Goal: Transaction & Acquisition: Purchase product/service

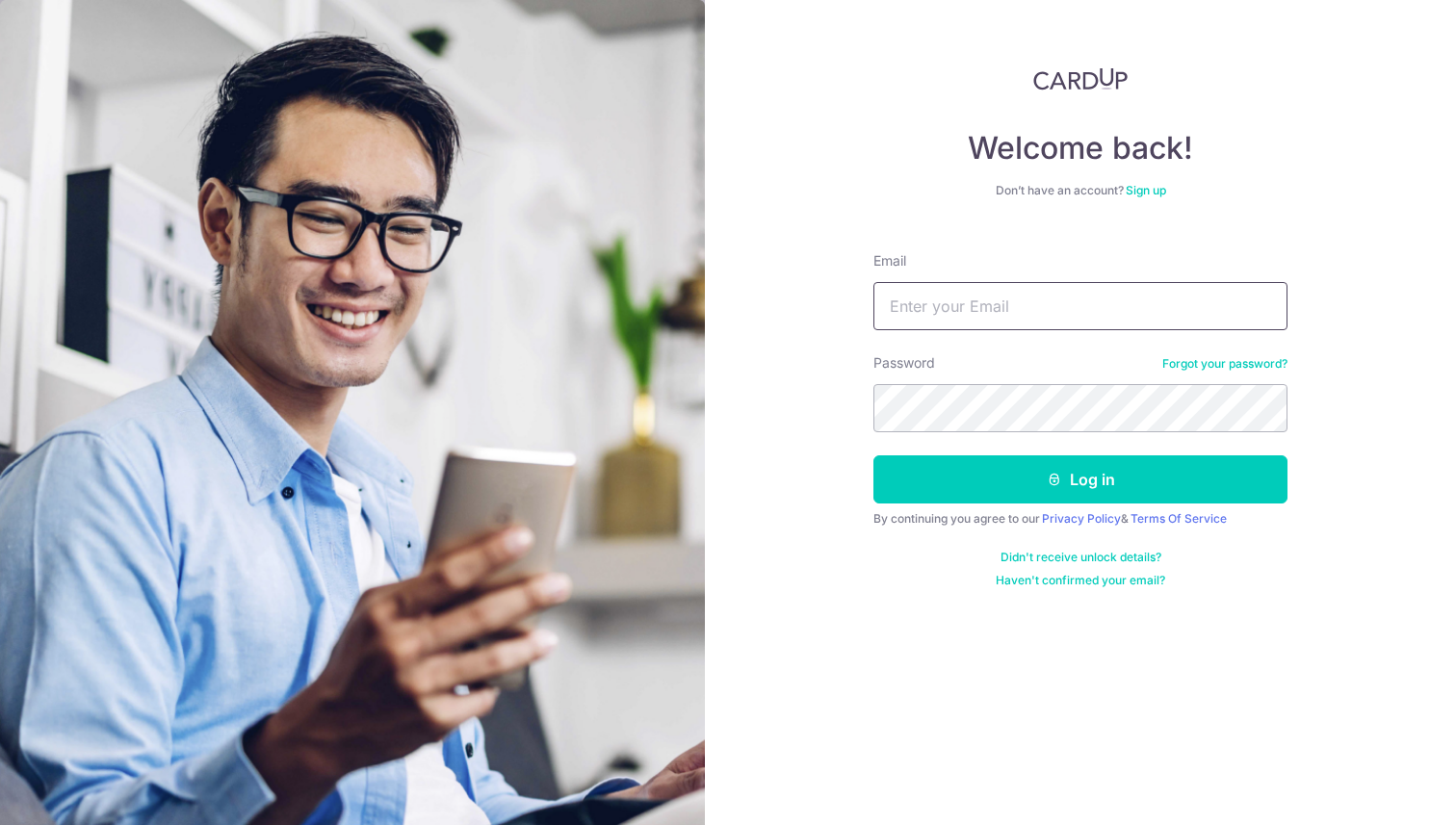
click at [1102, 298] on input "Email" at bounding box center [1080, 306] width 414 height 48
type input "[EMAIL_ADDRESS][DOMAIN_NAME]"
click at [873, 456] on button "Log in" at bounding box center [1080, 480] width 414 height 48
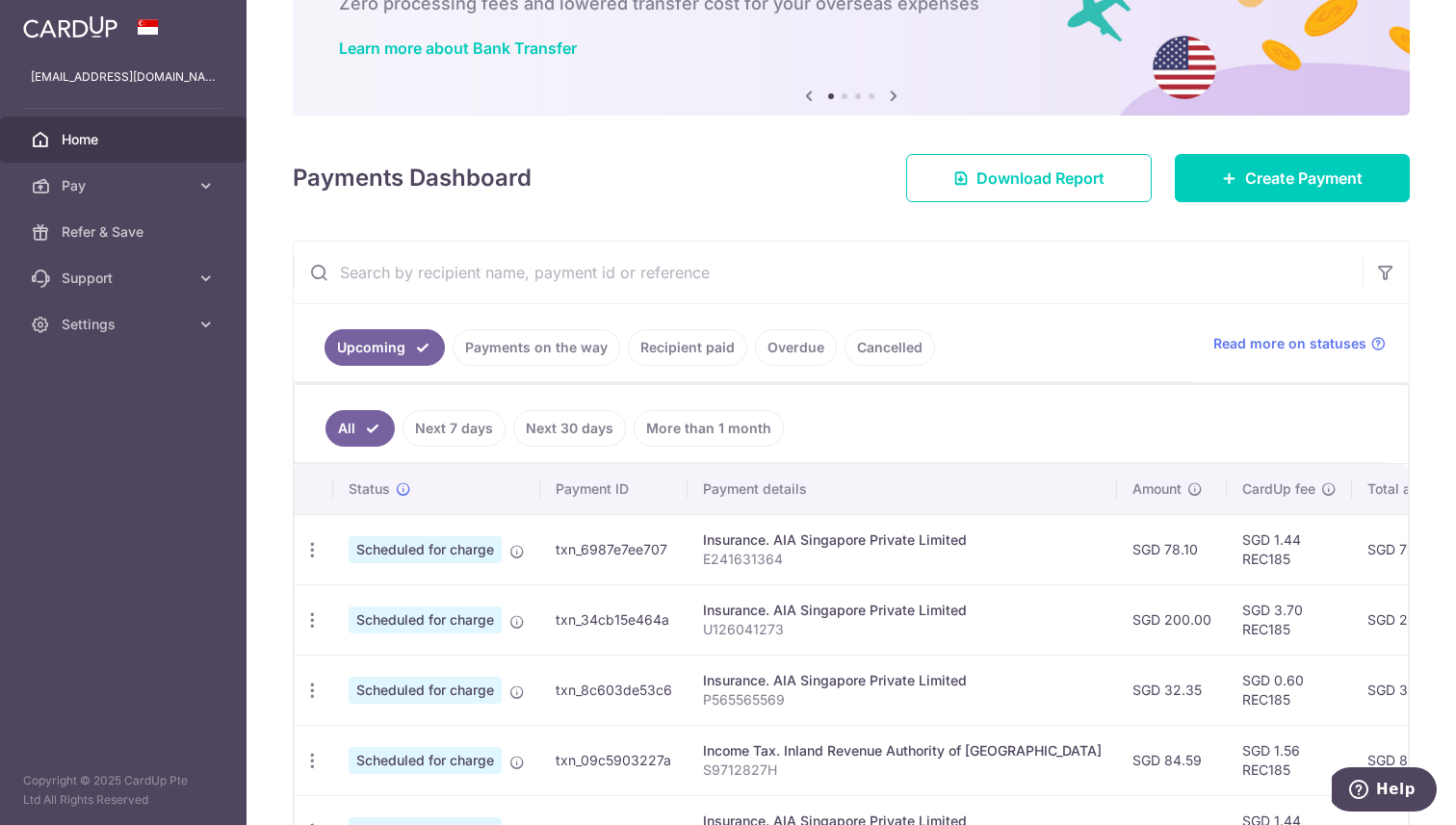
scroll to position [258, 0]
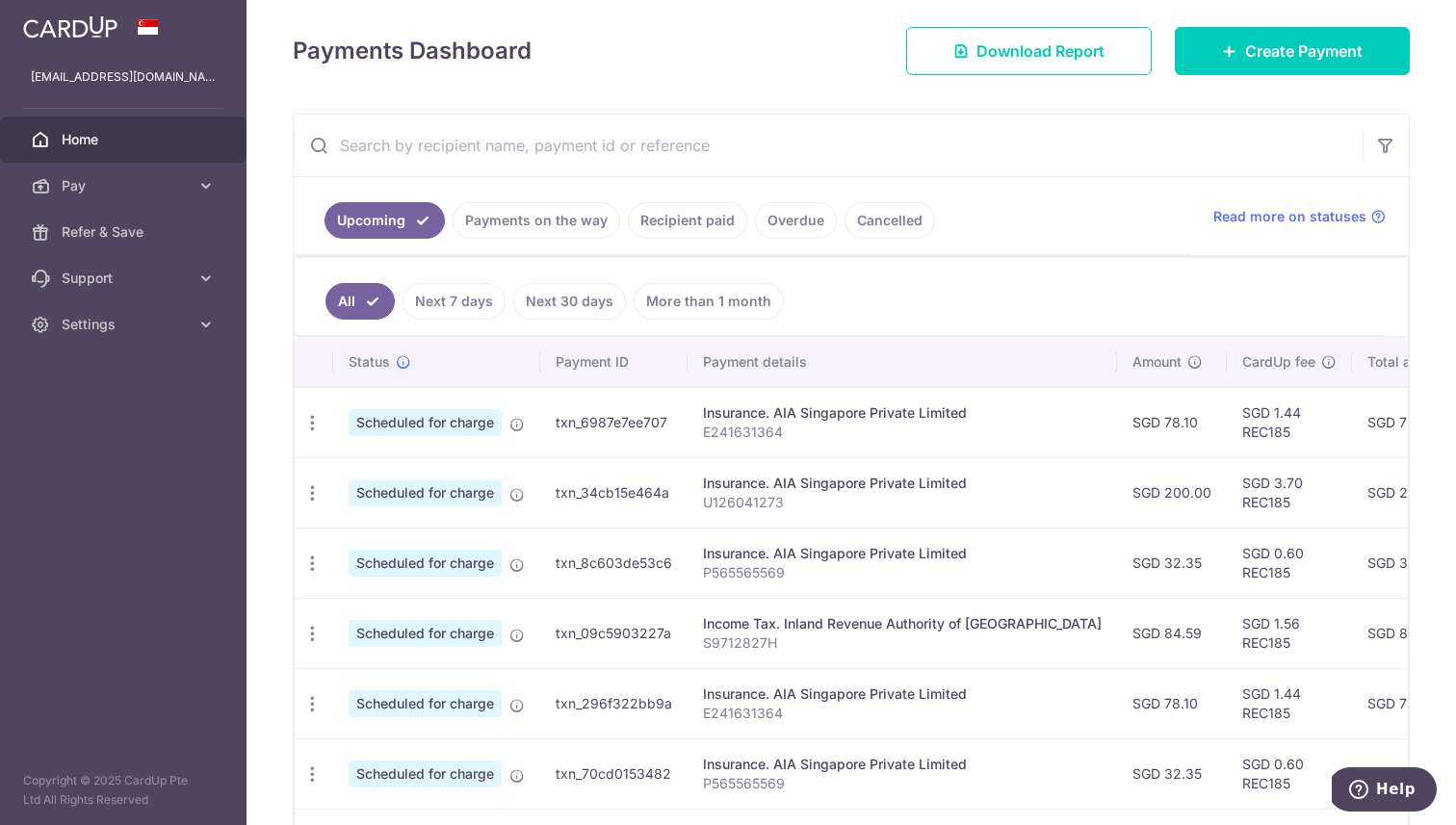
click at [703, 214] on link "Recipient paid" at bounding box center [687, 220] width 119 height 37
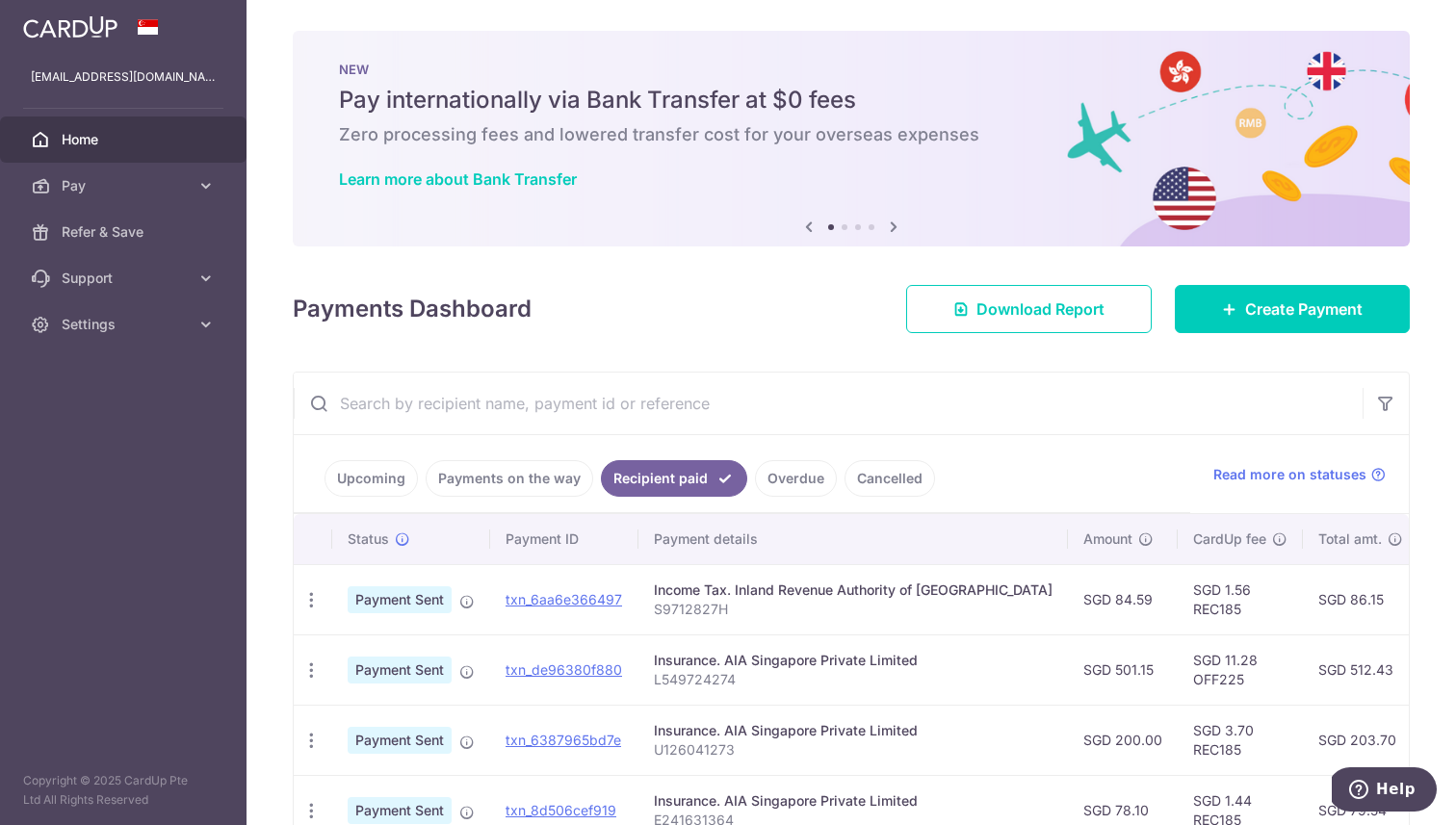
click at [536, 487] on link "Payments on the way" at bounding box center [509, 479] width 168 height 37
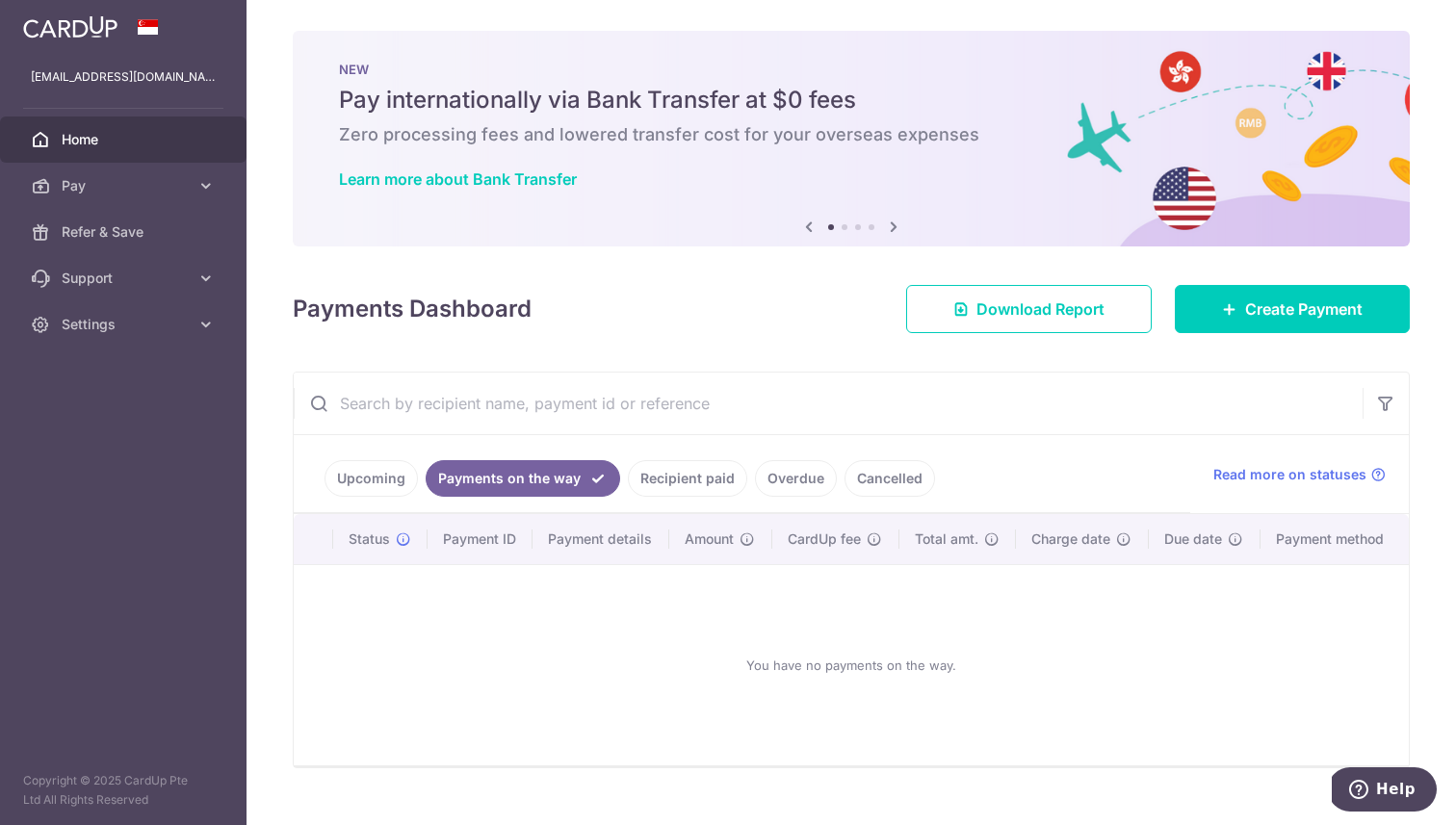
click at [647, 474] on link "Recipient paid" at bounding box center [687, 479] width 119 height 37
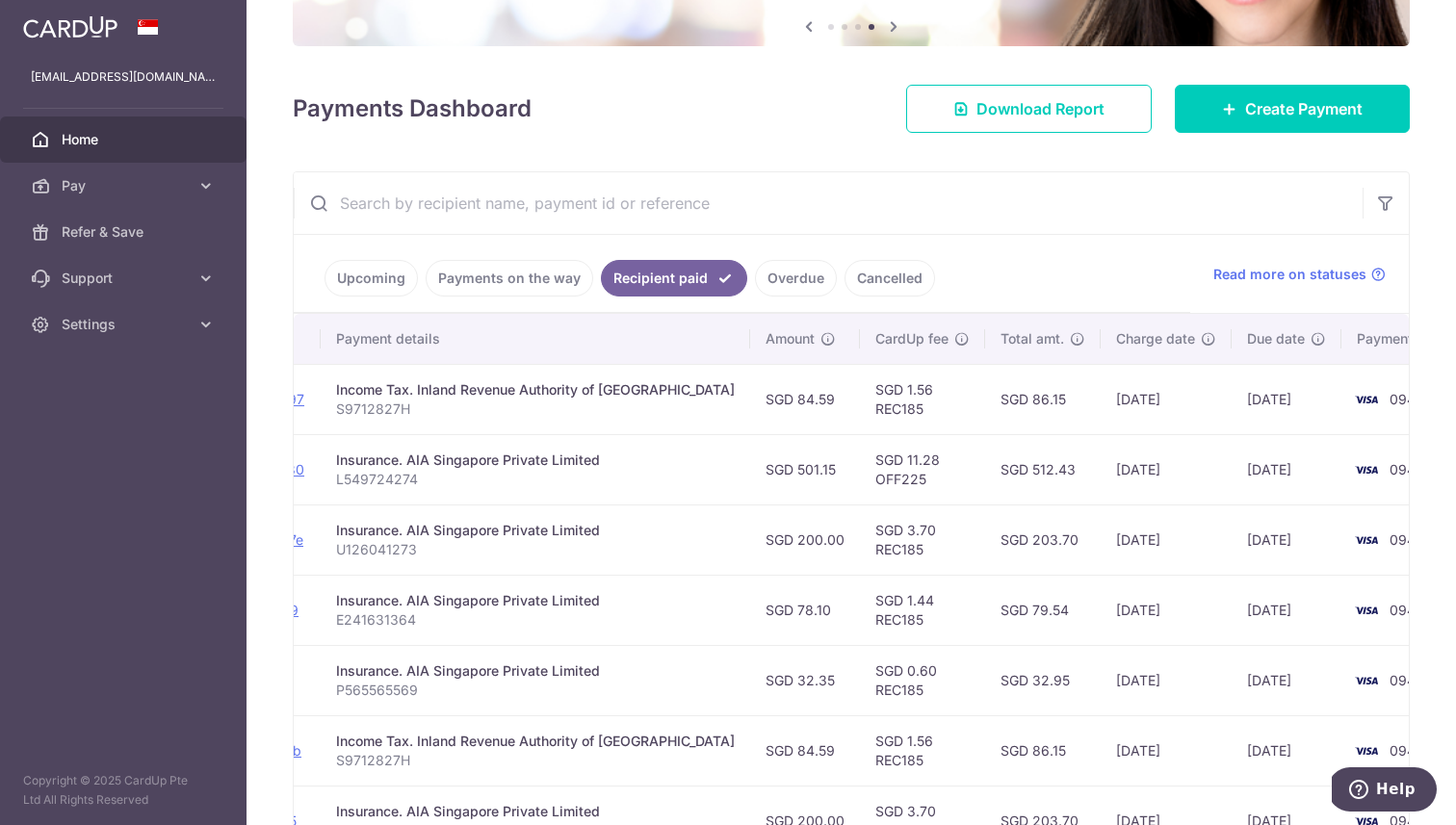
scroll to position [203, 0]
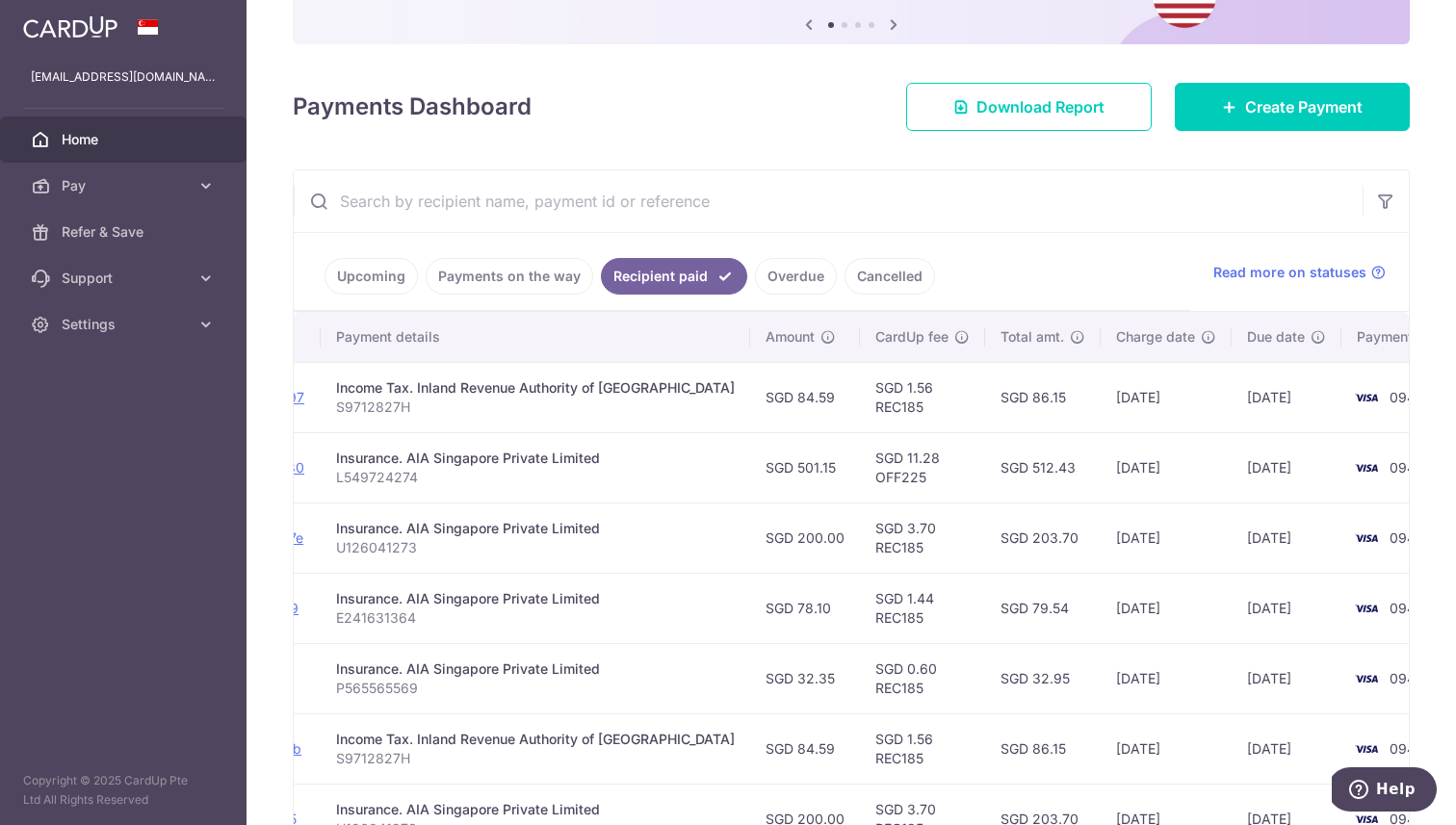
click at [392, 285] on link "Upcoming" at bounding box center [371, 276] width 93 height 37
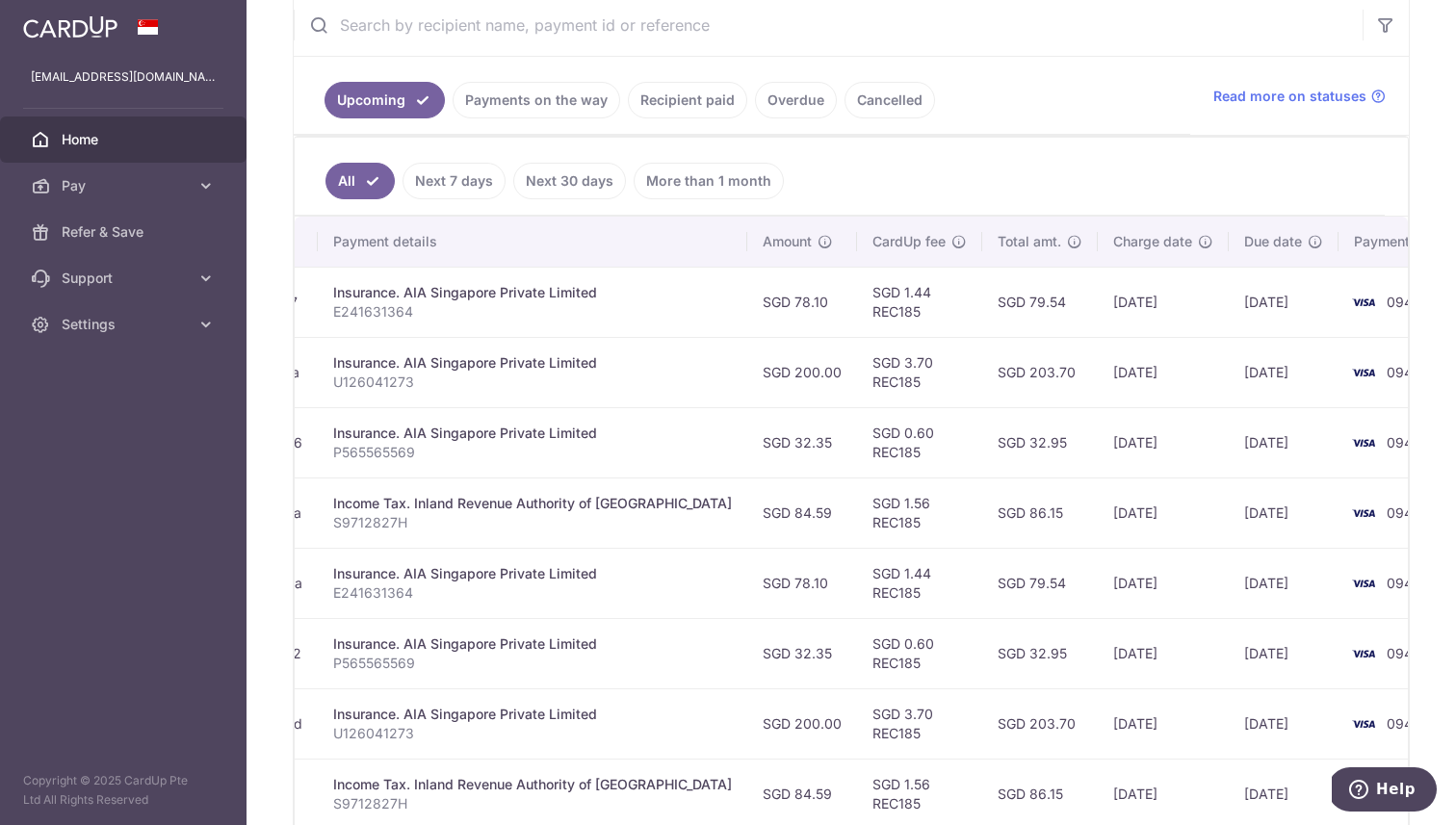
scroll to position [0, 0]
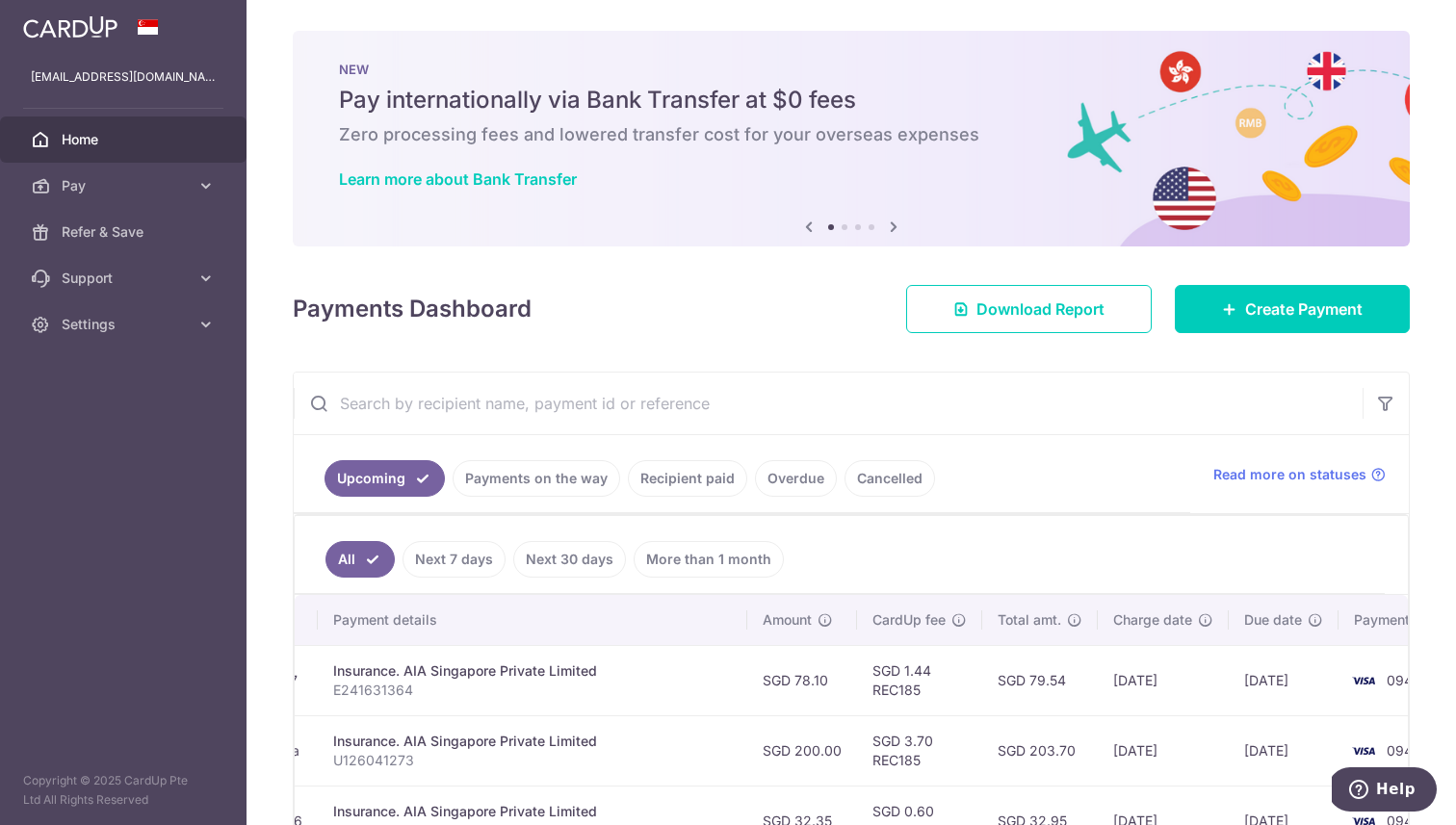
click at [675, 496] on ul "Upcoming Payments on the way Recipient paid Overdue Cancelled" at bounding box center [741, 474] width 896 height 78
click at [676, 481] on link "Recipient paid" at bounding box center [687, 479] width 119 height 37
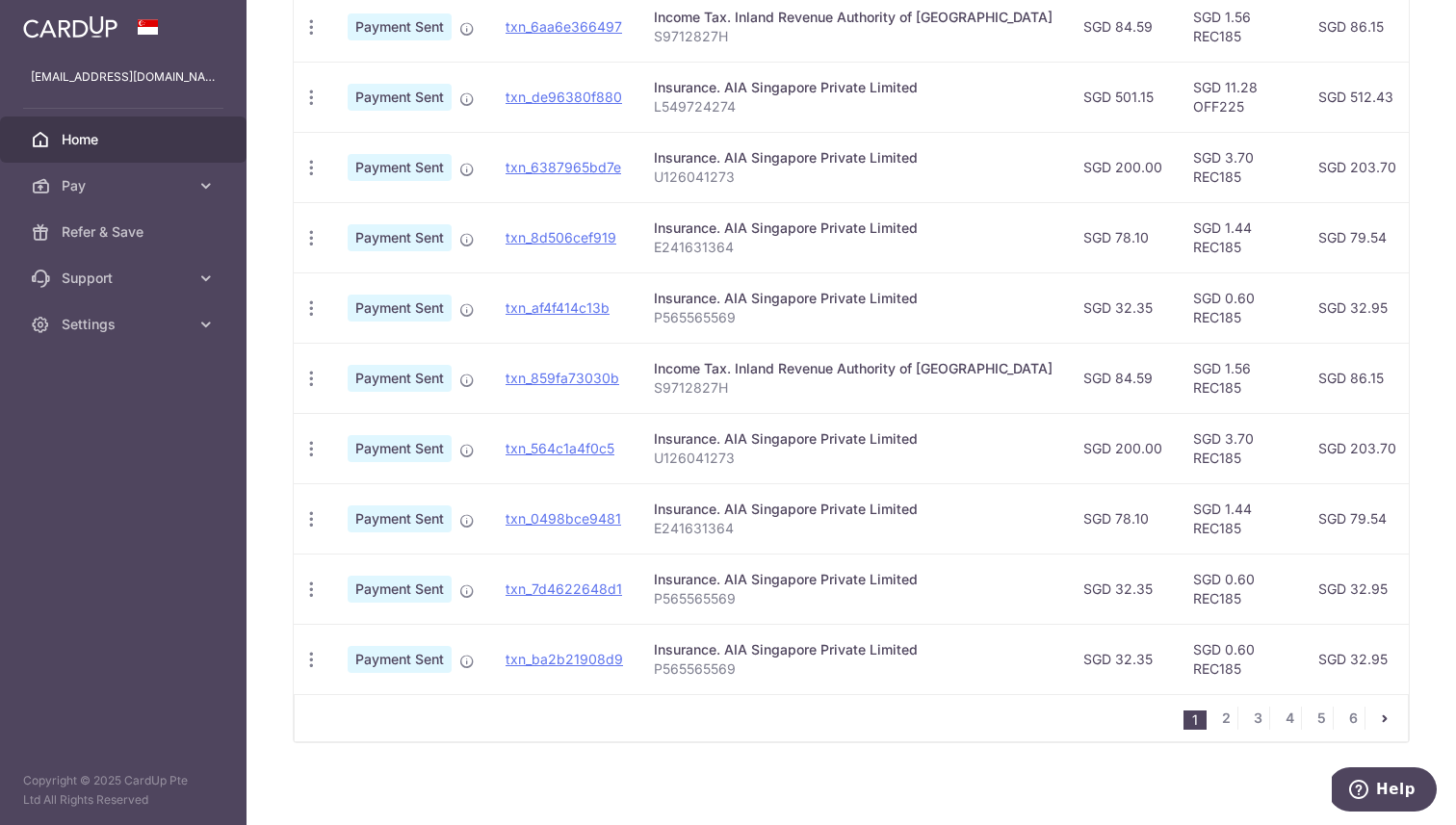
scroll to position [574, 0]
click at [1227, 712] on link "2" at bounding box center [1225, 717] width 23 height 23
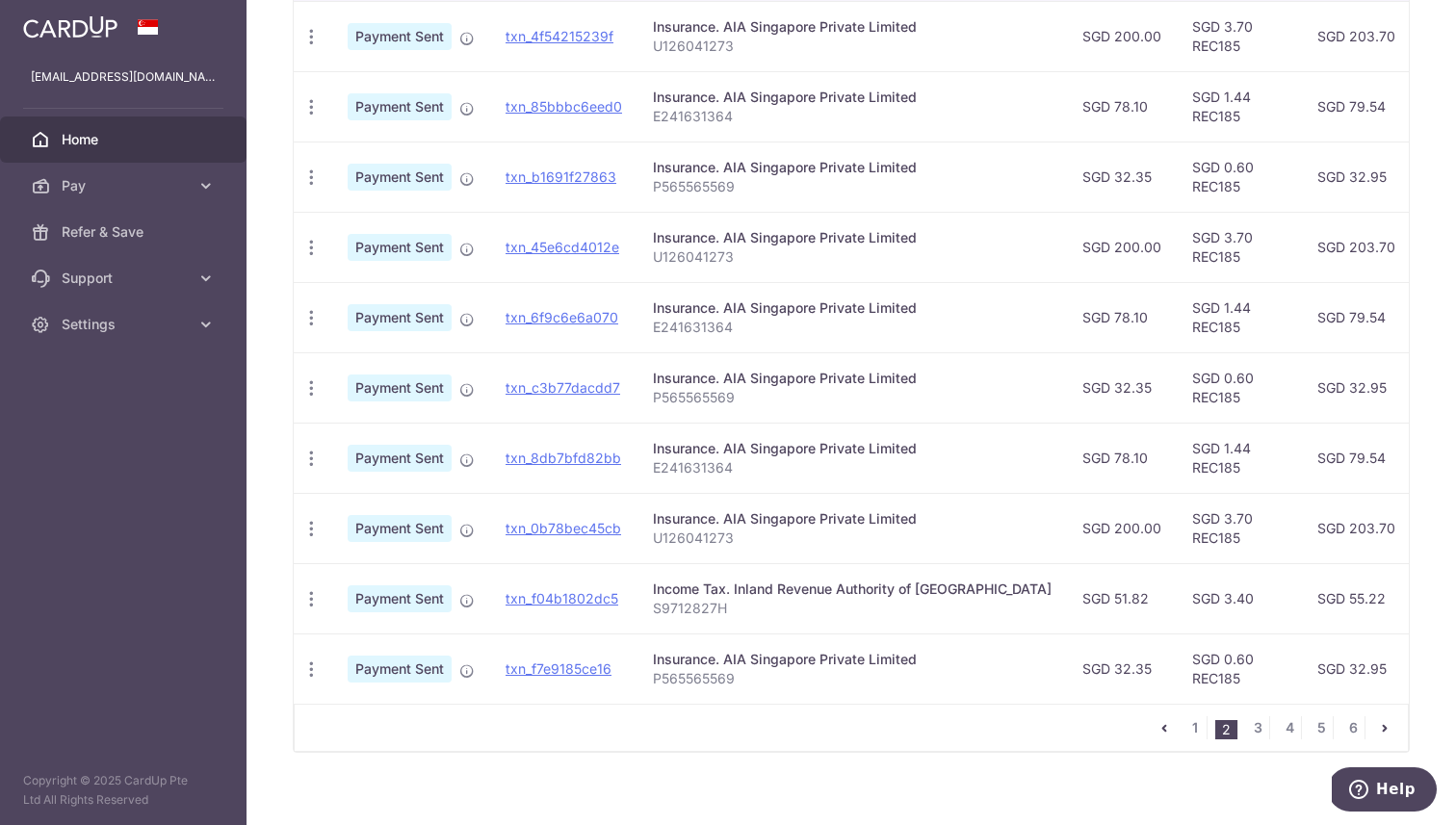
scroll to position [564, 0]
click at [1253, 724] on link "3" at bounding box center [1257, 727] width 23 height 23
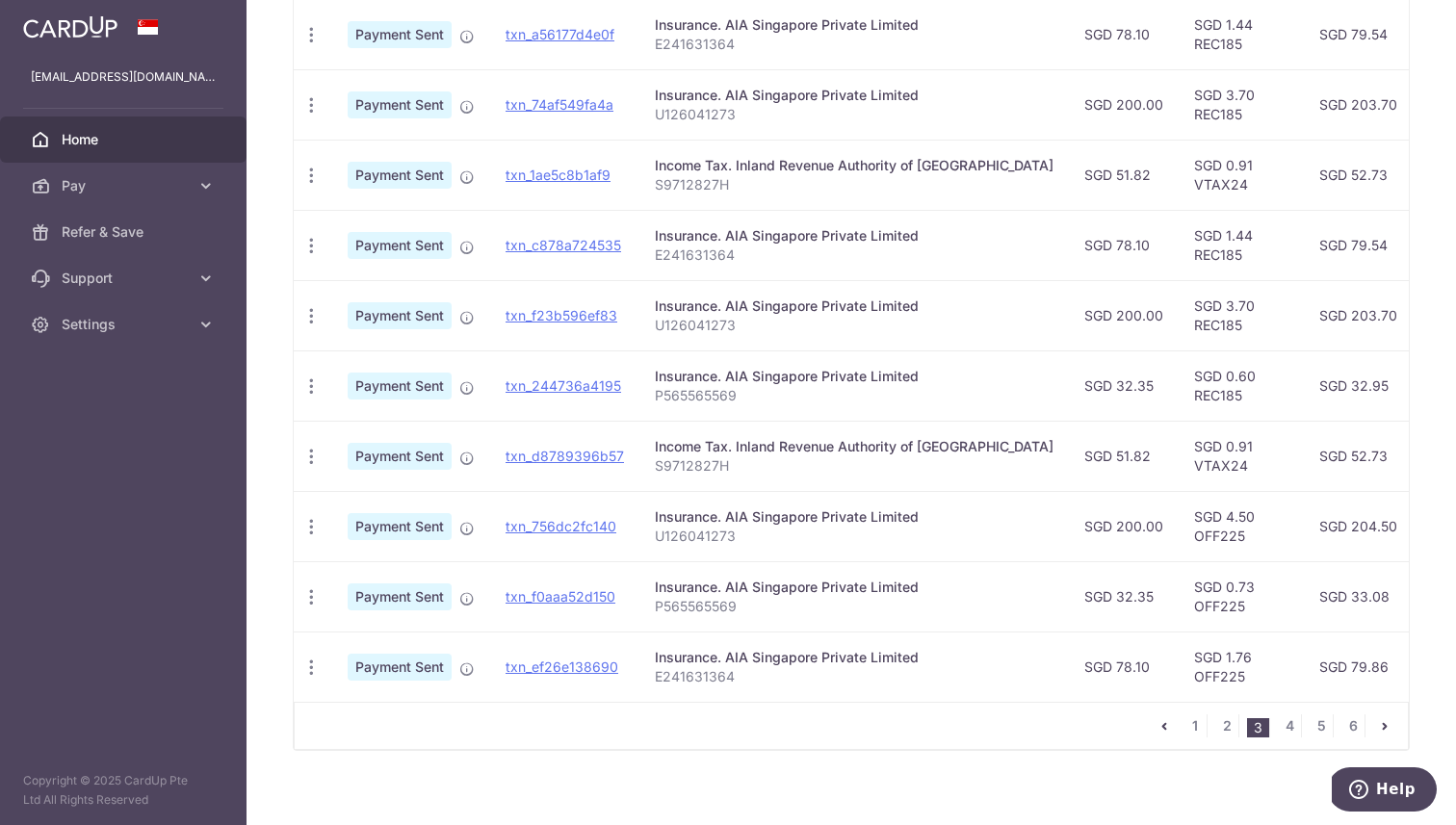
scroll to position [580, 0]
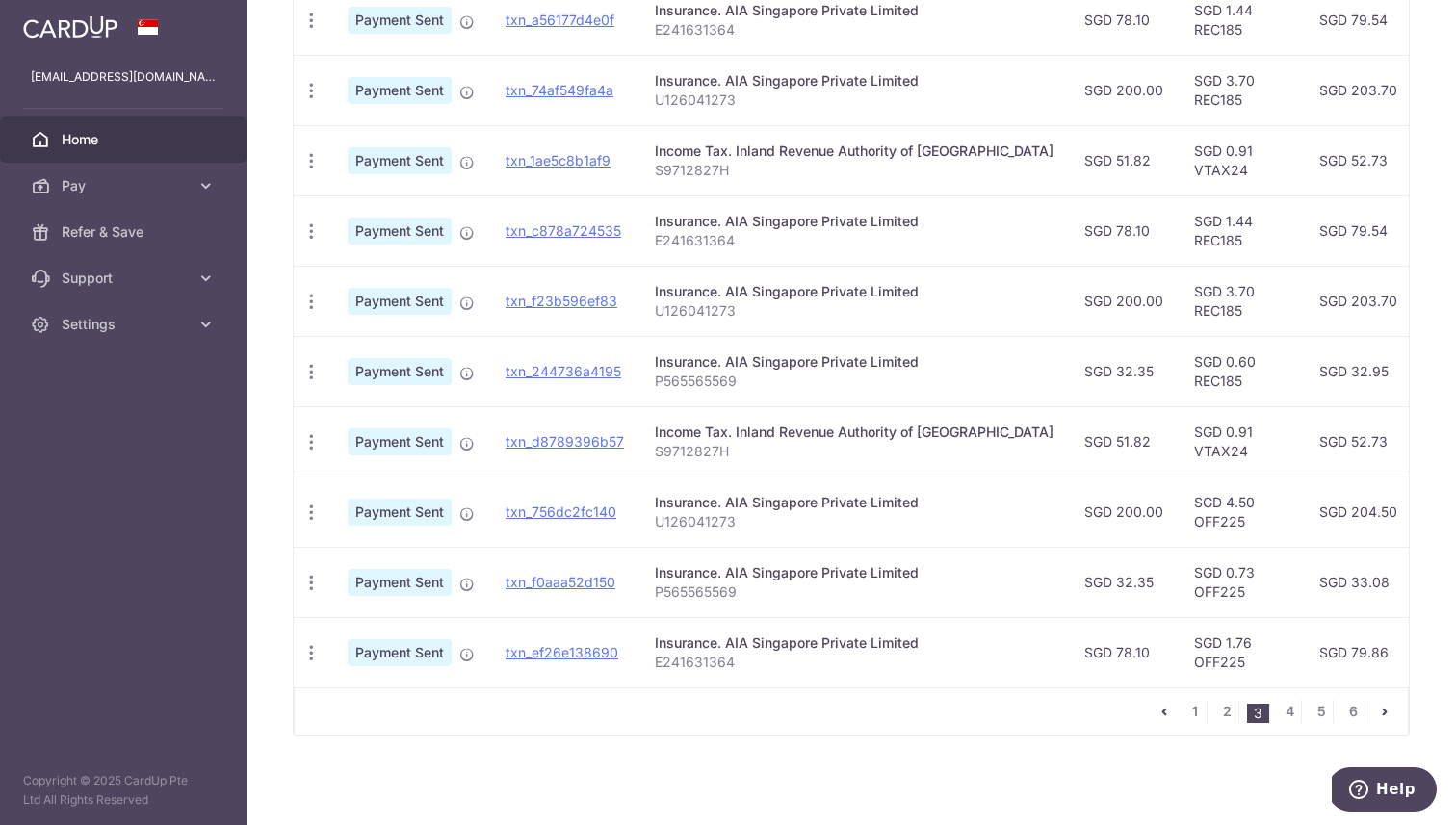
click at [1168, 709] on icon "pager" at bounding box center [1164, 712] width 16 height 16
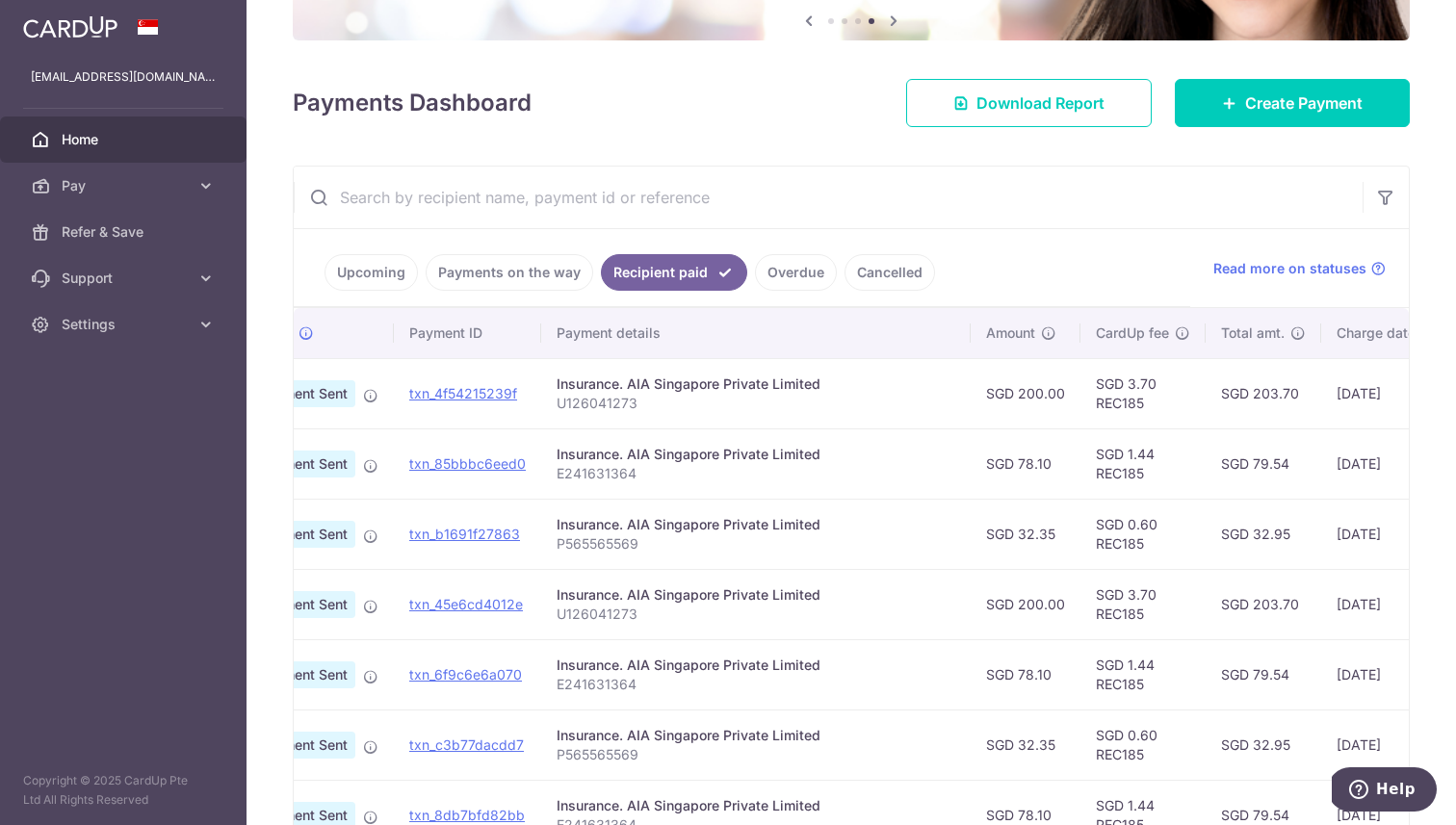
scroll to position [582, 0]
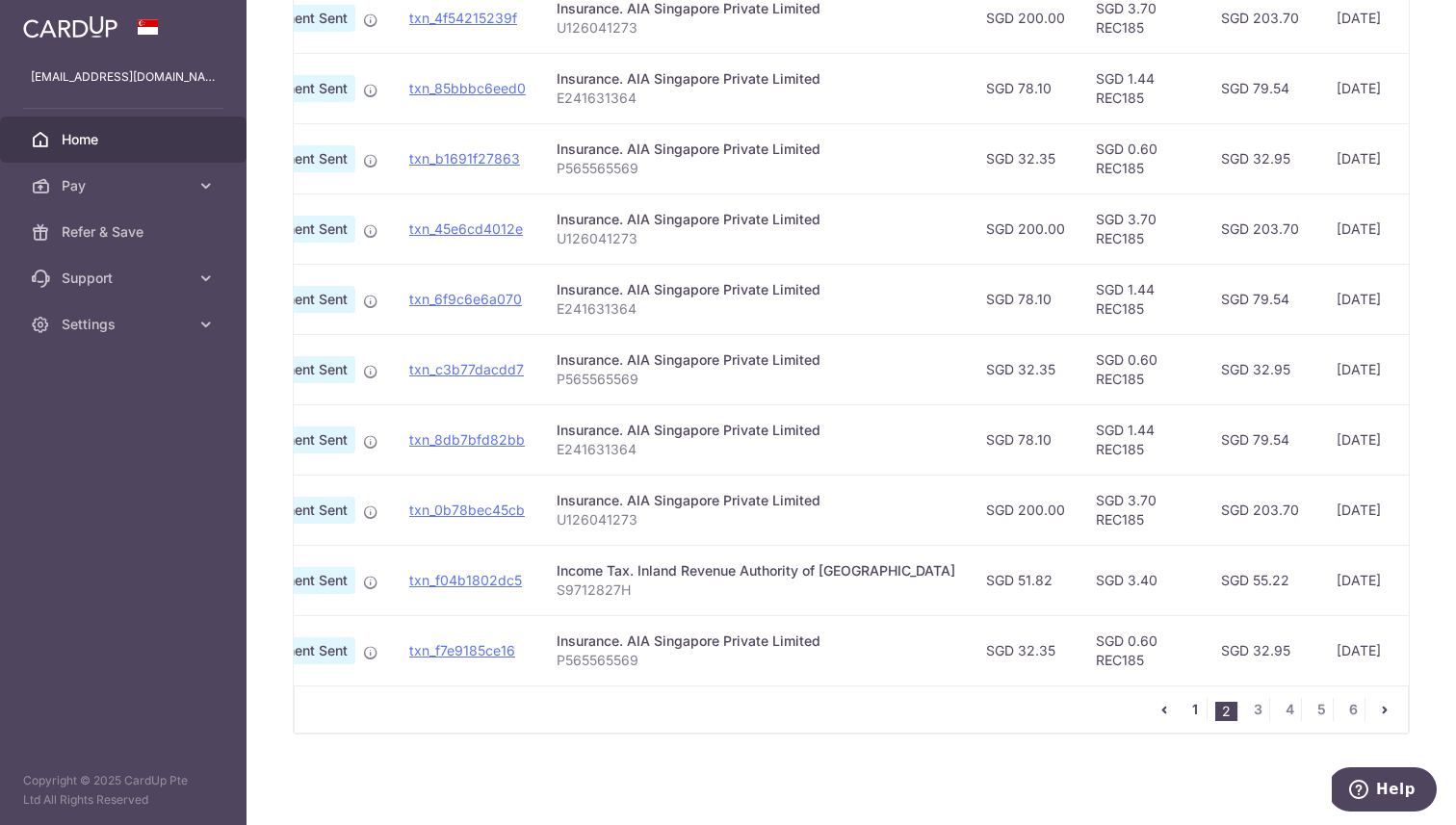
click at [1194, 718] on link "1" at bounding box center [1194, 709] width 23 height 23
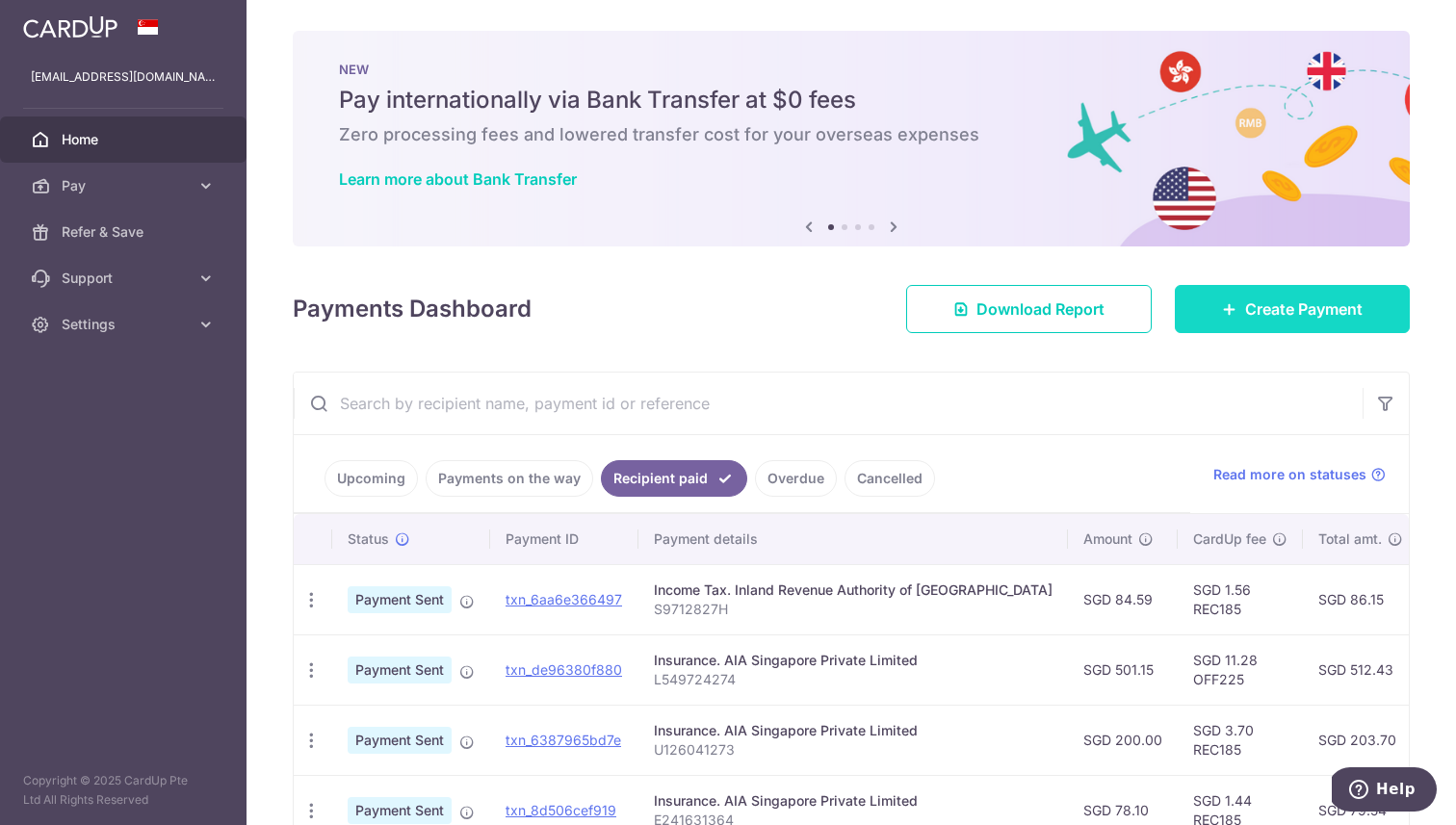
click at [1310, 308] on span "Create Payment" at bounding box center [1303, 309] width 117 height 23
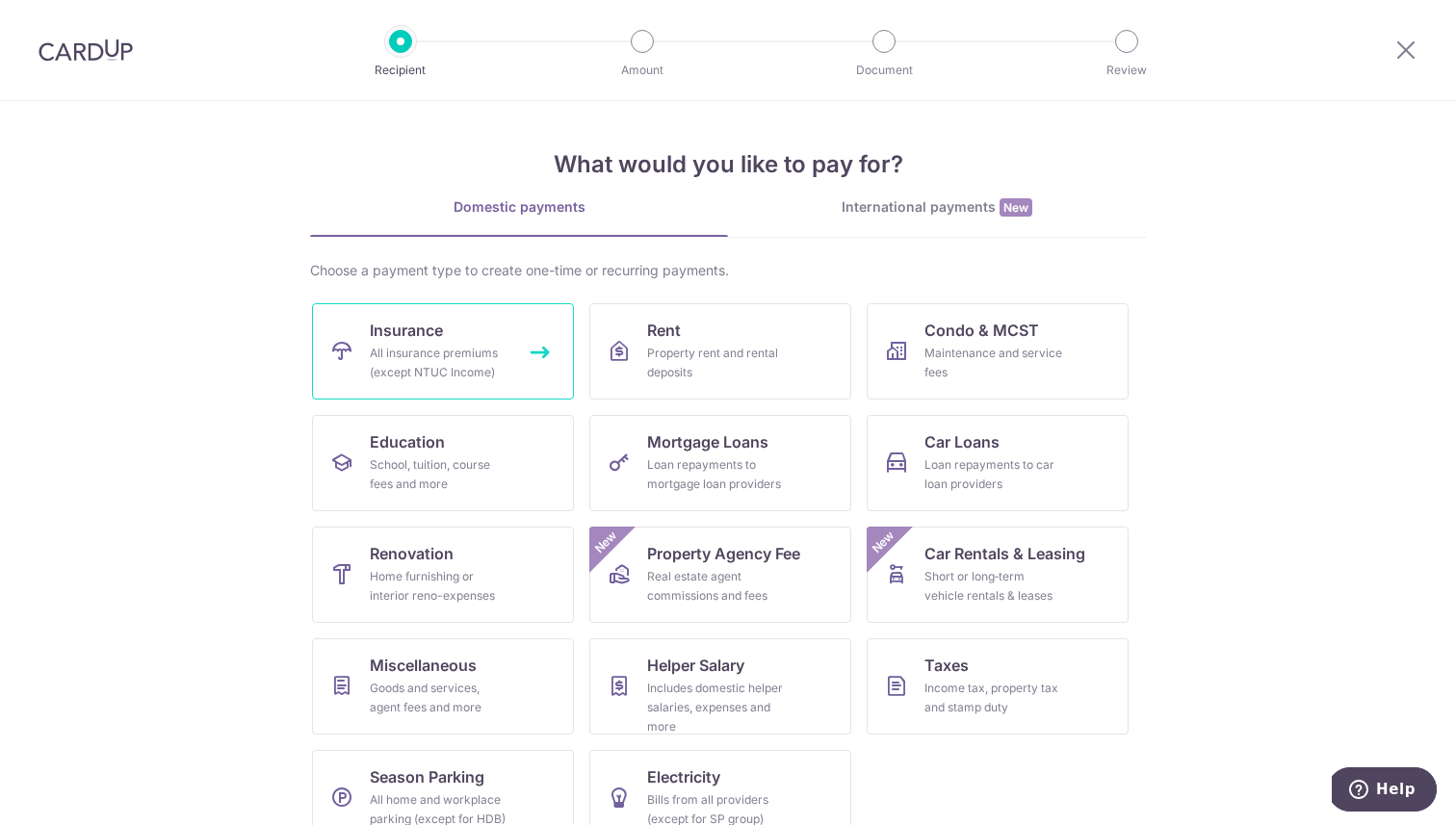
click at [468, 360] on div "All insurance premiums (except NTUC Income)" at bounding box center [439, 362] width 139 height 39
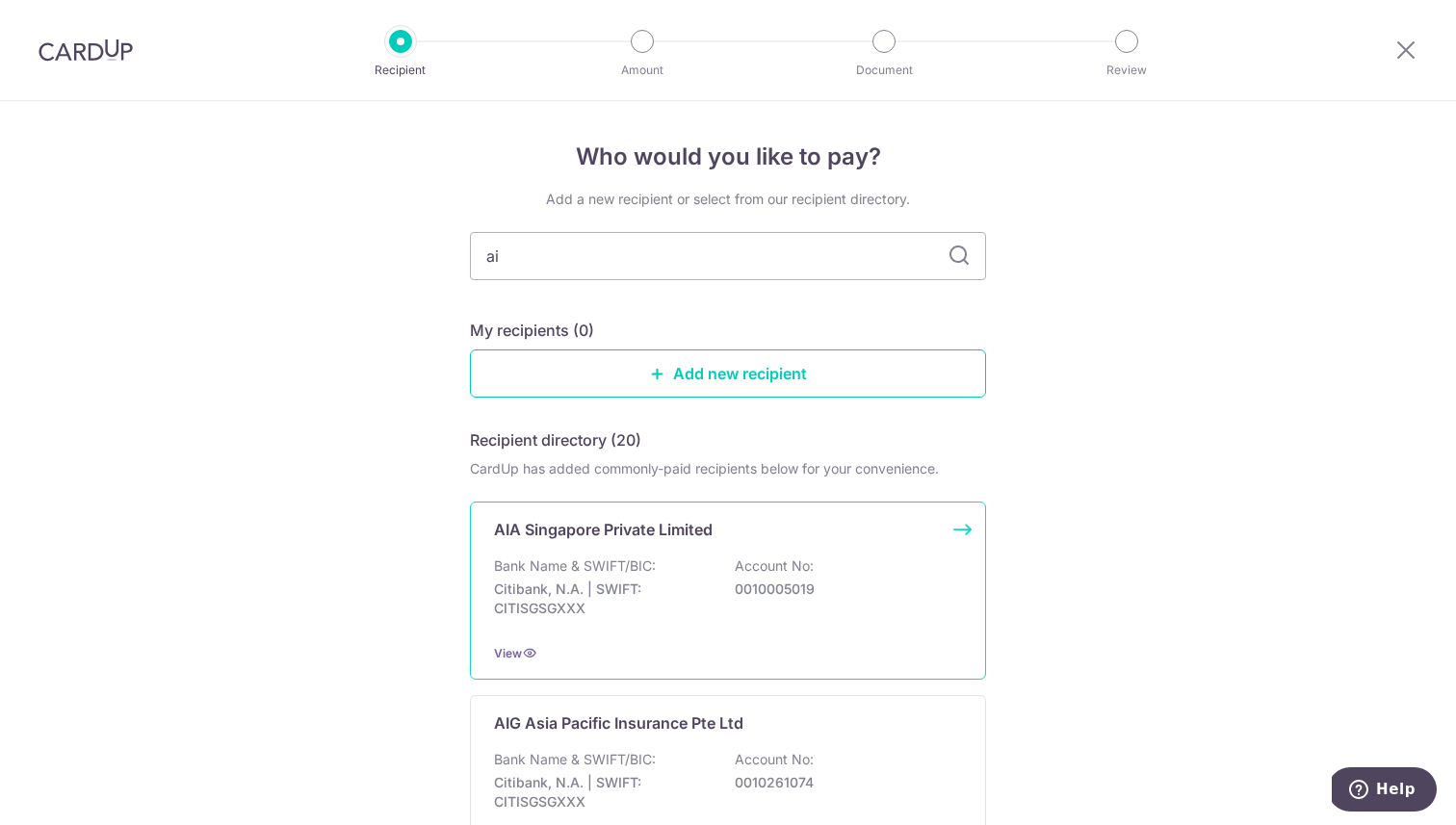
type input "ai"
click at [958, 521] on div "AIA Singapore Private Limited Bank Name & SWIFT/BIC: Citibank, N.A. | SWIFT: CI…" at bounding box center [728, 590] width 516 height 178
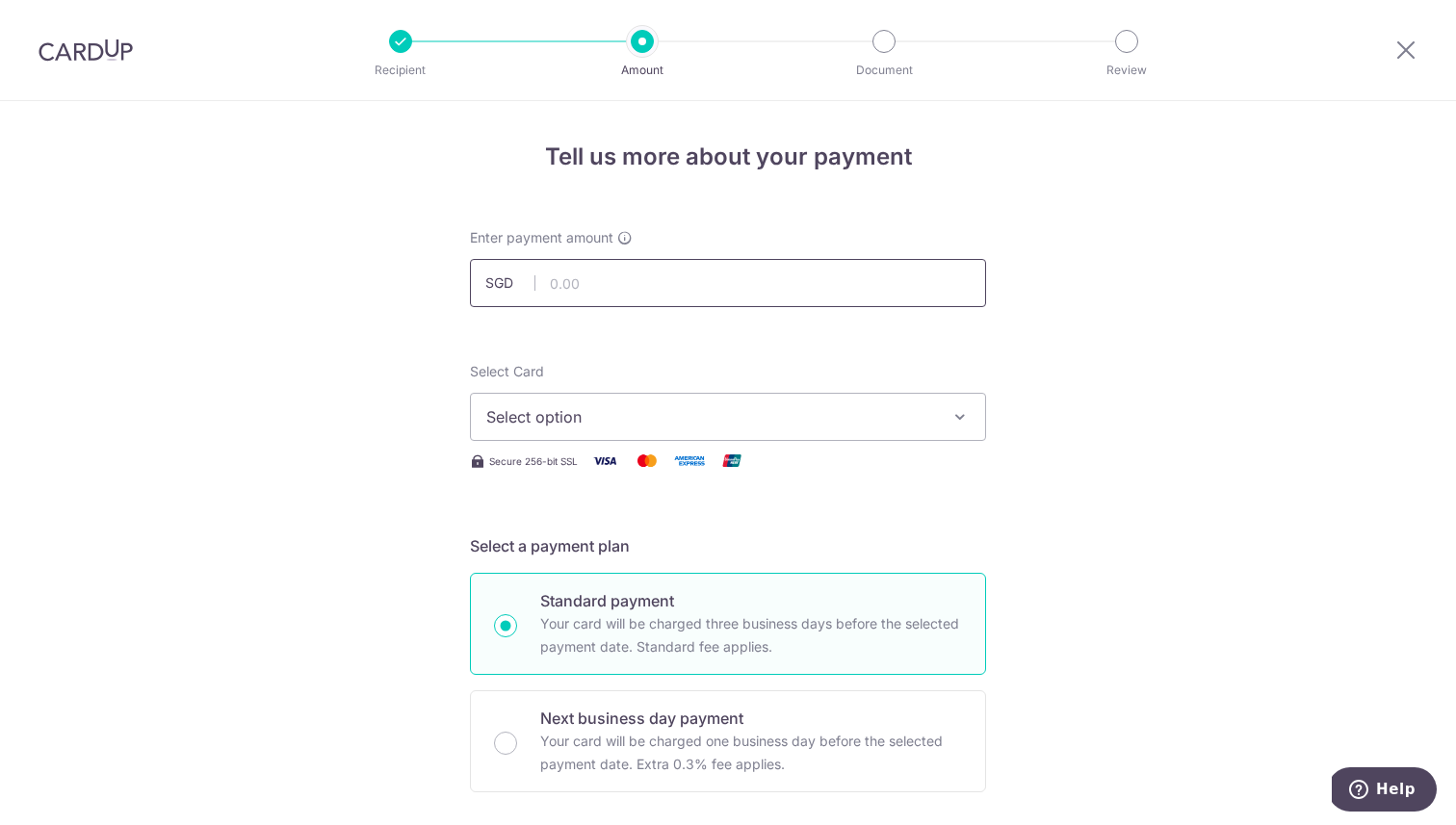
click at [783, 289] on input "text" at bounding box center [728, 283] width 516 height 48
type input "167.05"
click at [769, 417] on span "Select option" at bounding box center [711, 416] width 449 height 23
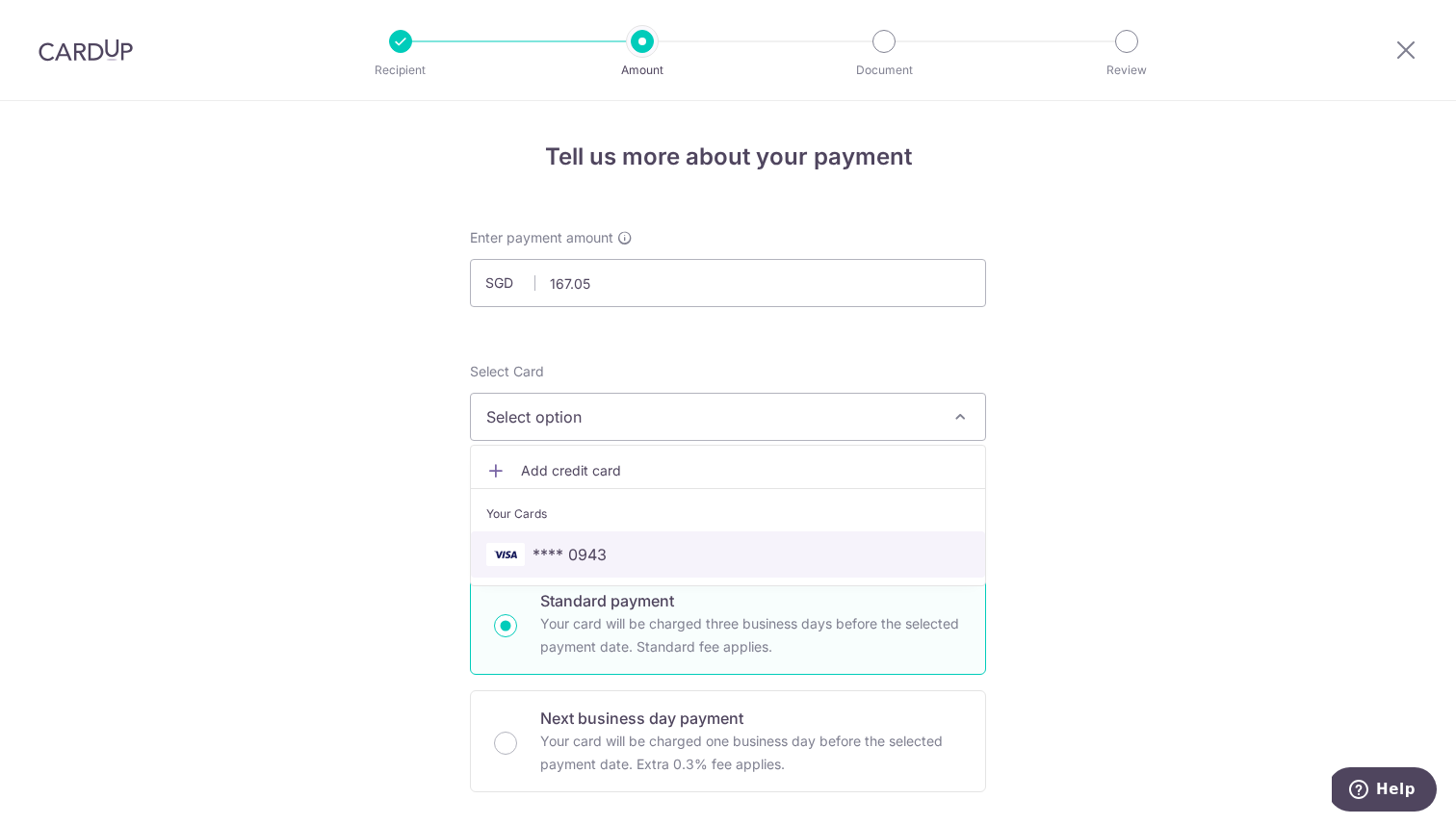
click at [738, 552] on span "**** 0943" at bounding box center [728, 554] width 483 height 23
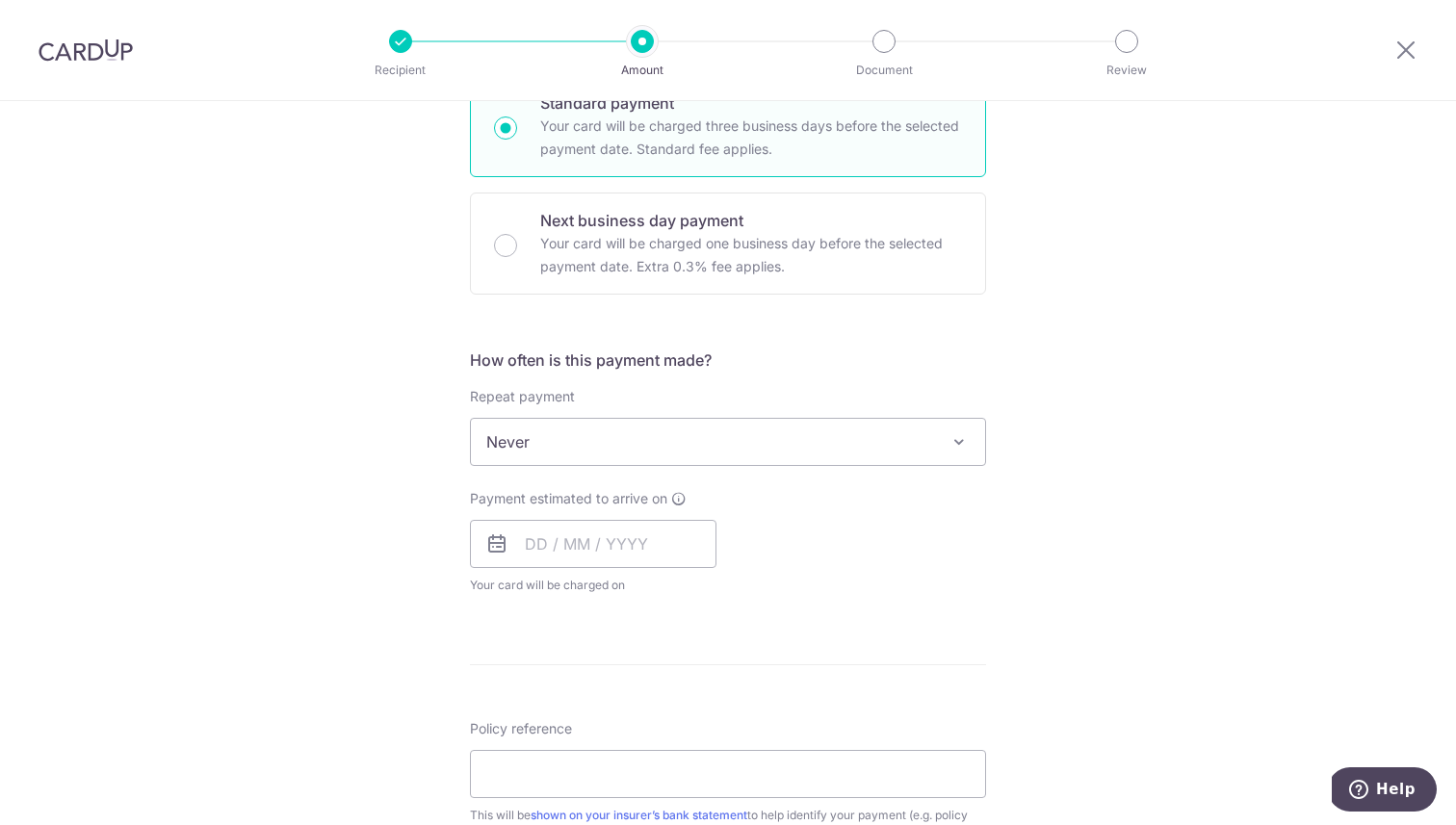
scroll to position [499, 0]
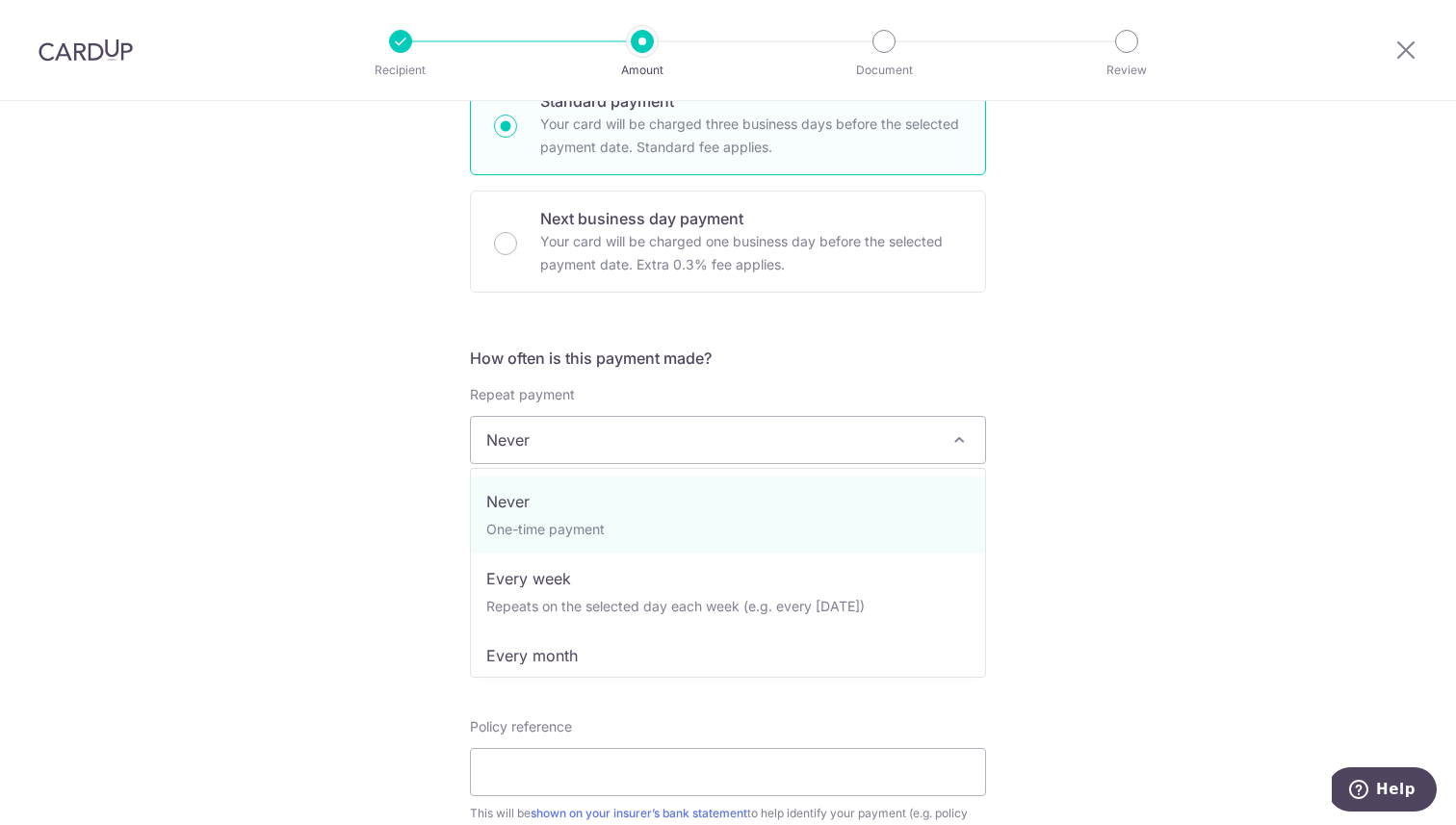
click at [744, 437] on span "Never" at bounding box center [728, 440] width 514 height 47
select select "3"
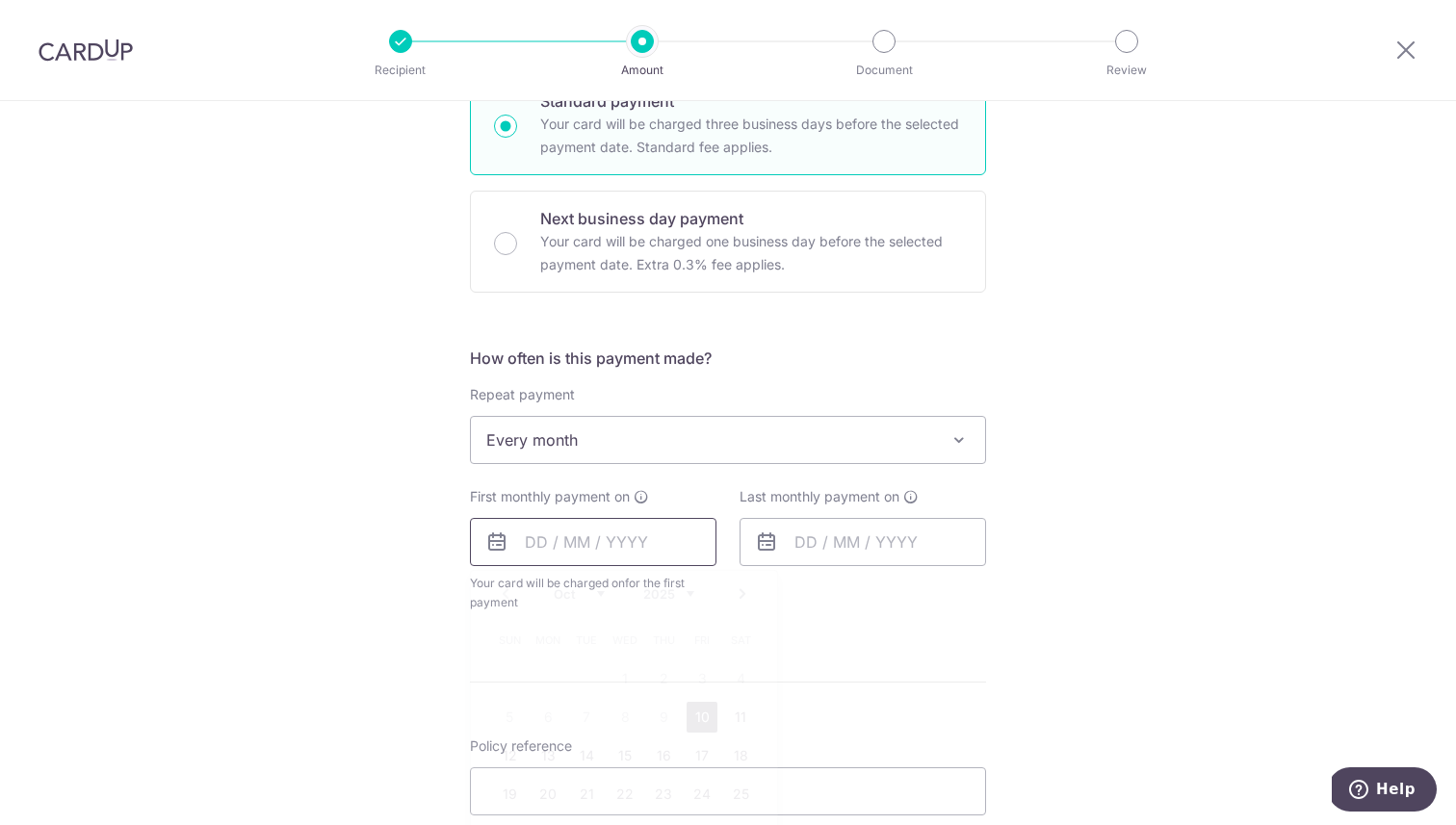
click at [643, 559] on input "text" at bounding box center [593, 542] width 246 height 48
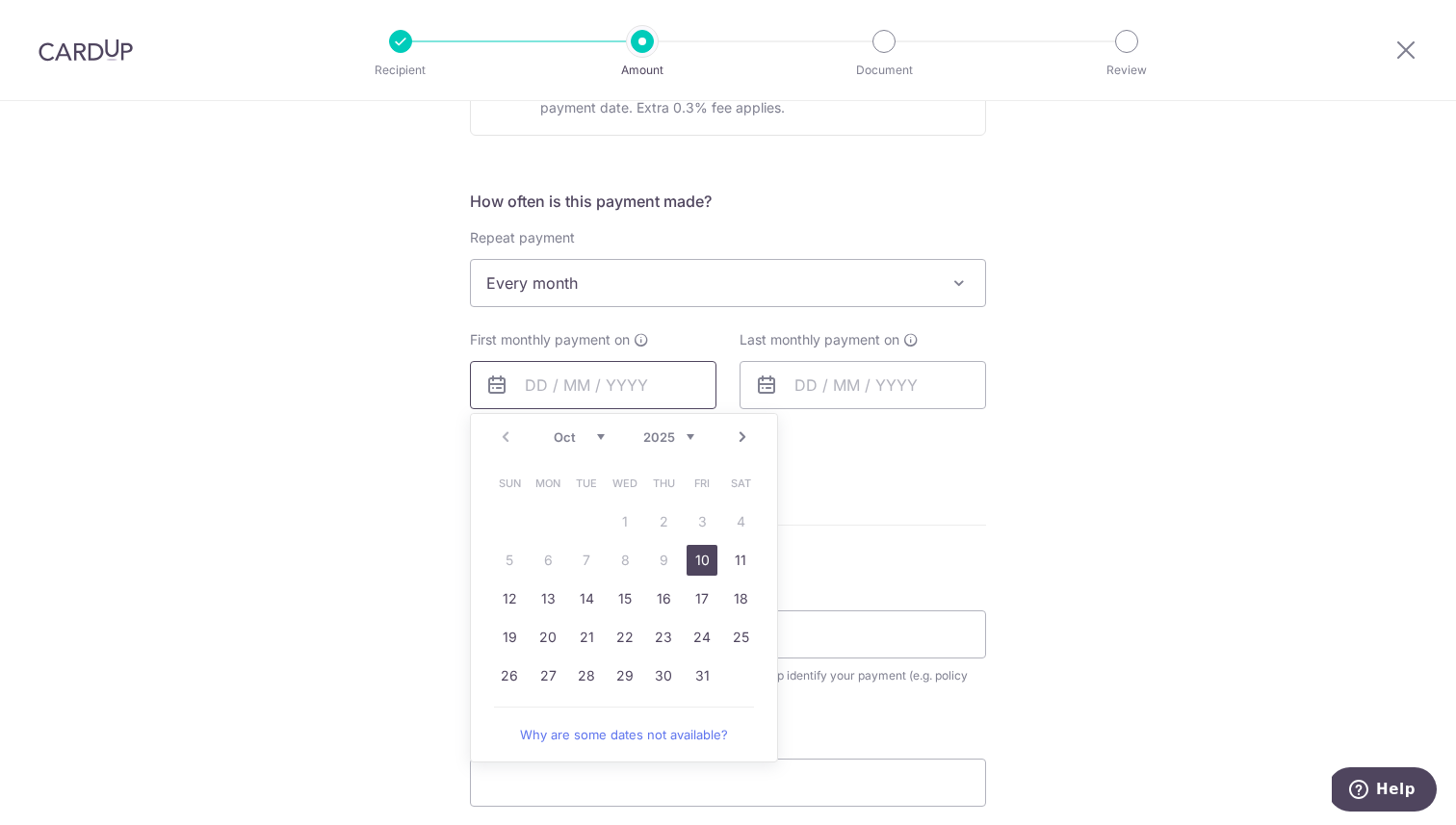
scroll to position [658, 0]
click at [551, 593] on link "13" at bounding box center [547, 597] width 31 height 31
type input "[DATE]"
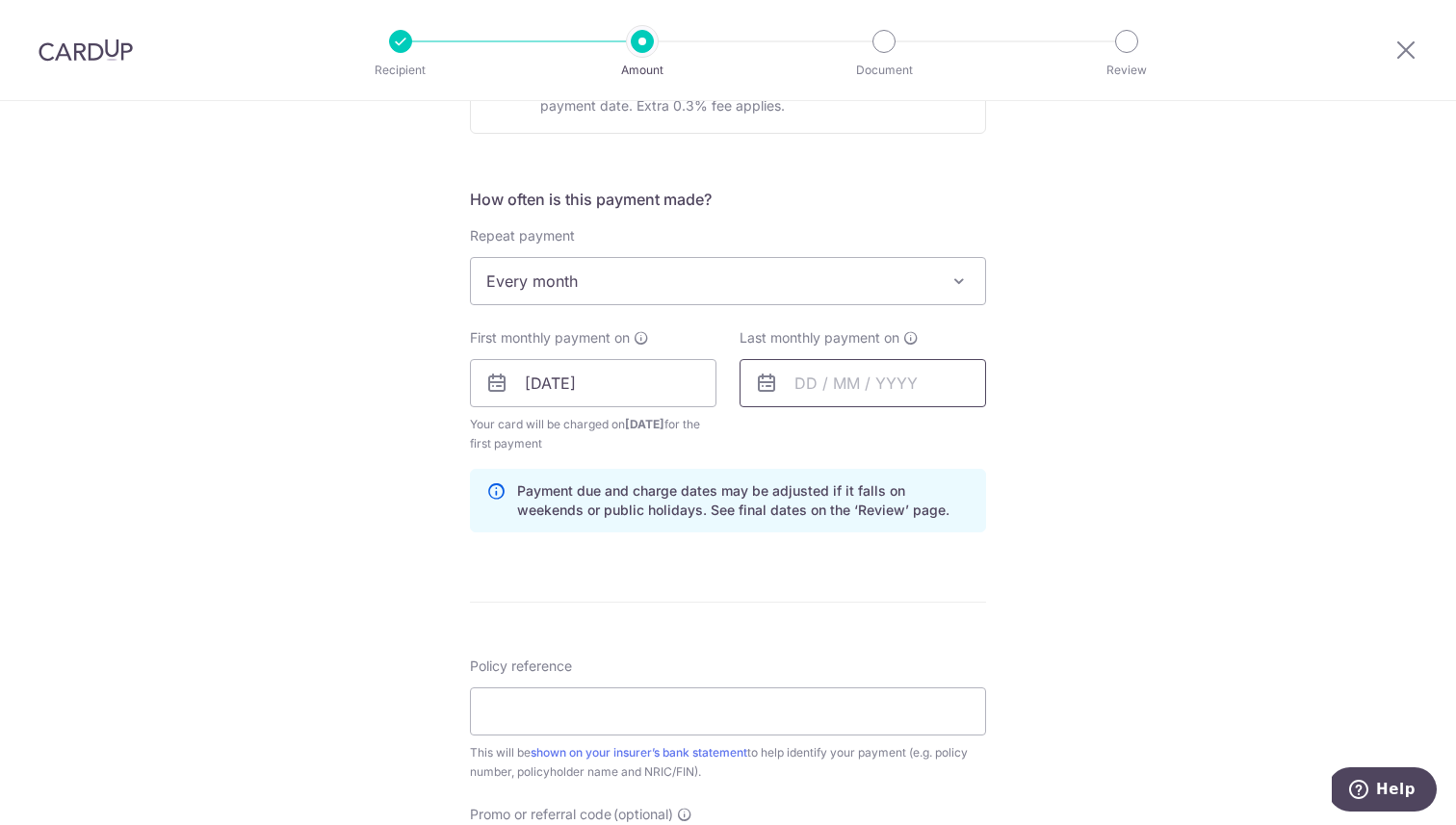
click at [867, 389] on input "text" at bounding box center [862, 383] width 246 height 48
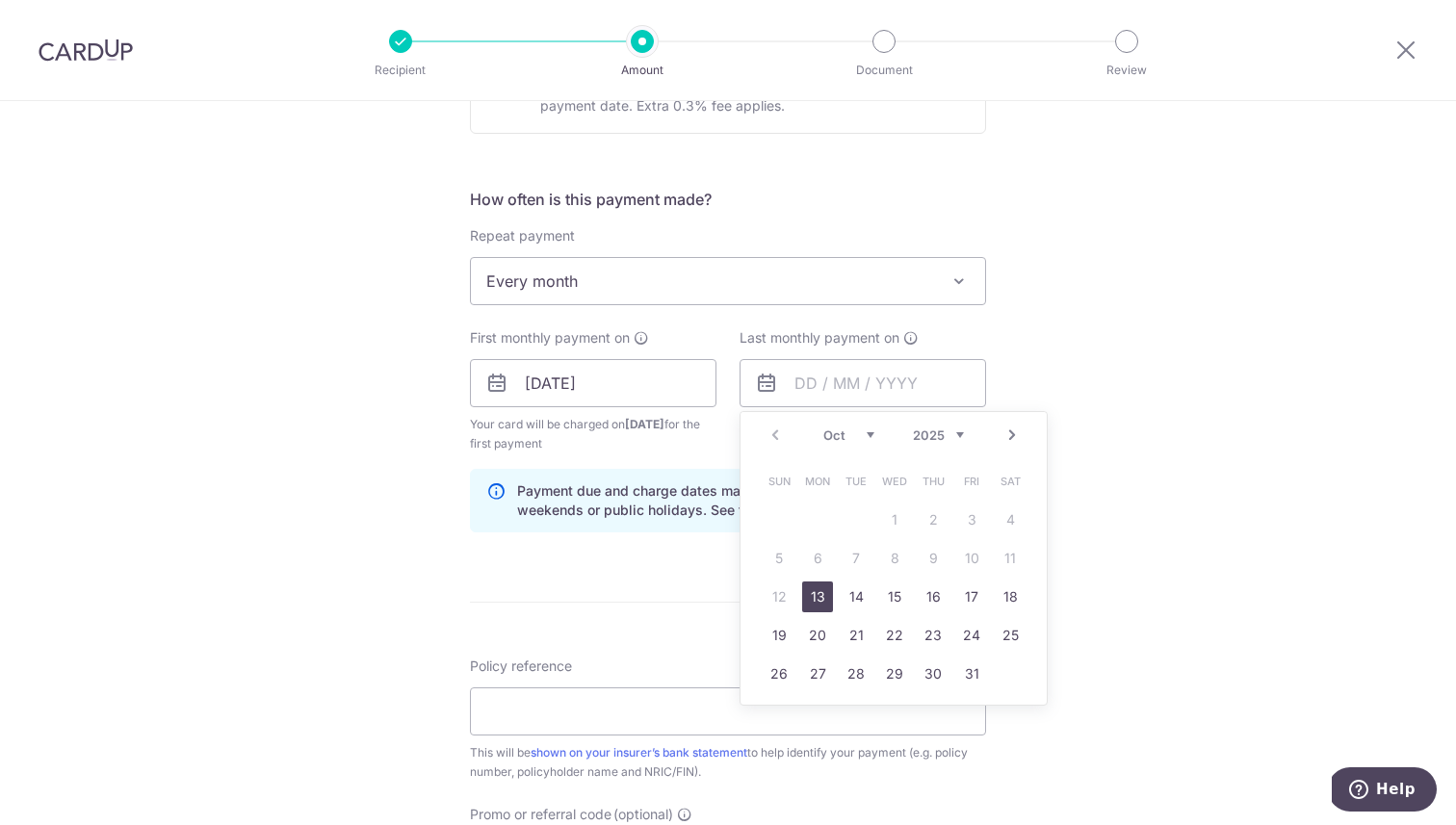
click at [1018, 433] on link "Next" at bounding box center [1011, 435] width 23 height 23
click at [779, 434] on link "Prev" at bounding box center [774, 435] width 23 height 23
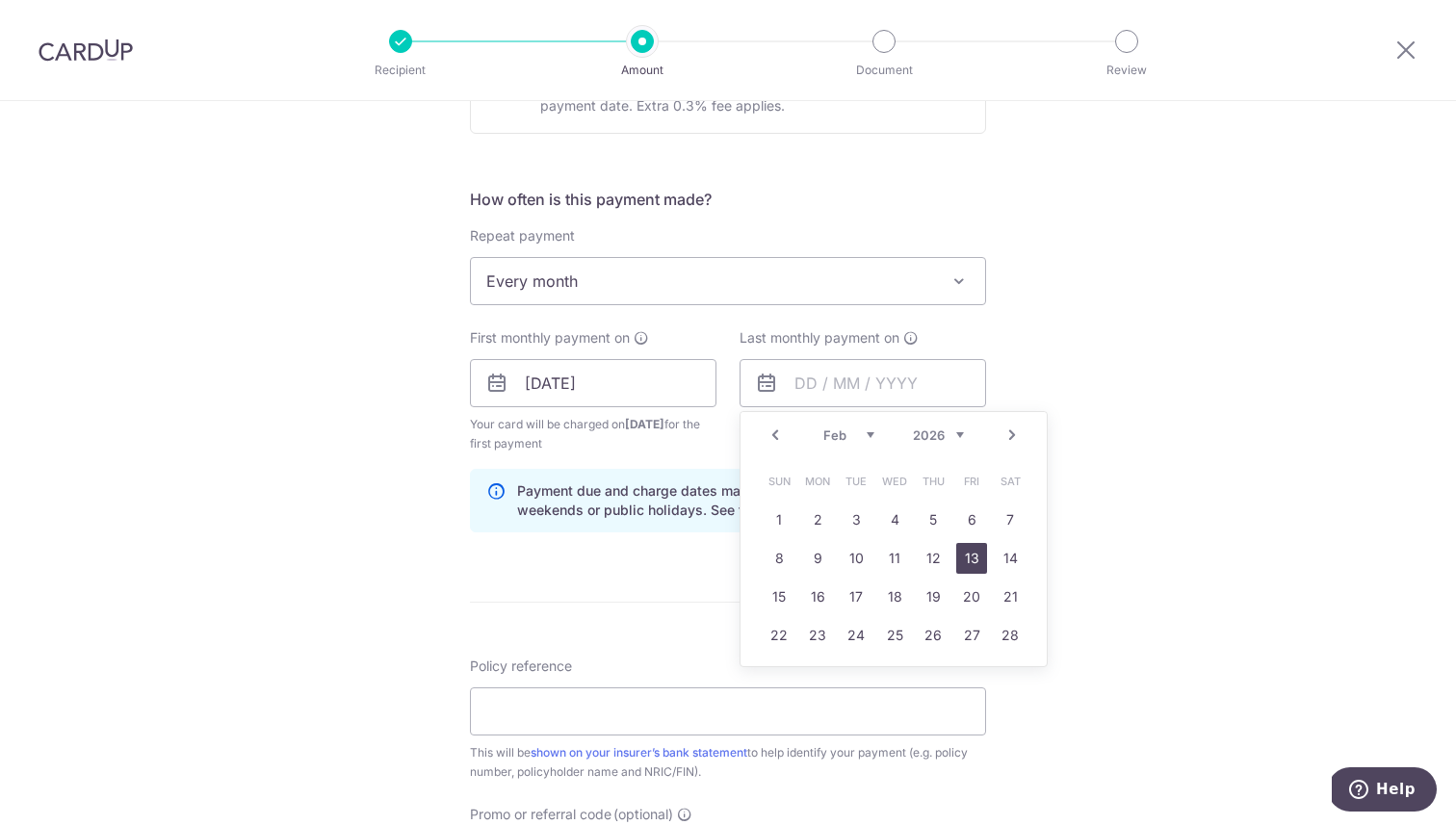
click at [975, 571] on link "13" at bounding box center [971, 558] width 31 height 31
type input "13/02/2026"
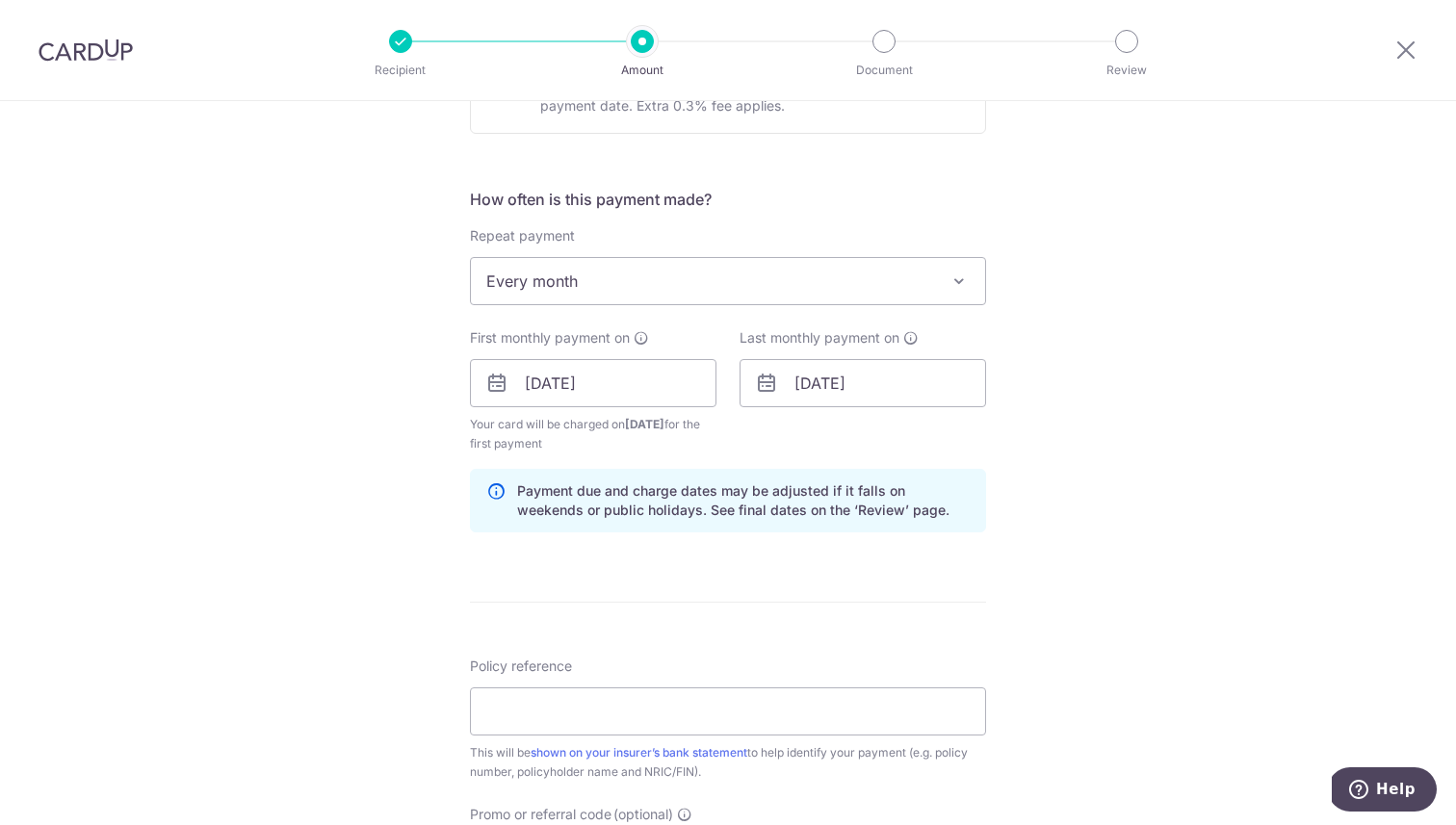
click at [382, 388] on div "Tell us more about your payment Enter payment amount SGD 167.05 167.05 Select C…" at bounding box center [728, 362] width 1456 height 1841
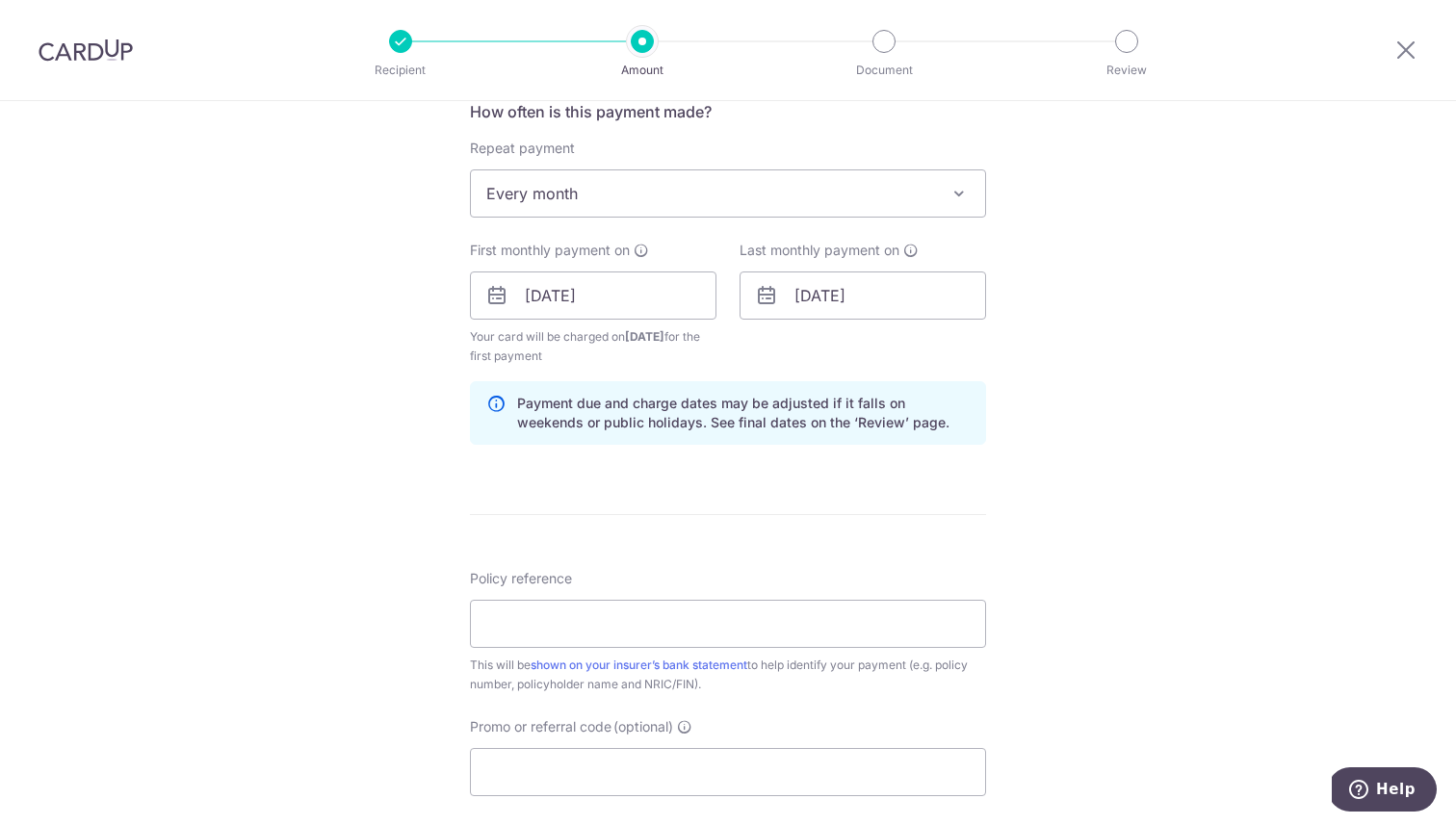
scroll to position [762, 0]
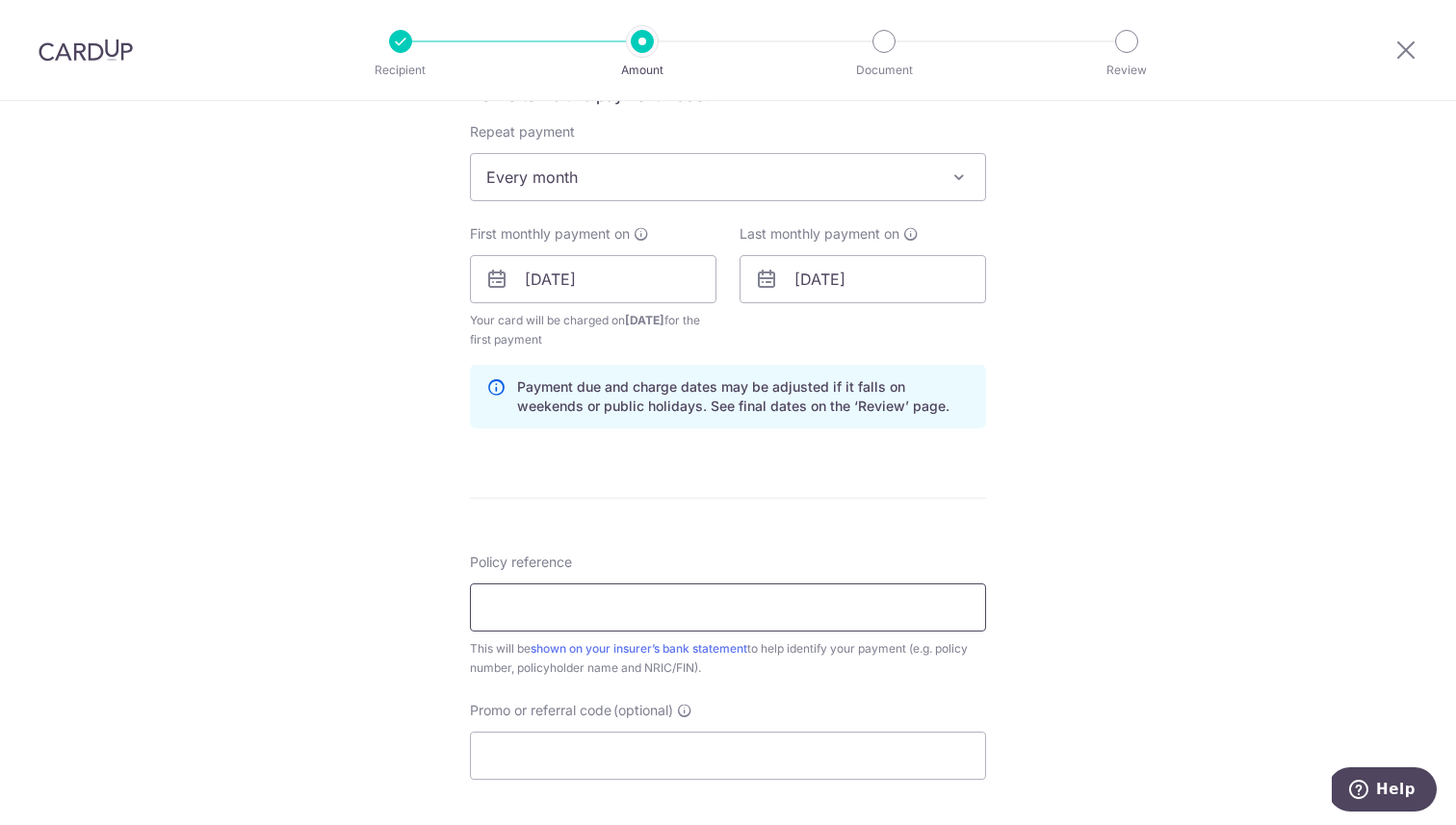
click at [521, 595] on input "Policy reference" at bounding box center [728, 608] width 516 height 48
click at [495, 603] on input "Policy reference" at bounding box center [728, 608] width 516 height 48
type input "L549724274"
click at [531, 756] on input "Promo or referral code (optional)" at bounding box center [728, 756] width 516 height 48
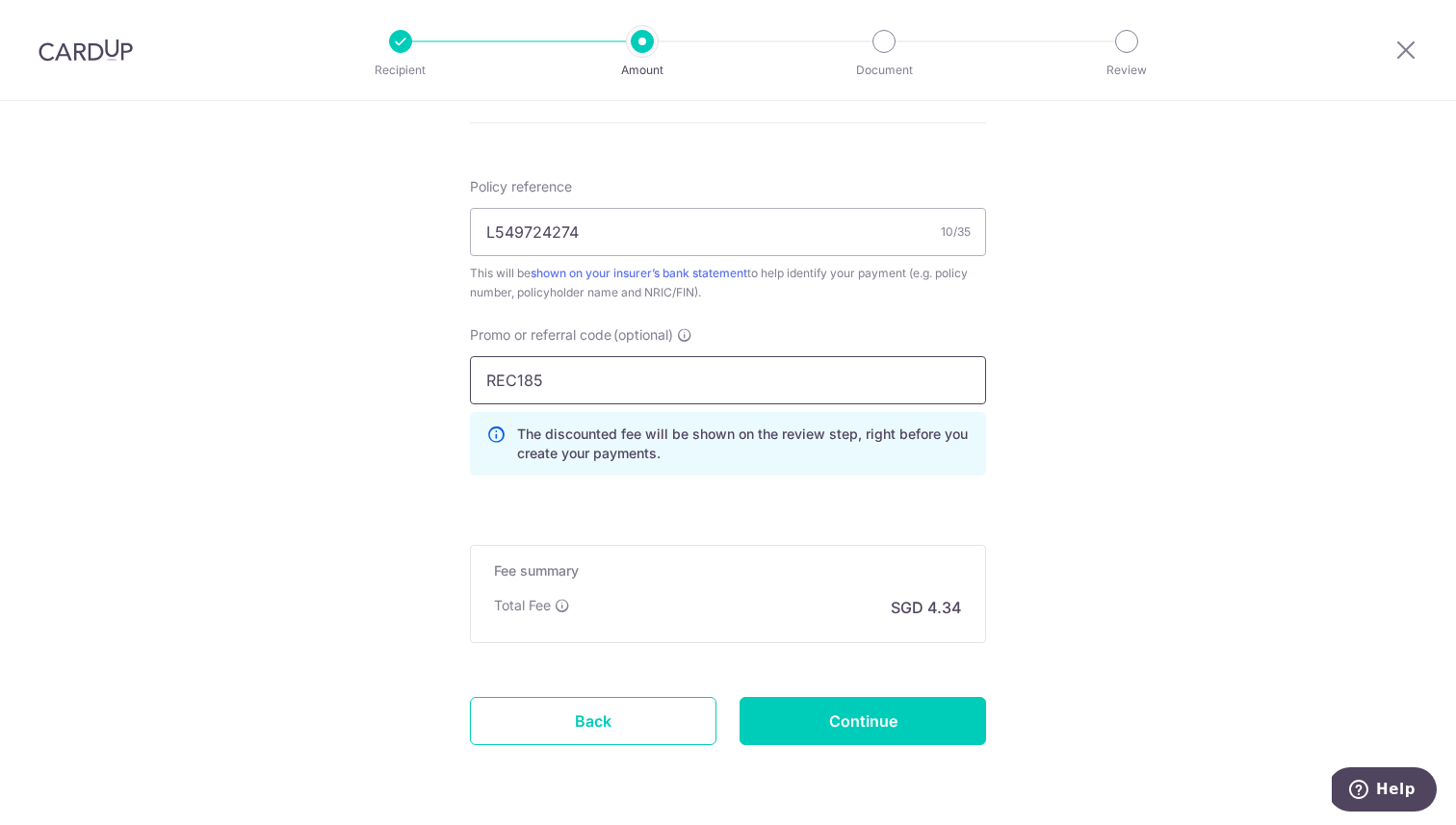
scroll to position [1202, 0]
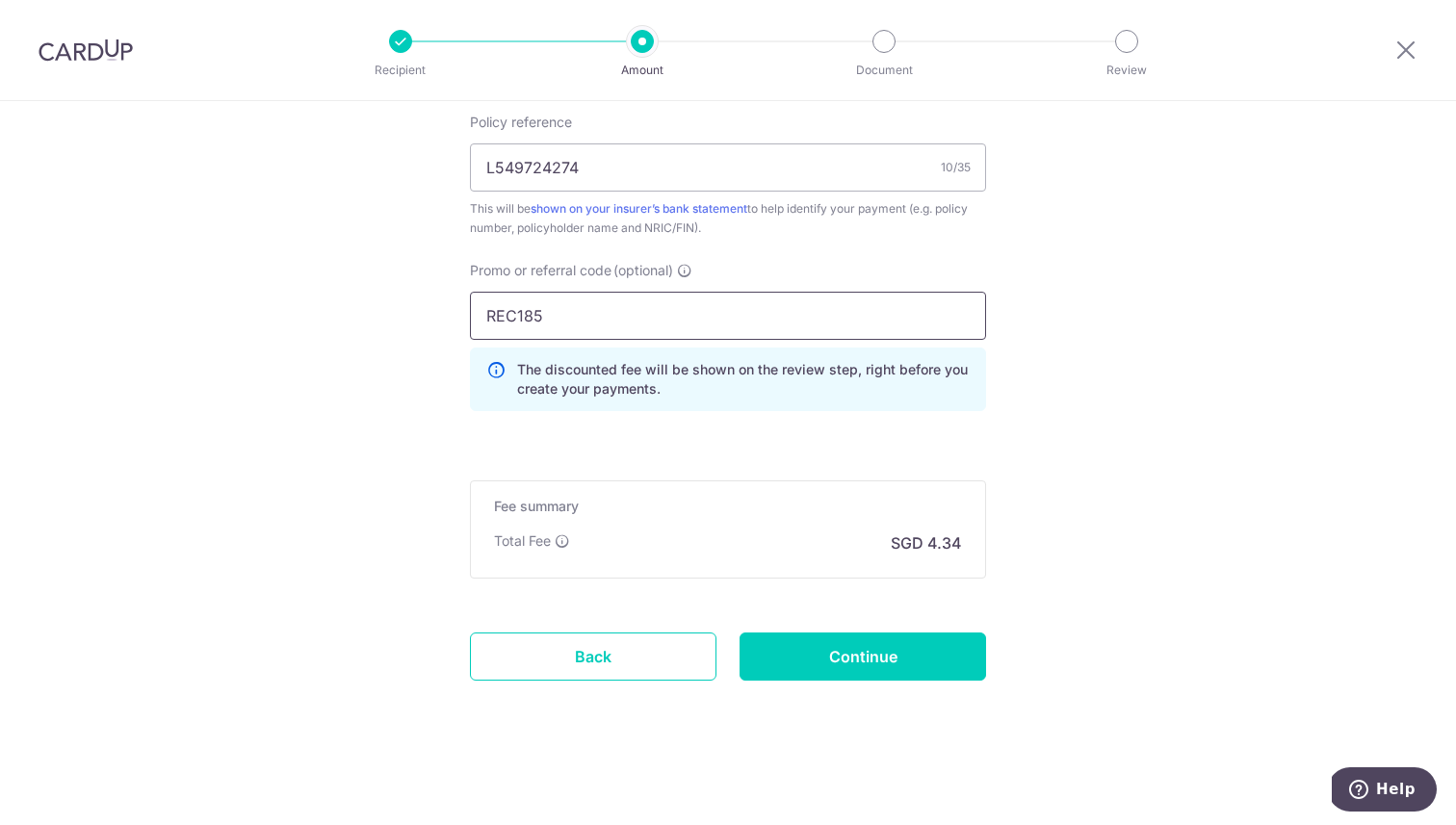
type input "REC185"
click at [849, 655] on input "Continue" at bounding box center [862, 656] width 246 height 48
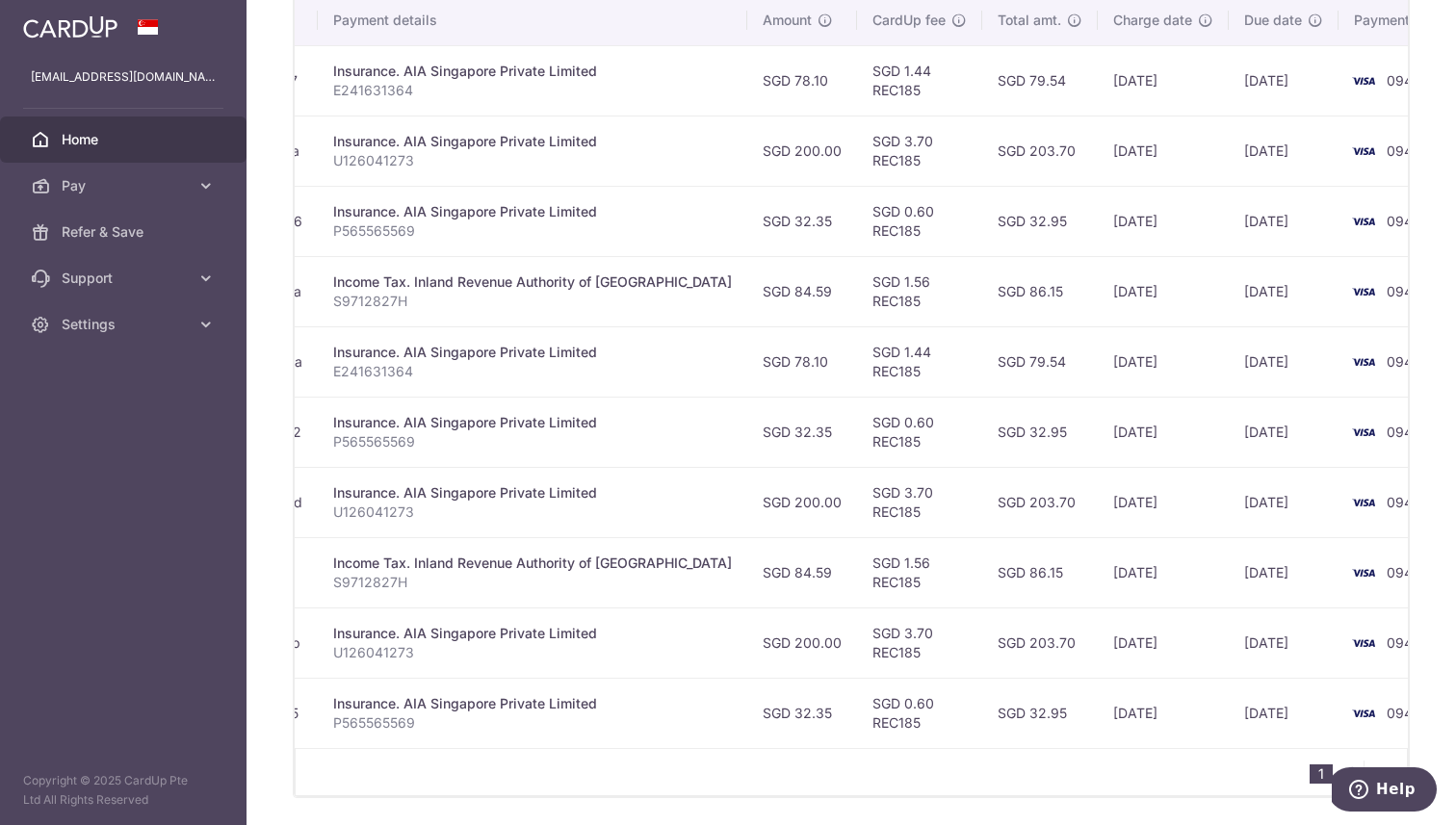
scroll to position [663, 0]
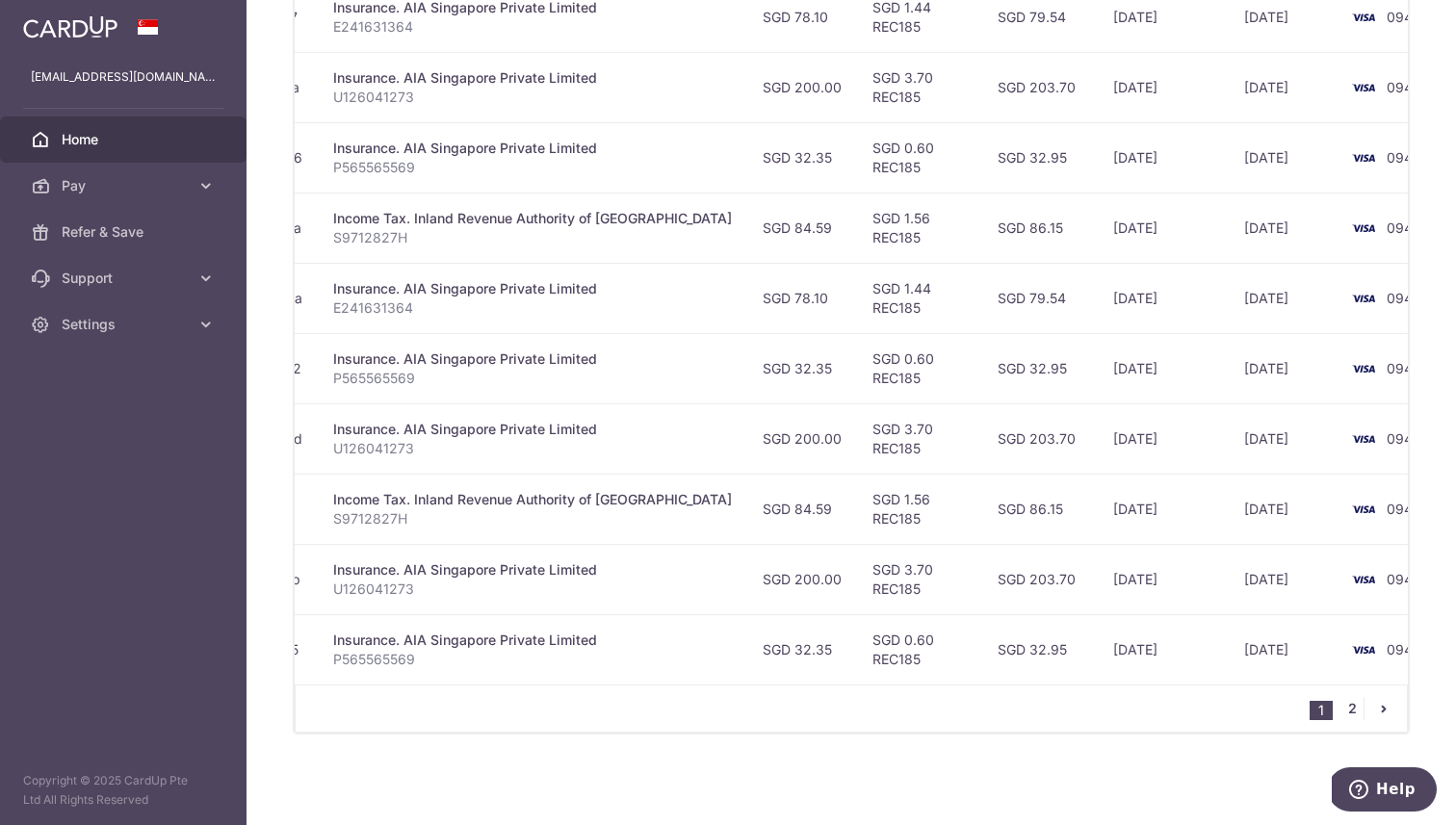
click at [1347, 710] on link "2" at bounding box center [1351, 708] width 23 height 23
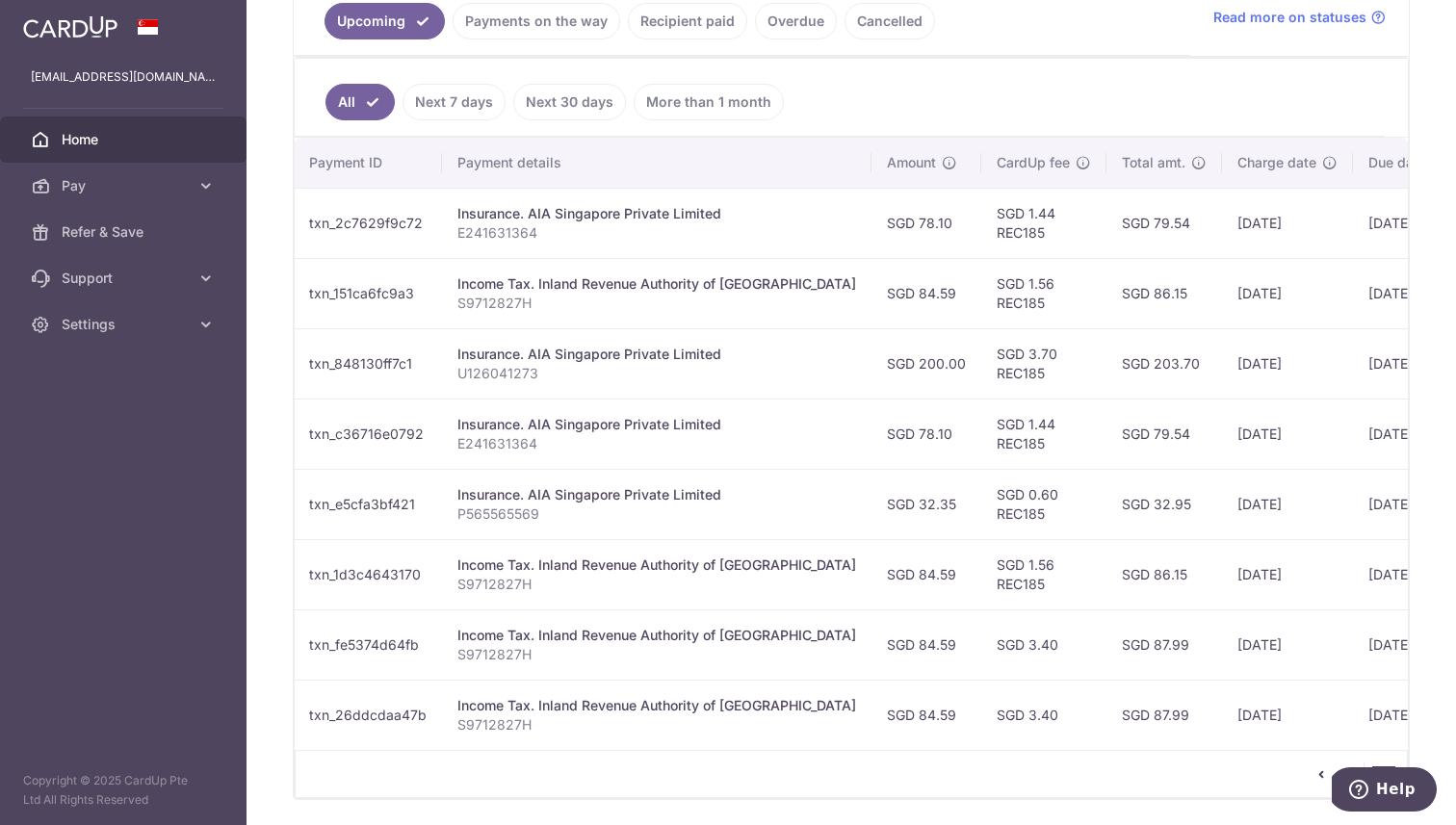
scroll to position [0, 250]
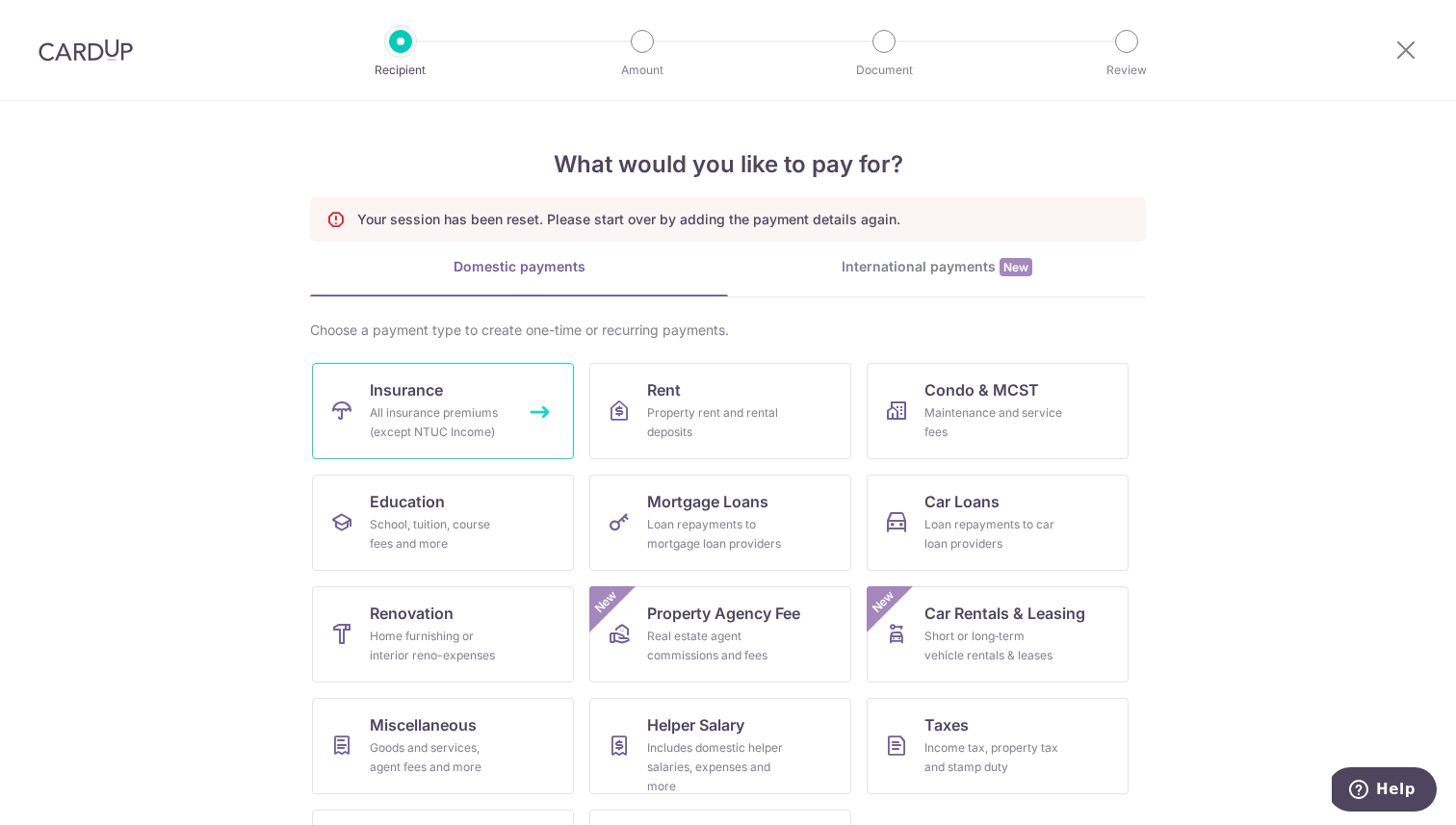
click at [472, 388] on link "Insurance All insurance premiums (except NTUC Income)" at bounding box center [443, 411] width 262 height 96
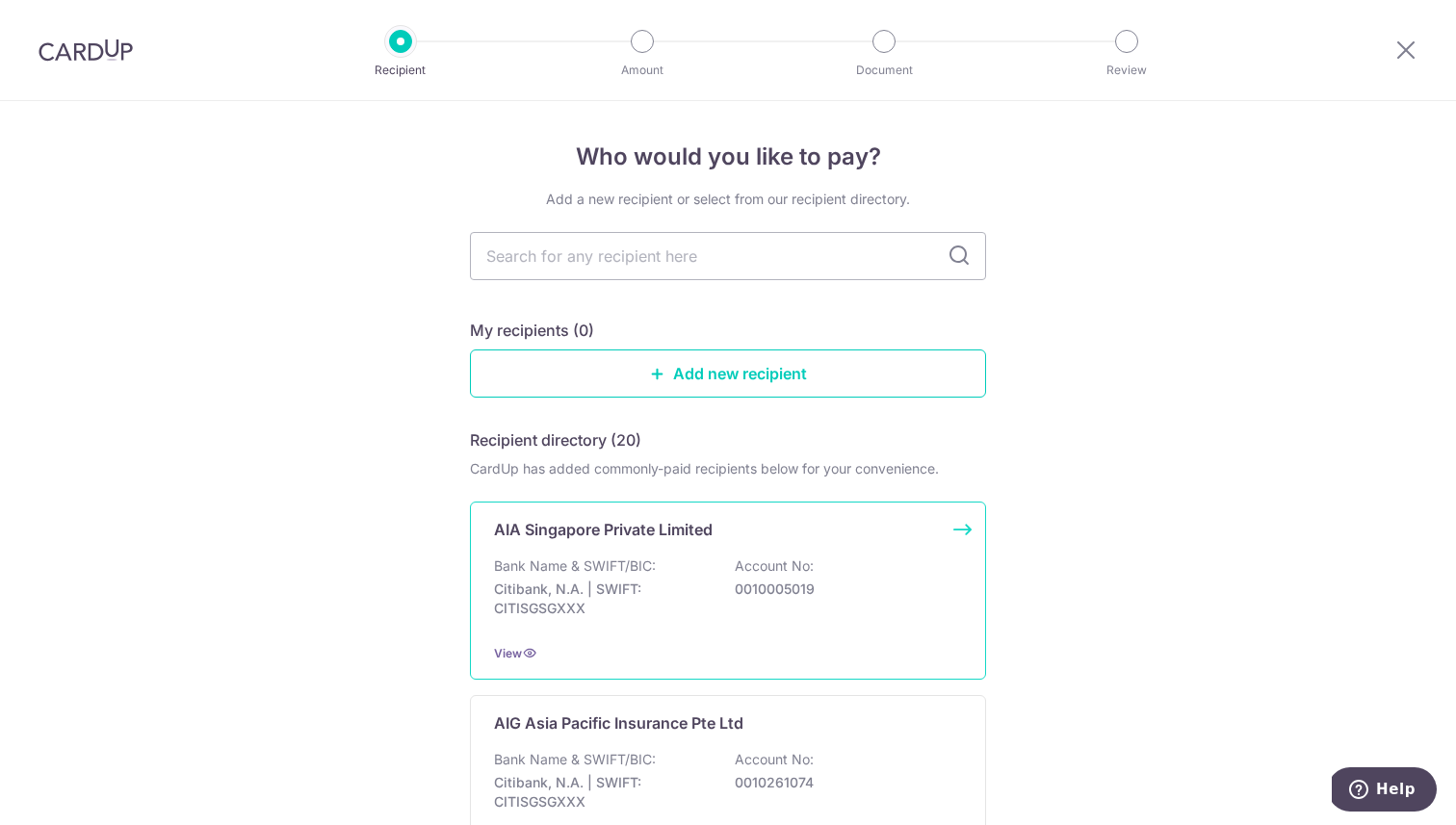
click at [633, 594] on p "Citibank, N.A. | SWIFT: CITISGSGXXX" at bounding box center [601, 599] width 215 height 39
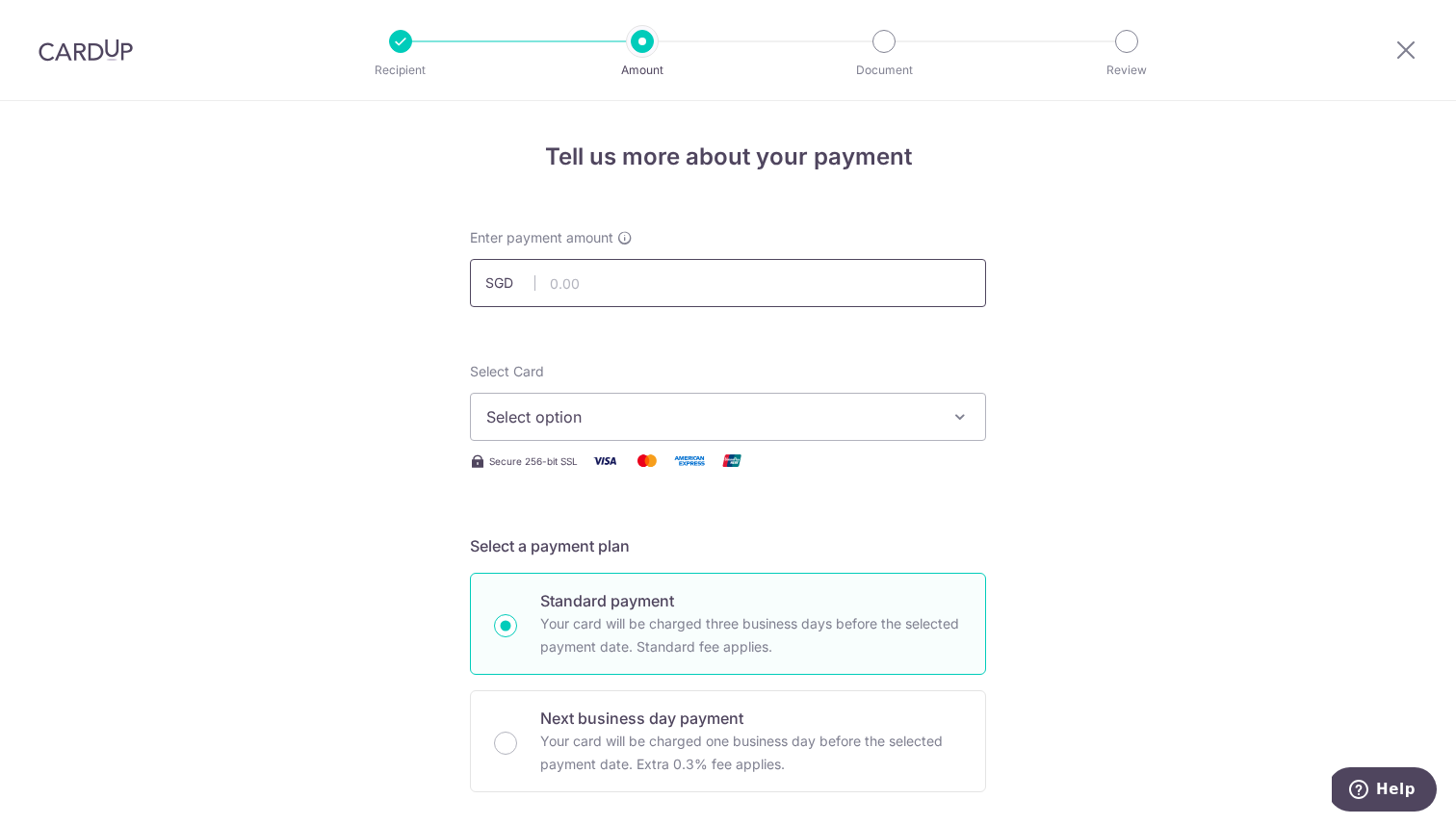
click at [638, 282] on input "text" at bounding box center [728, 283] width 516 height 48
type input "167.05"
click at [621, 416] on span "Select option" at bounding box center [711, 416] width 449 height 23
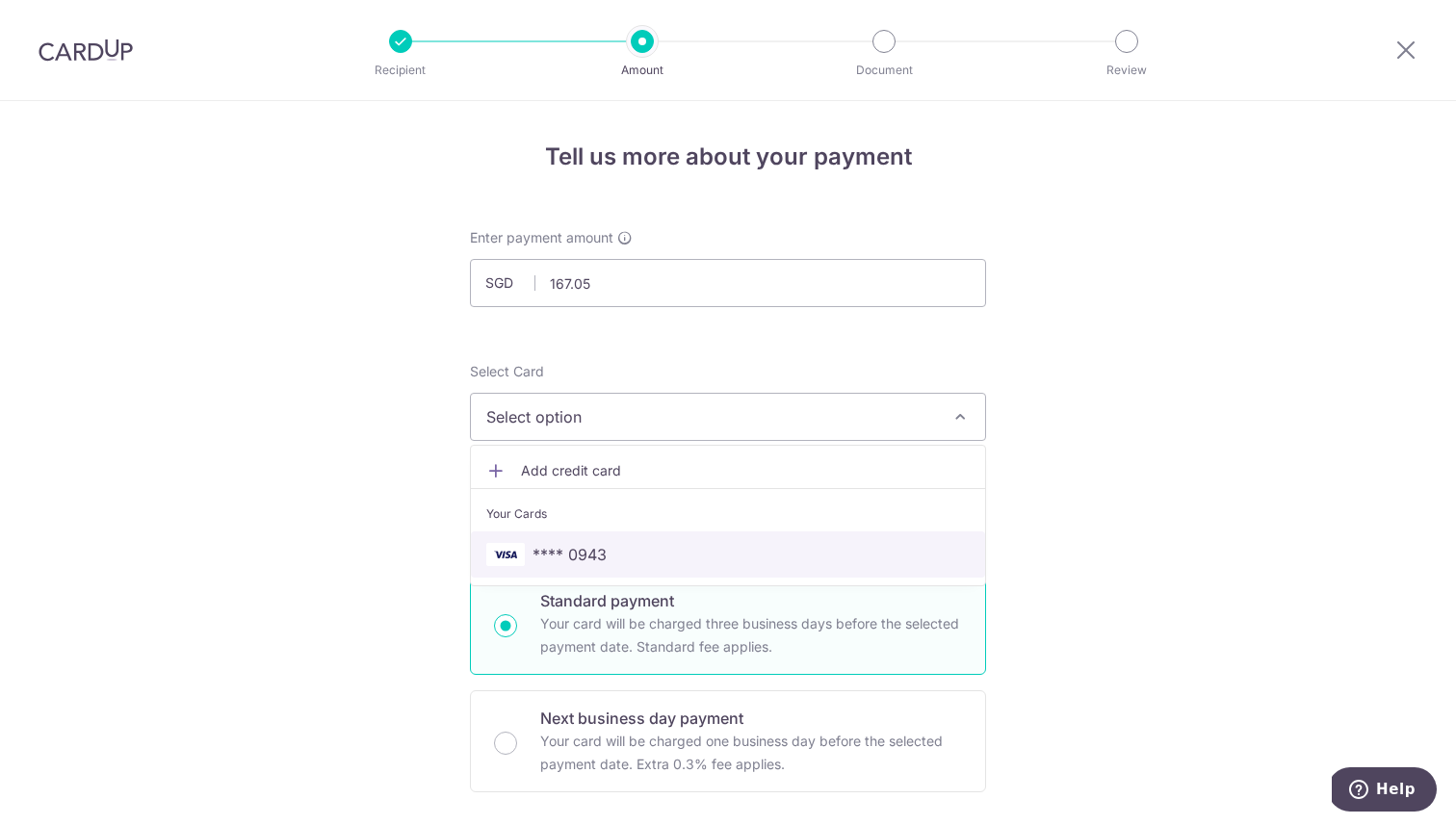
click at [570, 544] on span "**** 0943" at bounding box center [569, 554] width 74 height 23
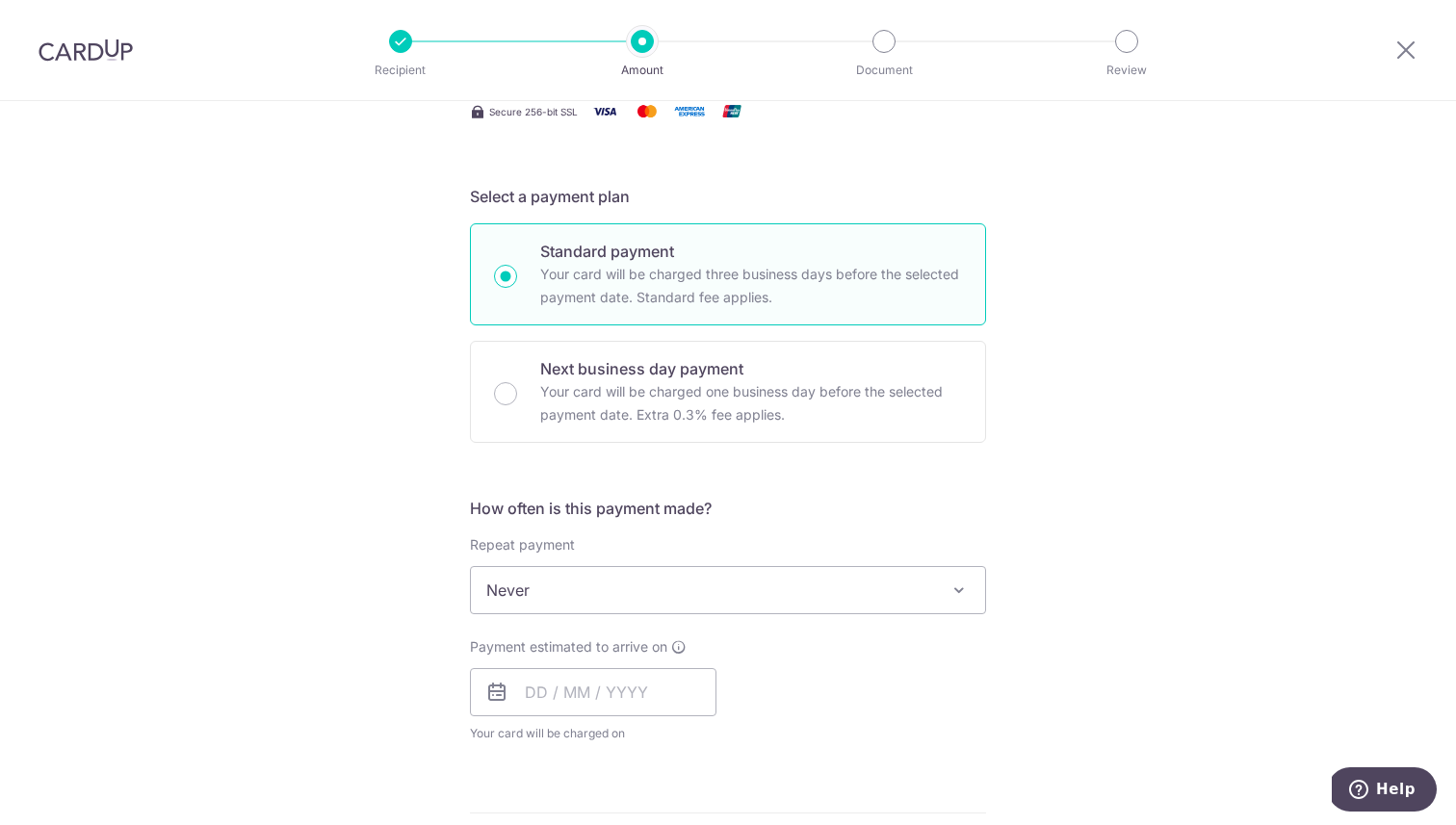
scroll to position [352, 0]
click at [566, 583] on span "Never" at bounding box center [728, 587] width 514 height 47
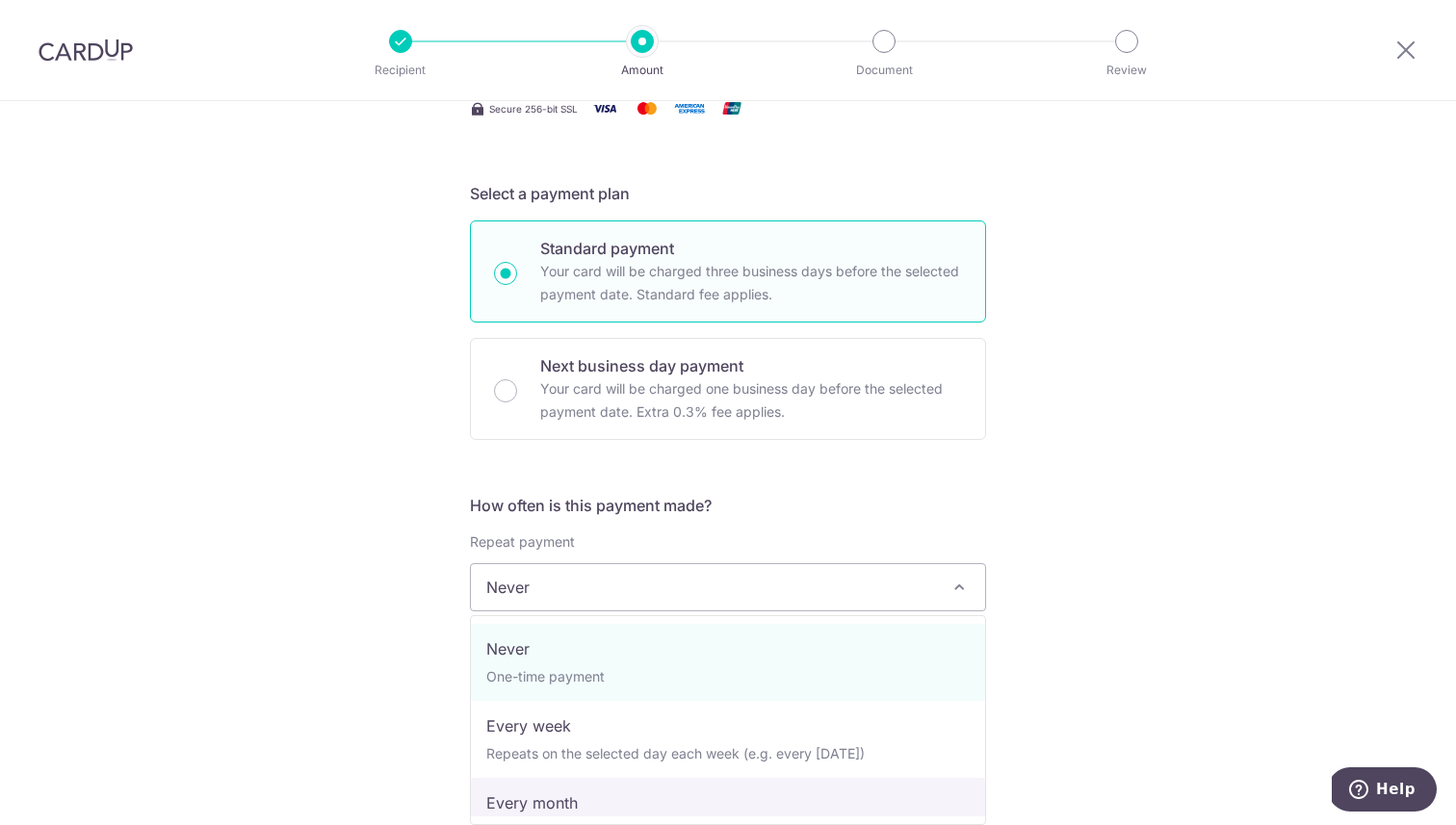
select select "3"
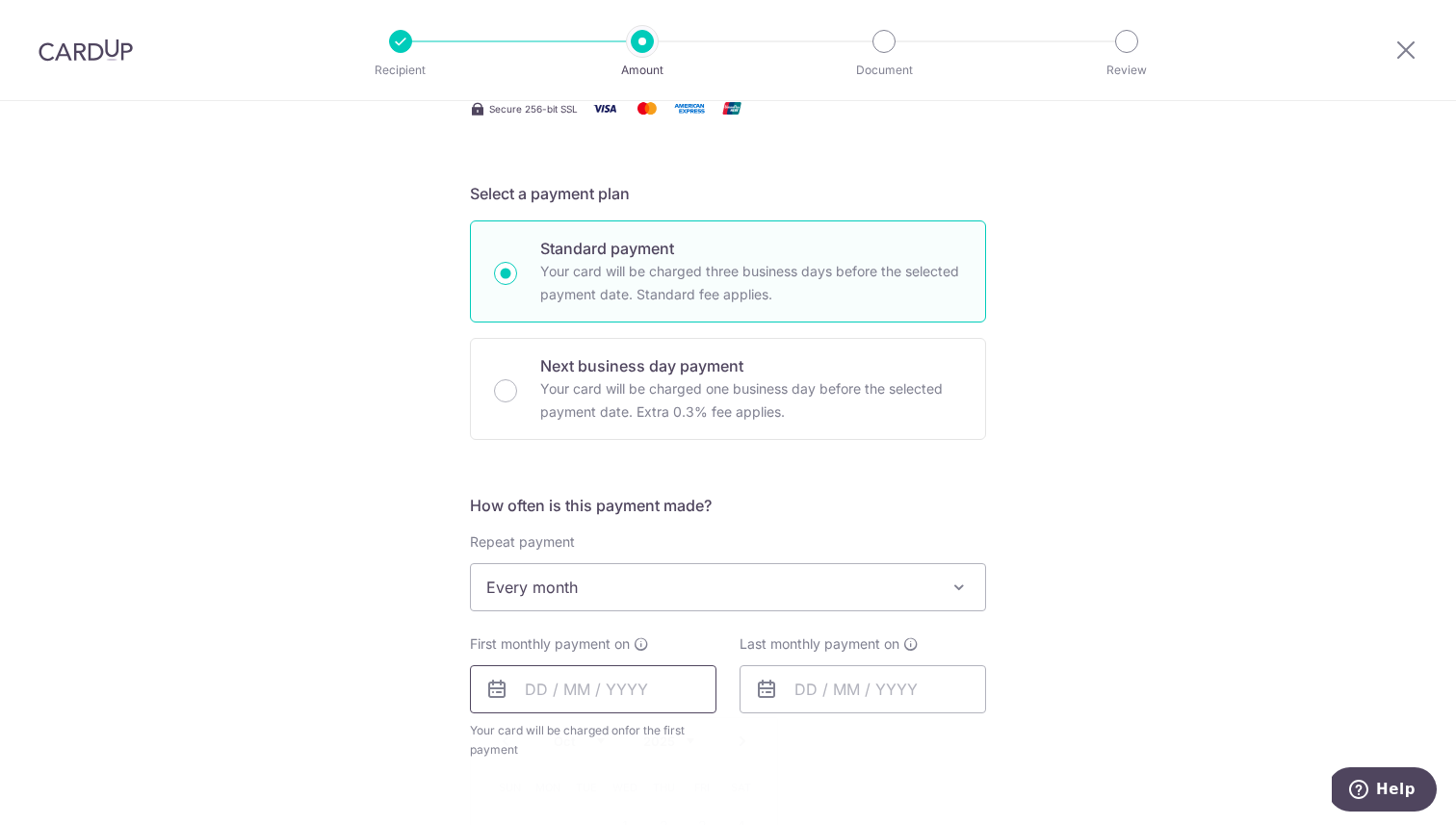
click at [581, 690] on input "text" at bounding box center [593, 689] width 246 height 48
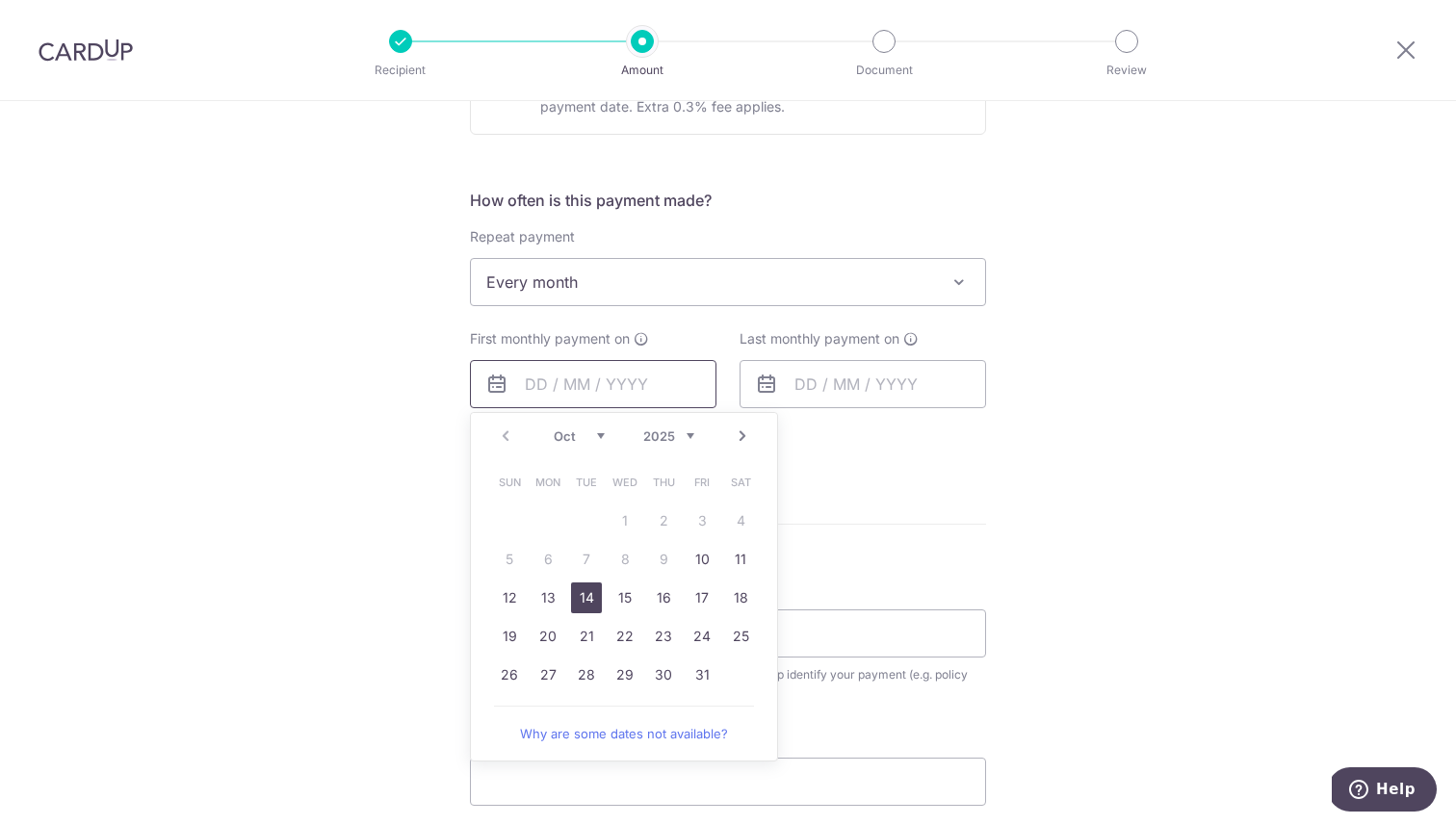
scroll to position [659, 0]
click at [553, 590] on link "13" at bounding box center [547, 596] width 31 height 31
type input "[DATE]"
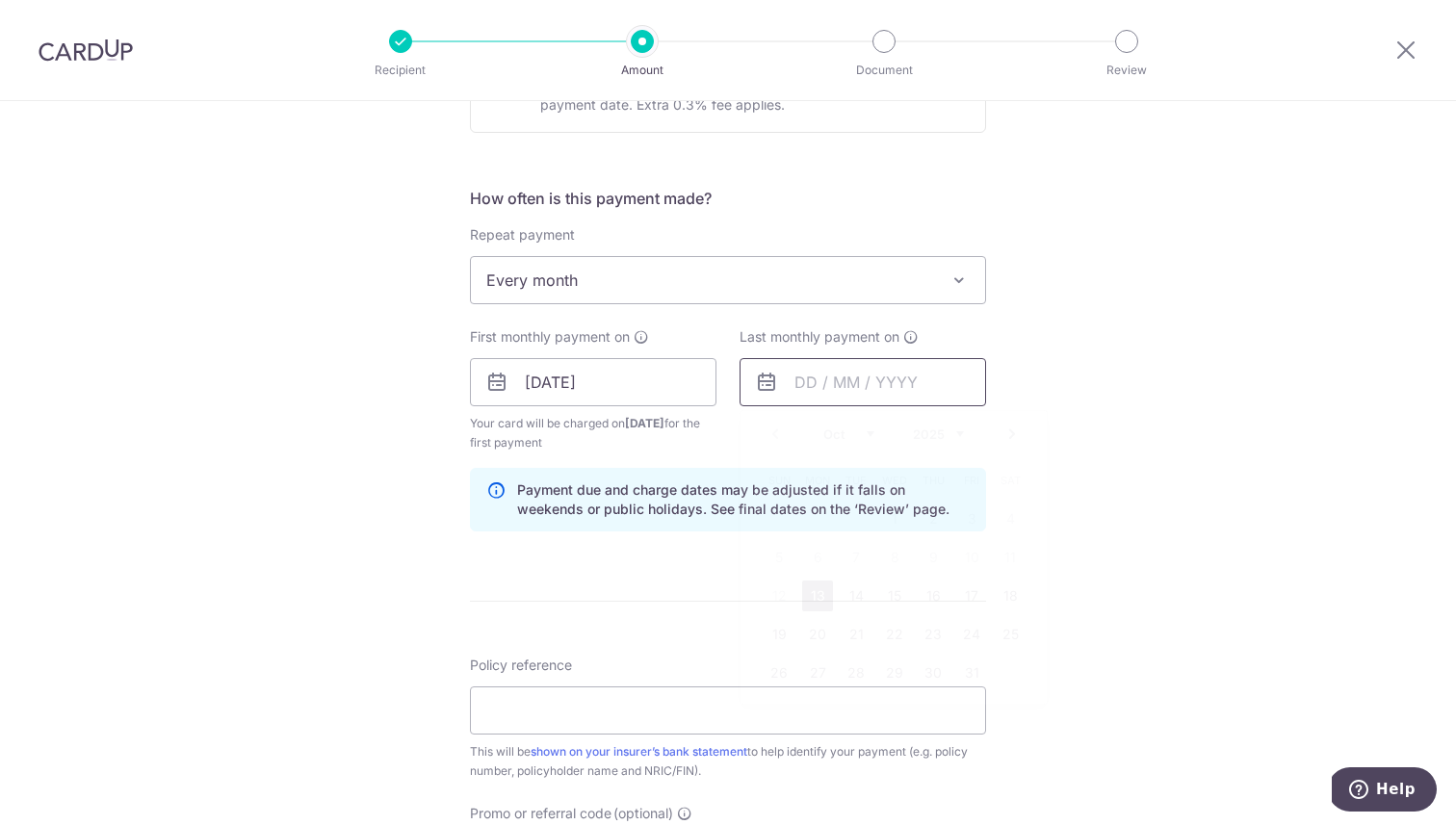
click at [849, 380] on input "text" at bounding box center [862, 382] width 246 height 48
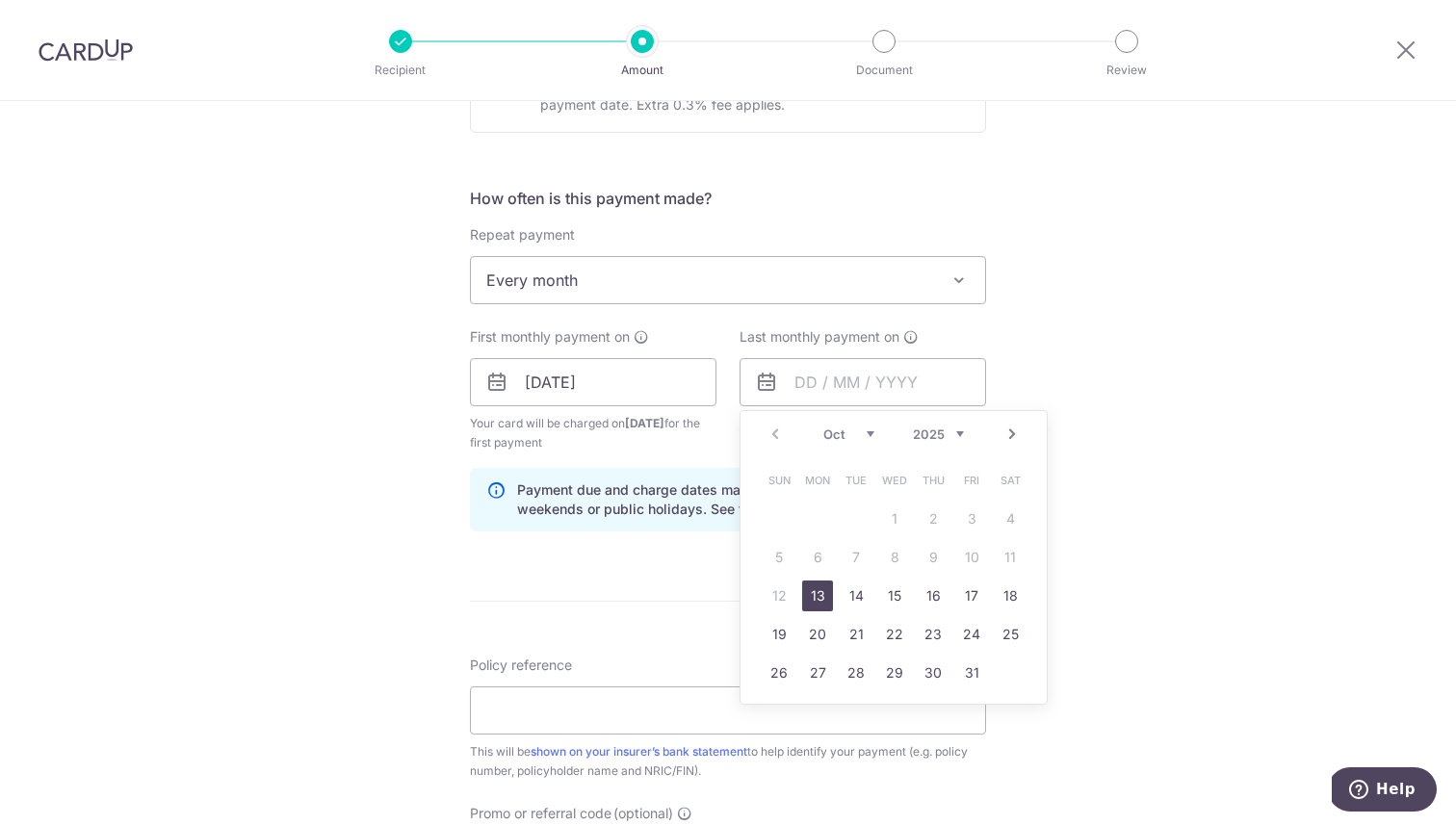
click at [1011, 434] on link "Next" at bounding box center [1011, 434] width 23 height 23
click at [1012, 435] on link "Next" at bounding box center [1011, 434] width 23 height 23
click at [1013, 435] on link "Next" at bounding box center [1011, 434] width 23 height 23
click at [858, 603] on link "13" at bounding box center [856, 596] width 31 height 31
type input "13/01/2026"
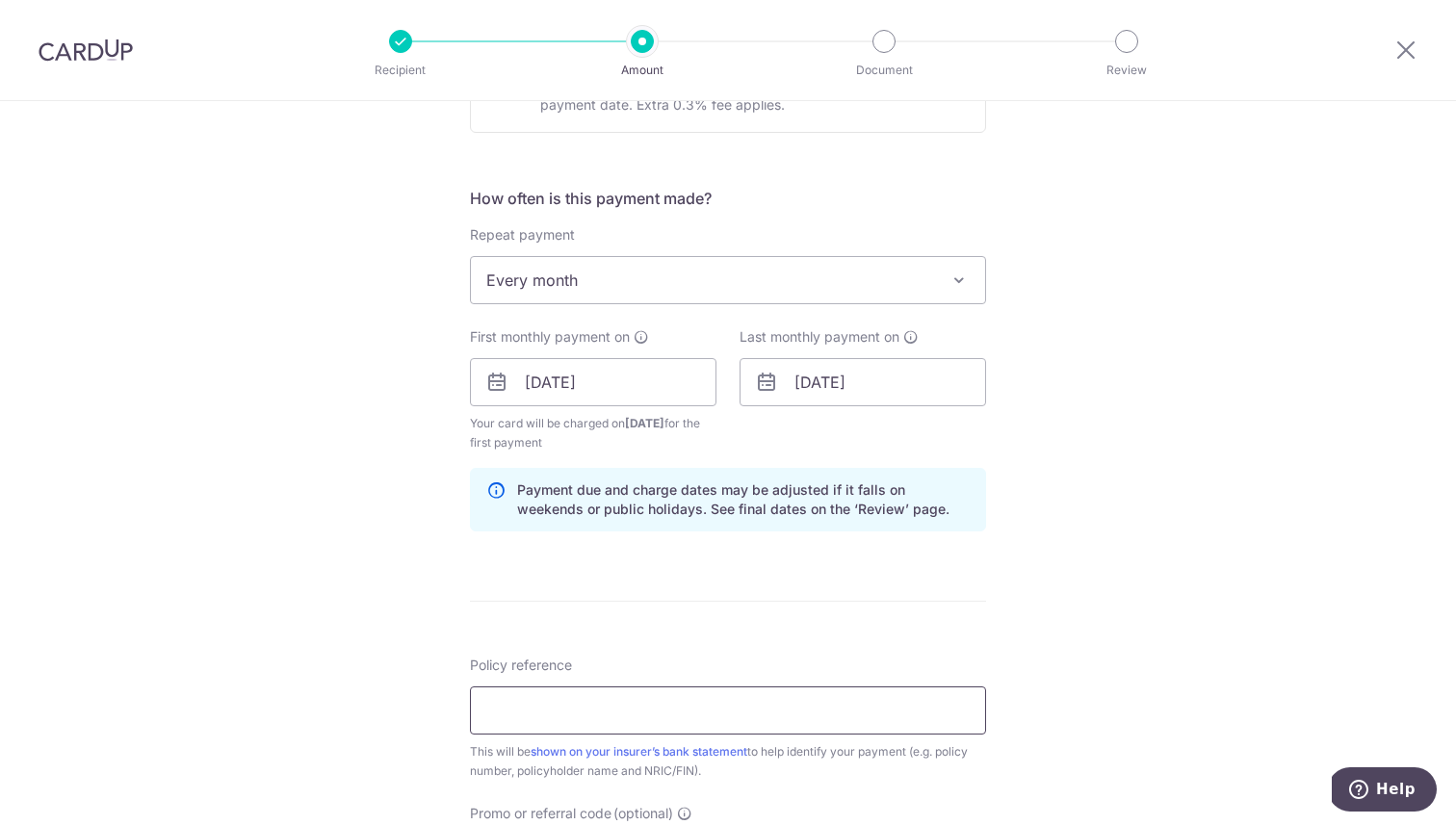
click at [781, 705] on input "Policy reference" at bounding box center [728, 711] width 516 height 48
type input "L549724274"
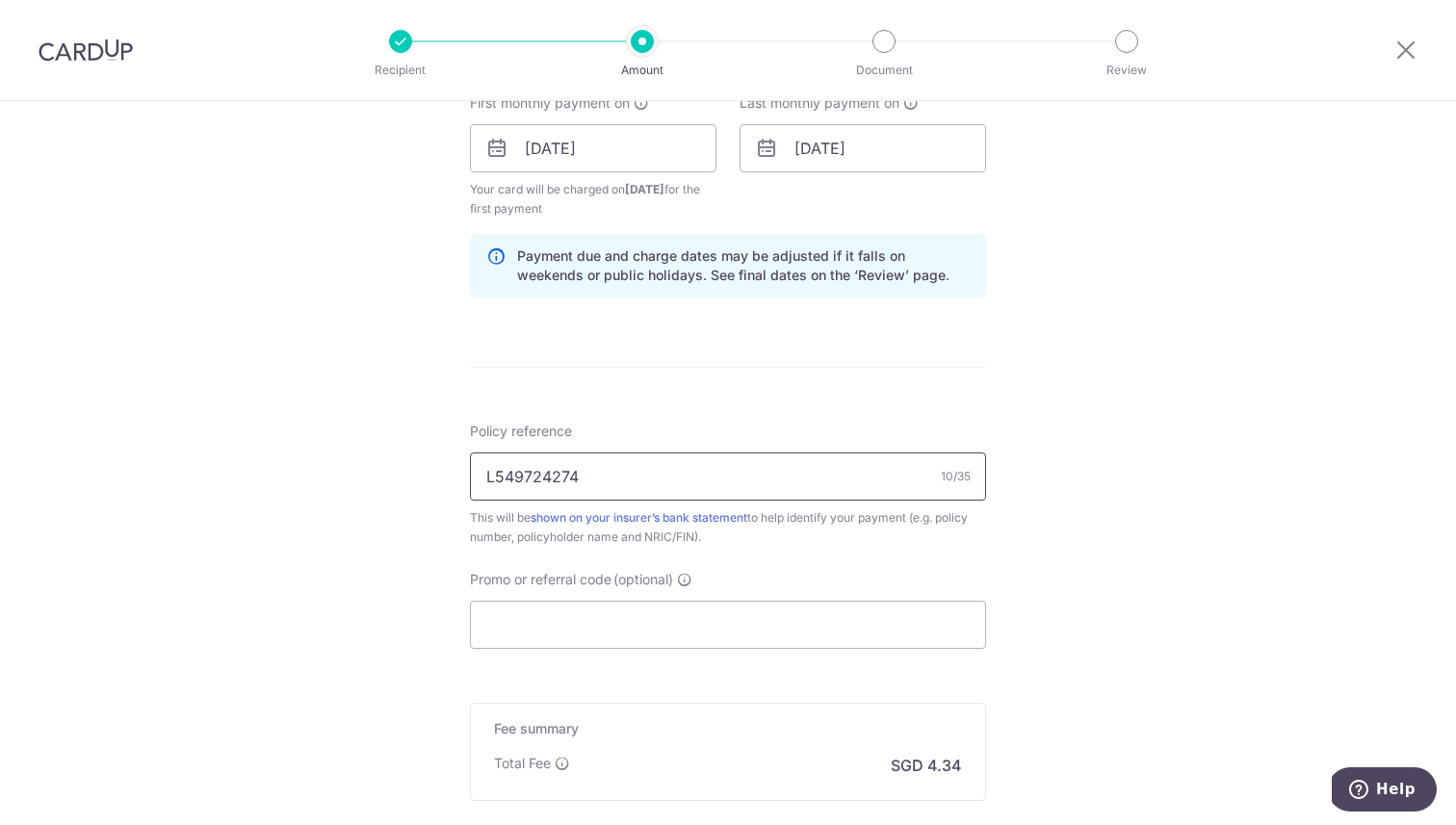
scroll to position [903, 0]
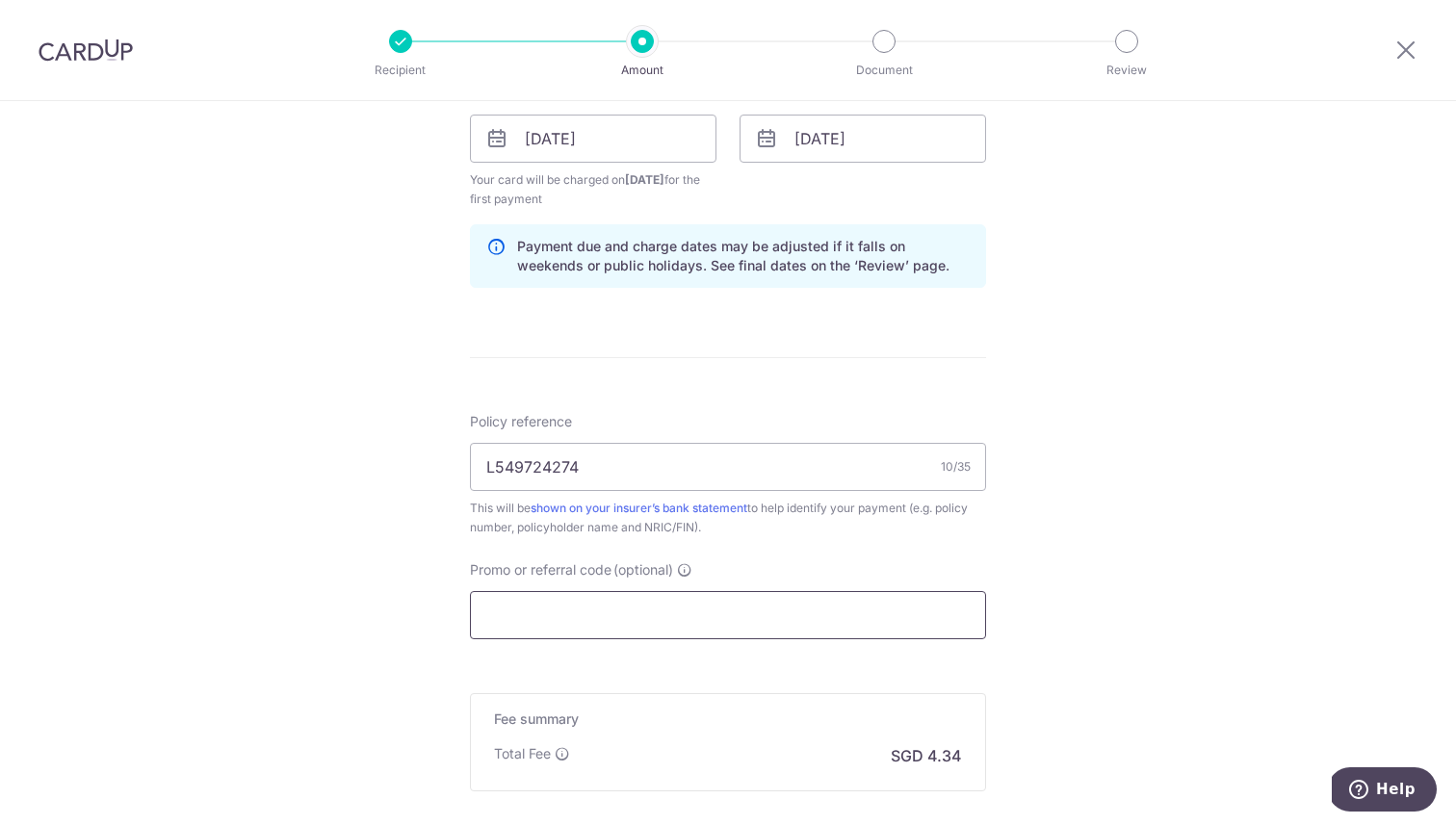
click at [669, 595] on input "Promo or referral code (optional)" at bounding box center [728, 616] width 516 height 48
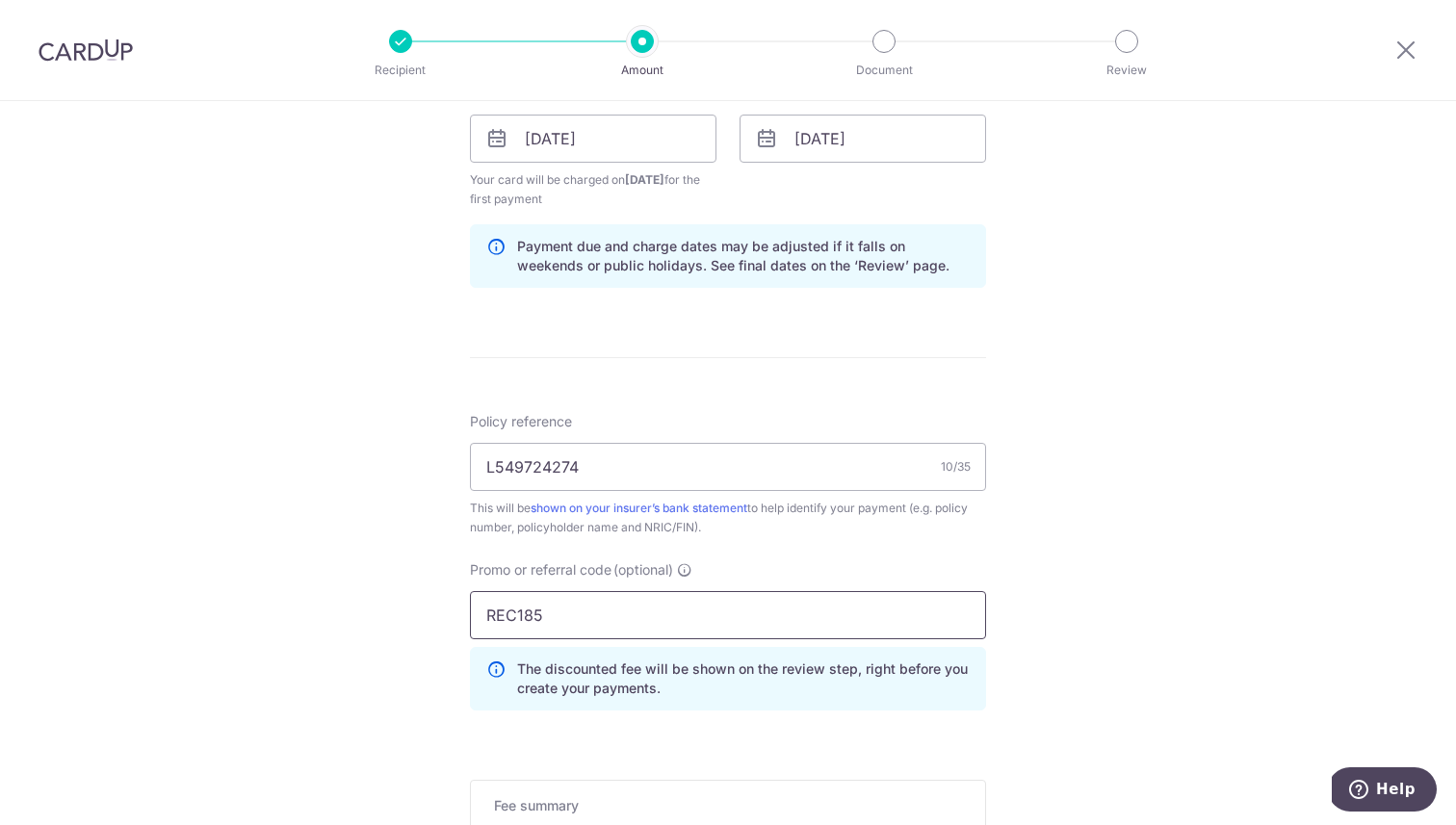
type input "REC185"
click at [417, 574] on div "Tell us more about your payment Enter payment amount SGD 167.05 167.05 Select C…" at bounding box center [728, 161] width 1456 height 1927
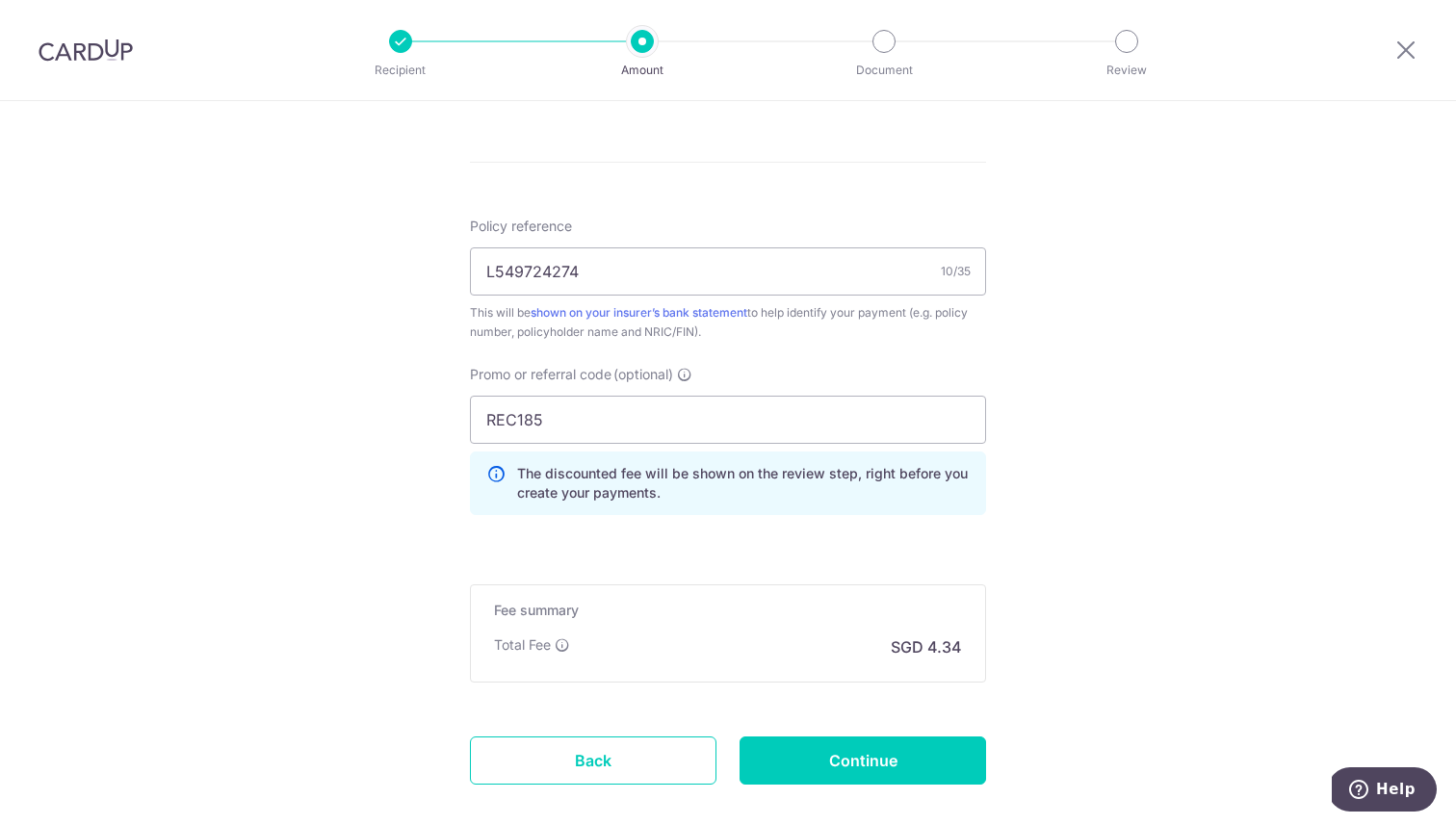
scroll to position [1123, 0]
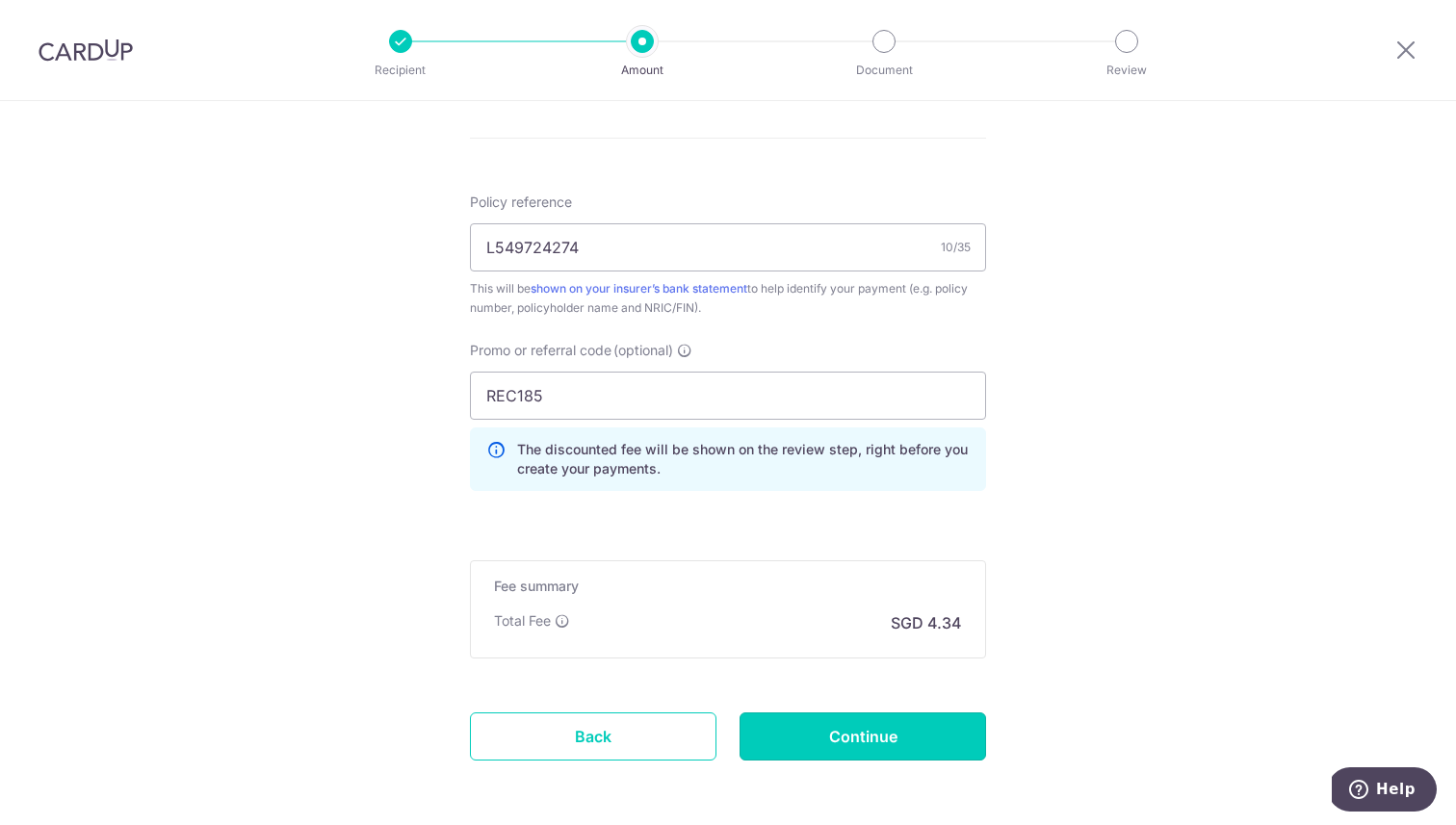
click at [803, 733] on input "Continue" at bounding box center [862, 737] width 246 height 48
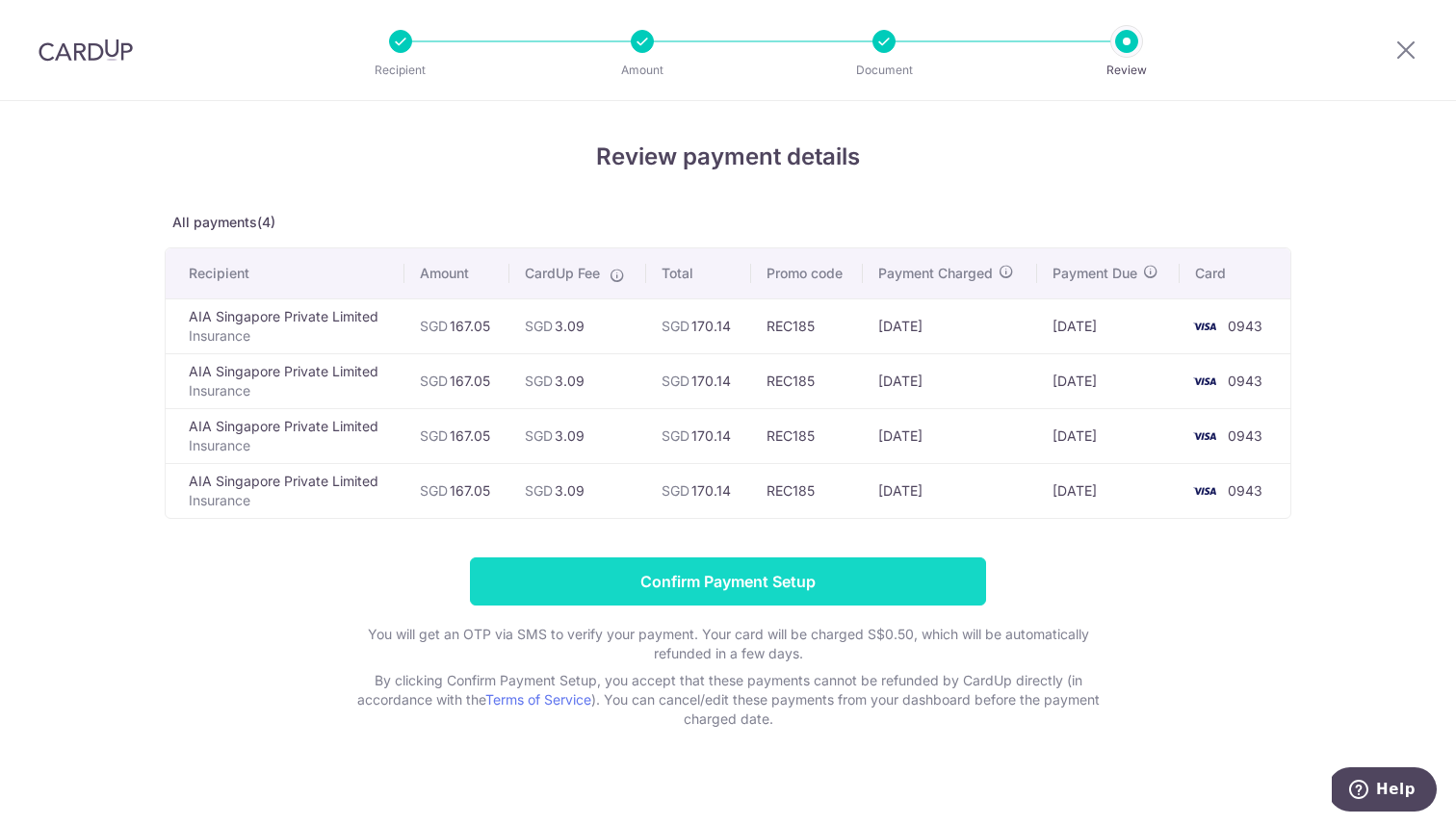
click at [707, 583] on input "Confirm Payment Setup" at bounding box center [728, 582] width 516 height 48
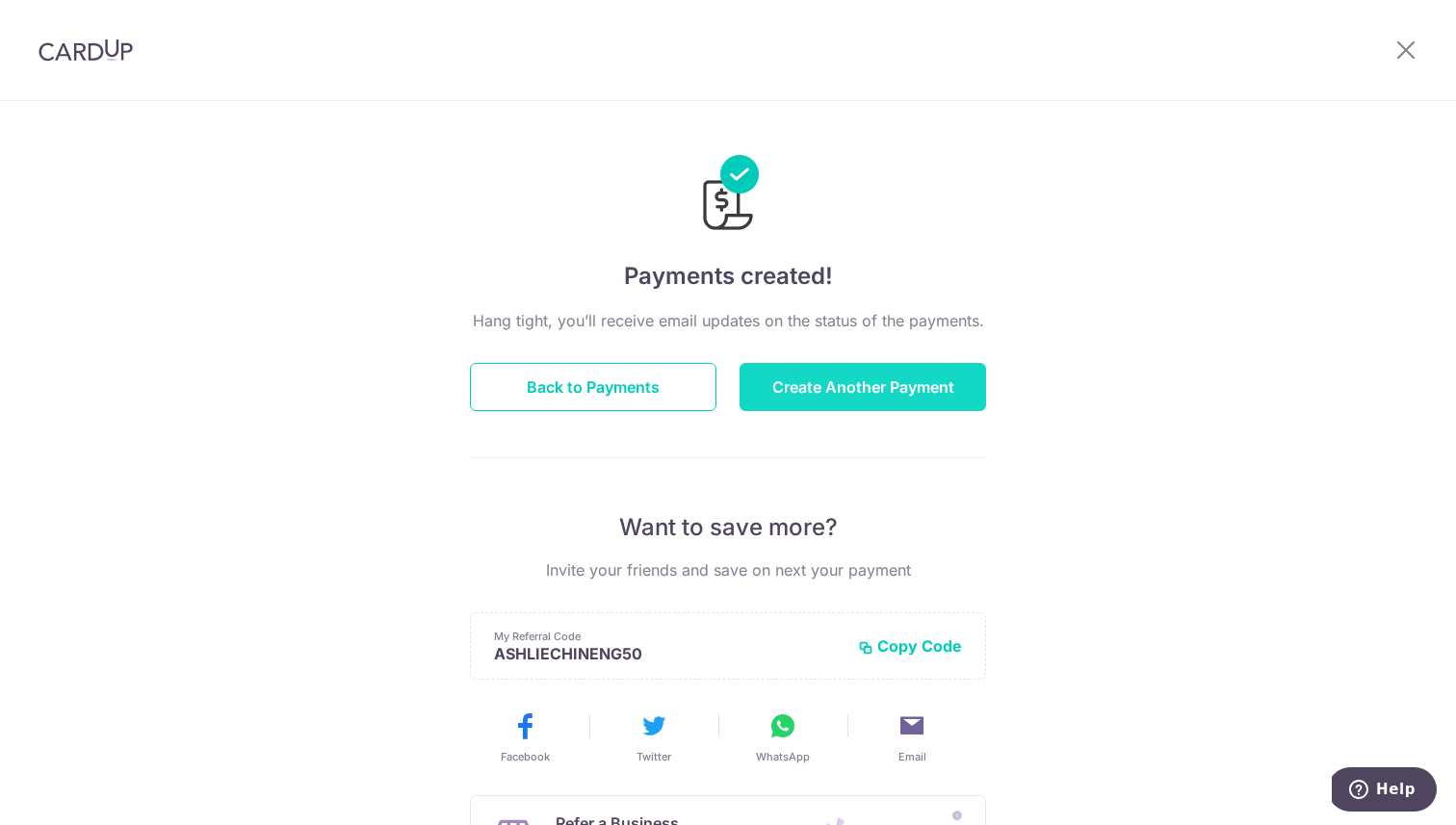
click at [817, 400] on button "Create Another Payment" at bounding box center [862, 387] width 246 height 48
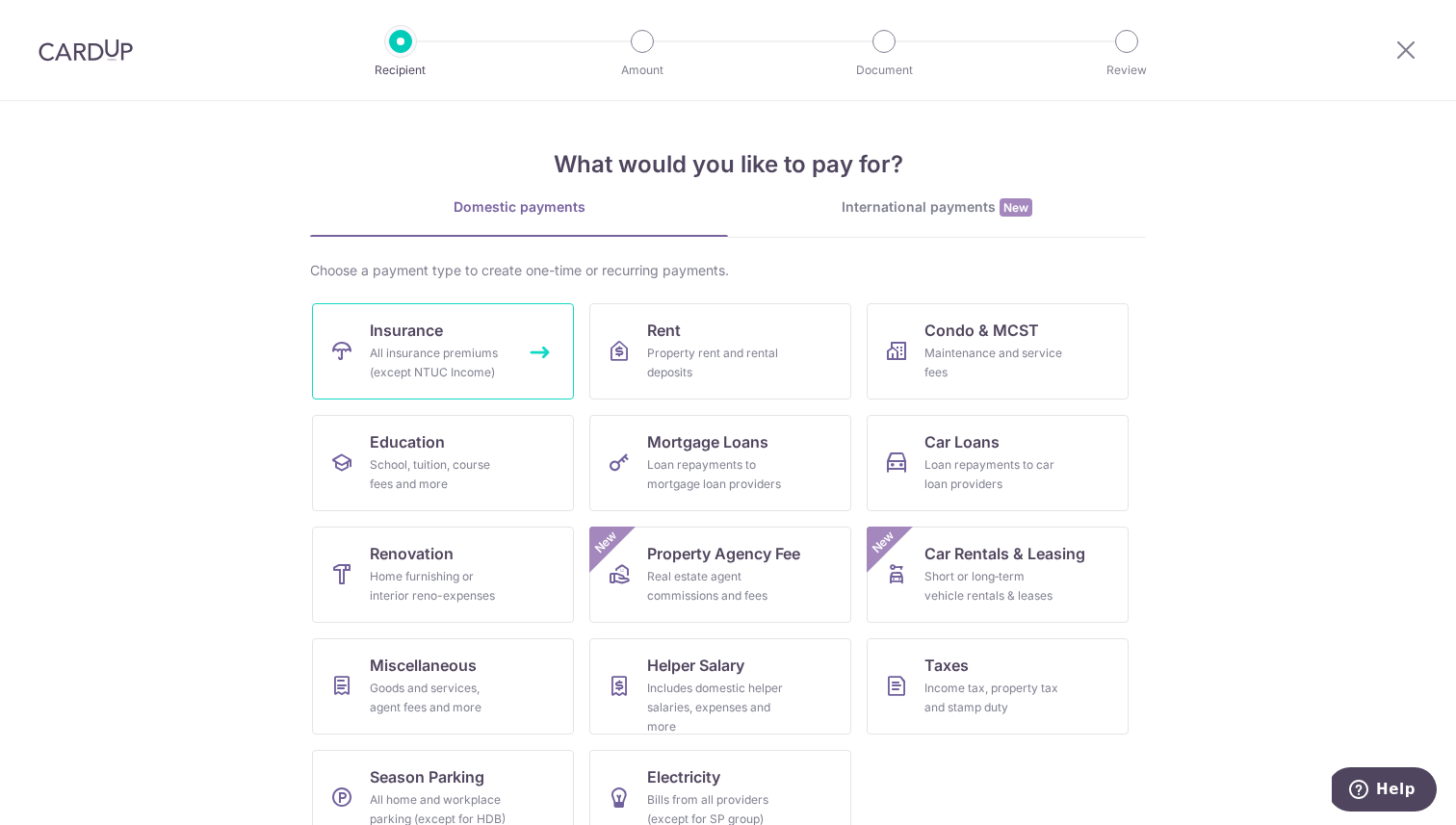
click at [527, 354] on link "Insurance All insurance premiums (except NTUC Income)" at bounding box center [443, 351] width 262 height 96
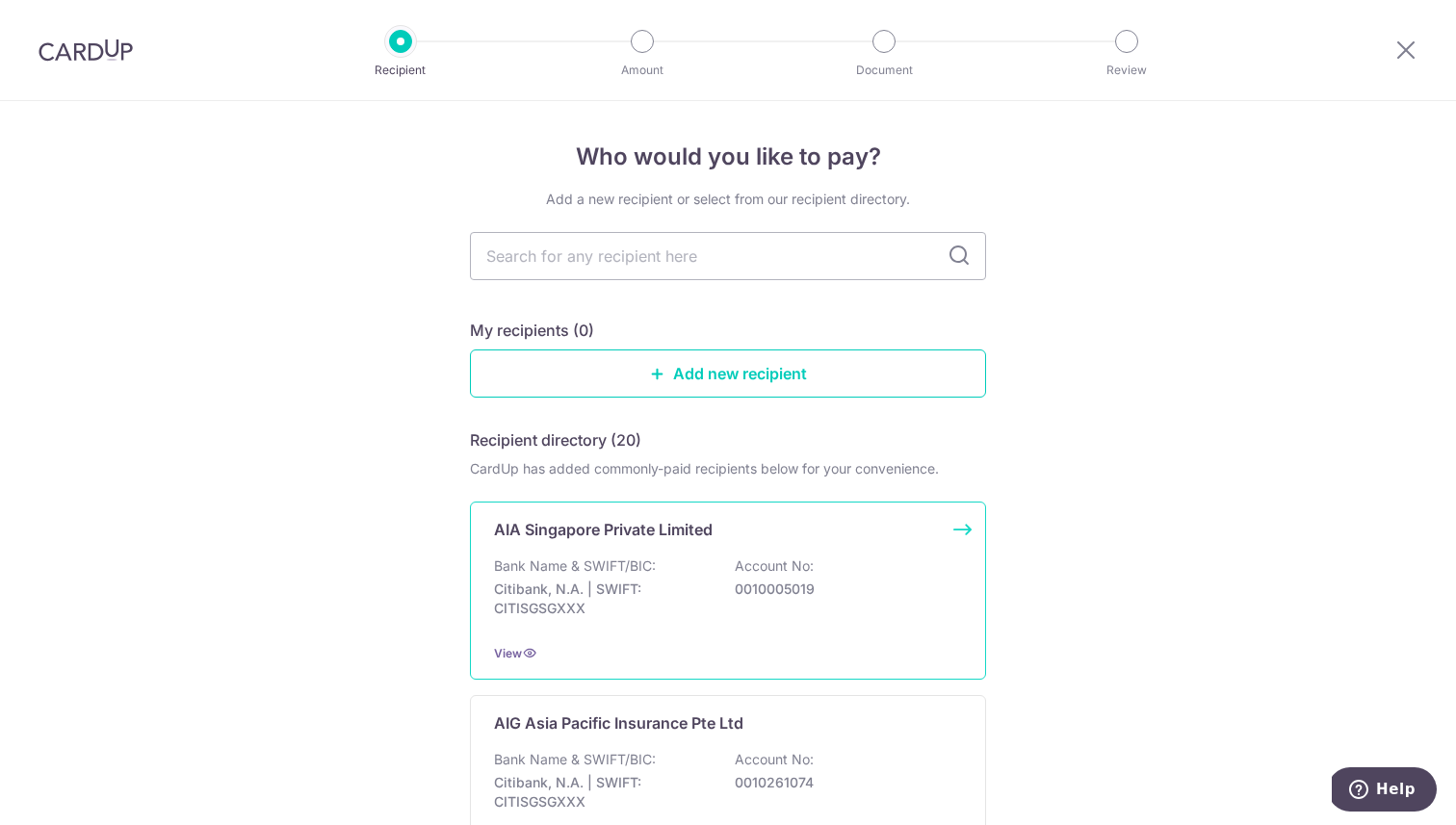
click at [594, 541] on div "AIA Singapore Private Limited Bank Name & SWIFT/BIC: Citibank, N.A. | SWIFT: CI…" at bounding box center [728, 590] width 516 height 178
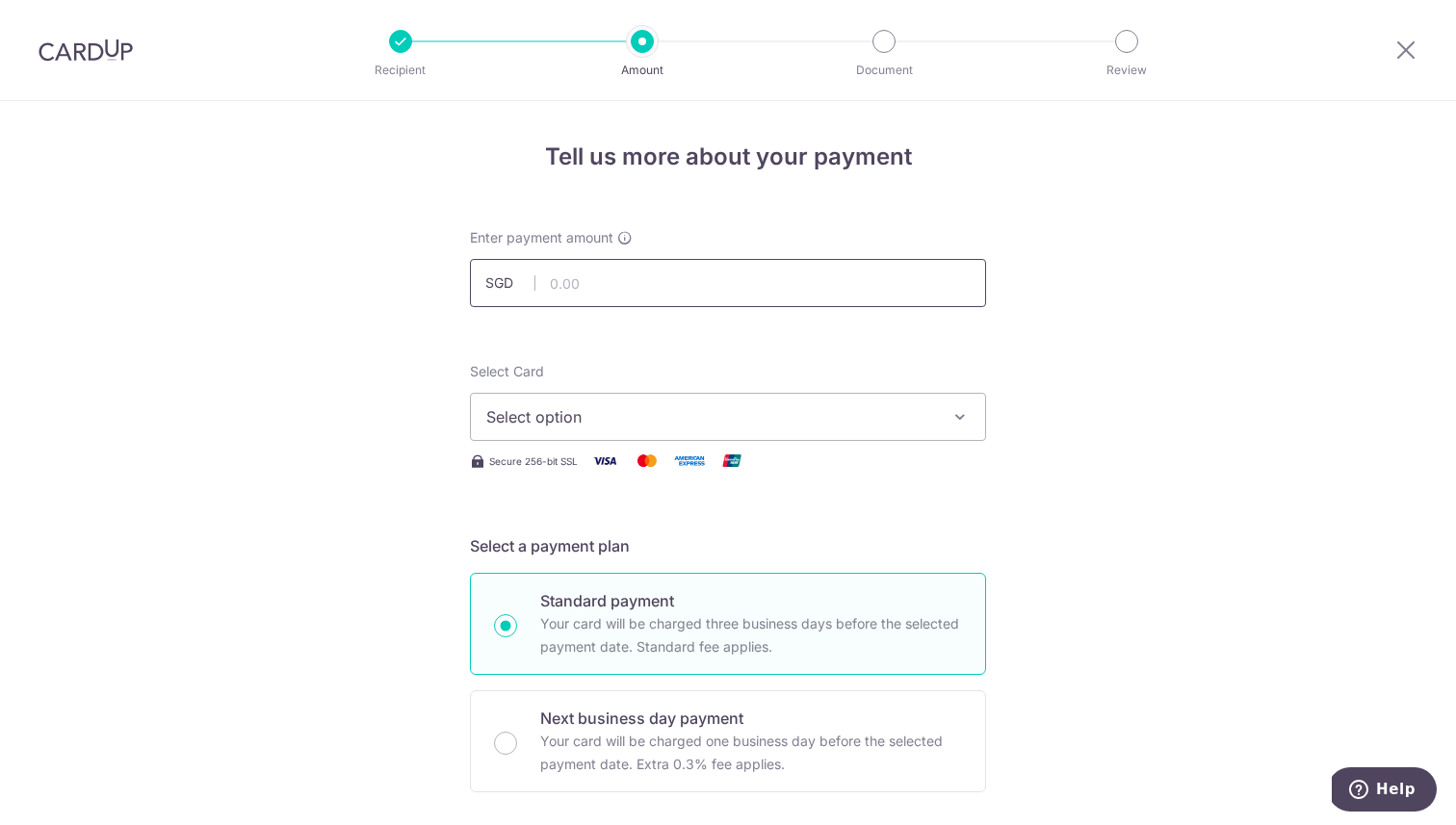
click at [651, 295] on input "text" at bounding box center [728, 283] width 516 height 48
type input "167.05"
click at [623, 431] on button "Select option" at bounding box center [728, 417] width 516 height 48
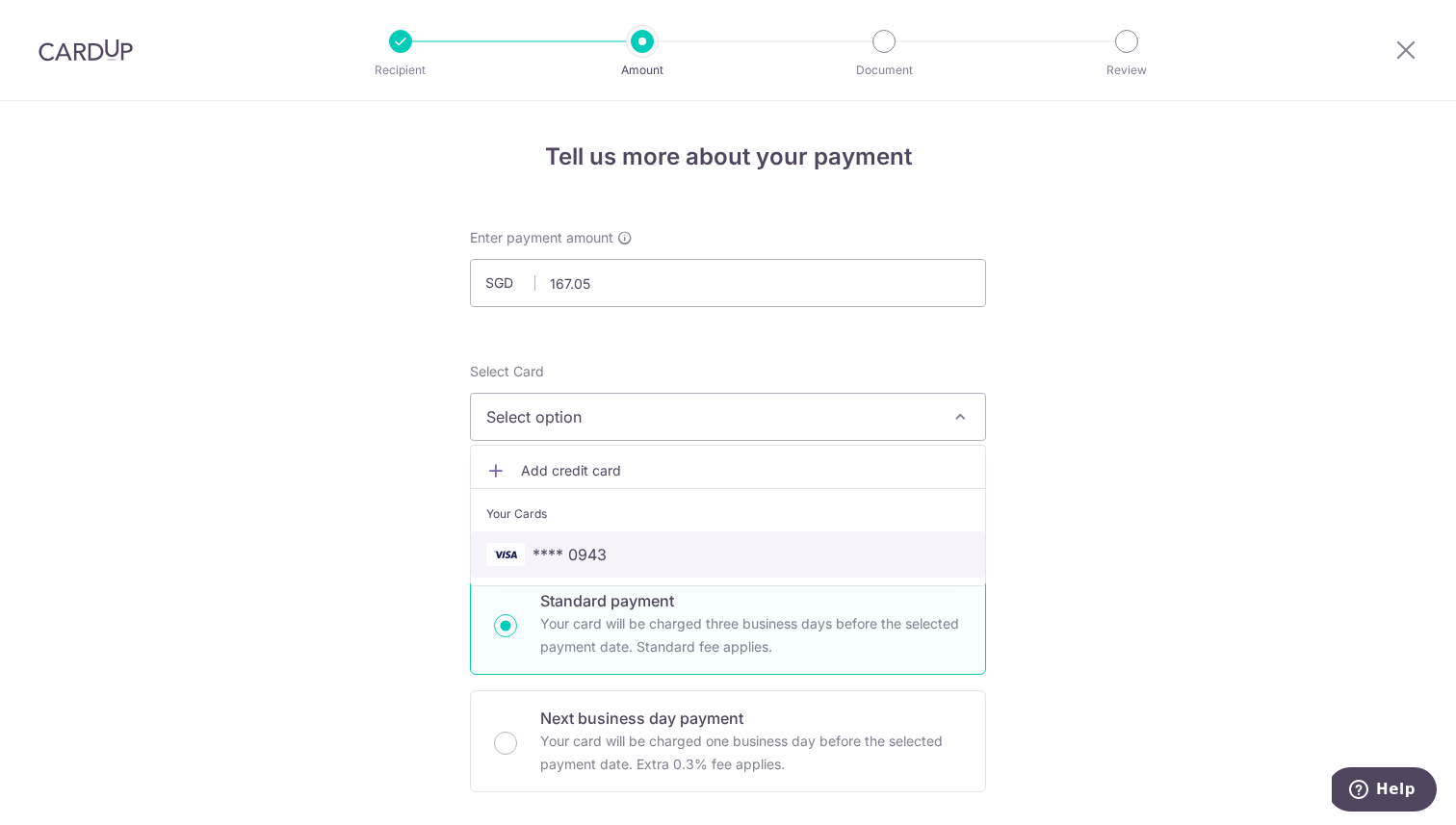
click at [610, 544] on span "**** 0943" at bounding box center [728, 554] width 483 height 23
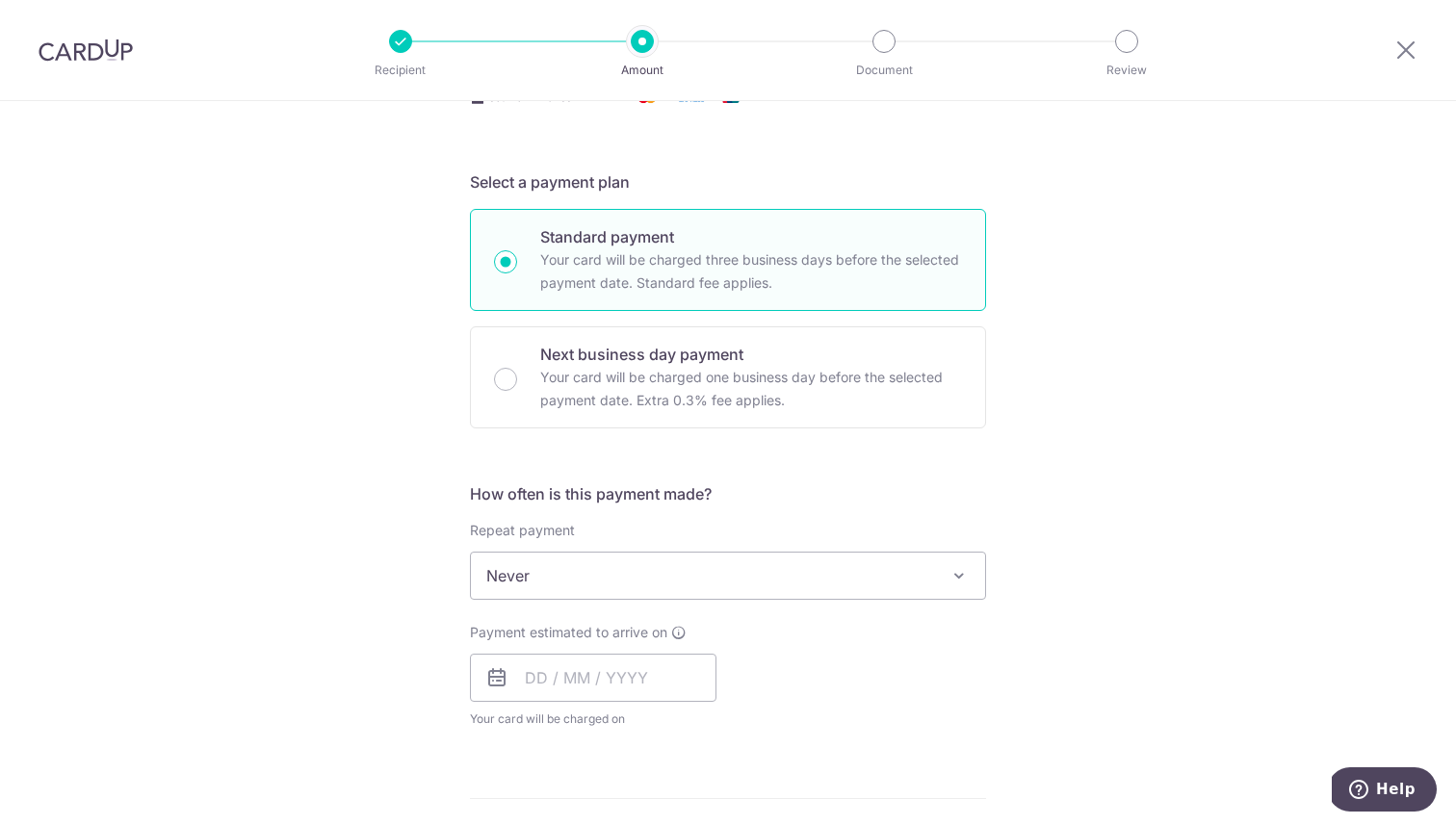
scroll to position [400, 0]
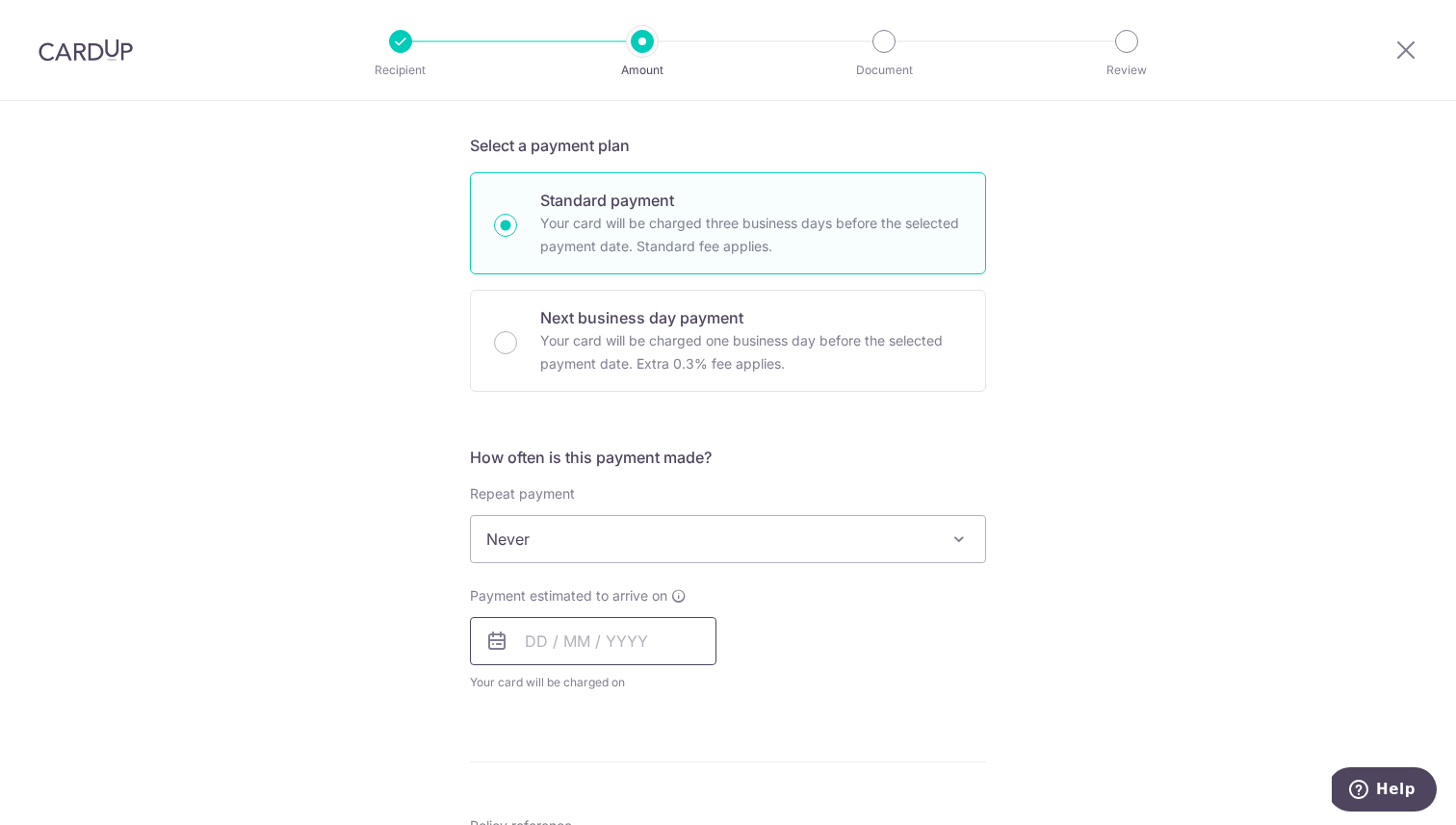
click at [596, 643] on input "text" at bounding box center [593, 641] width 246 height 48
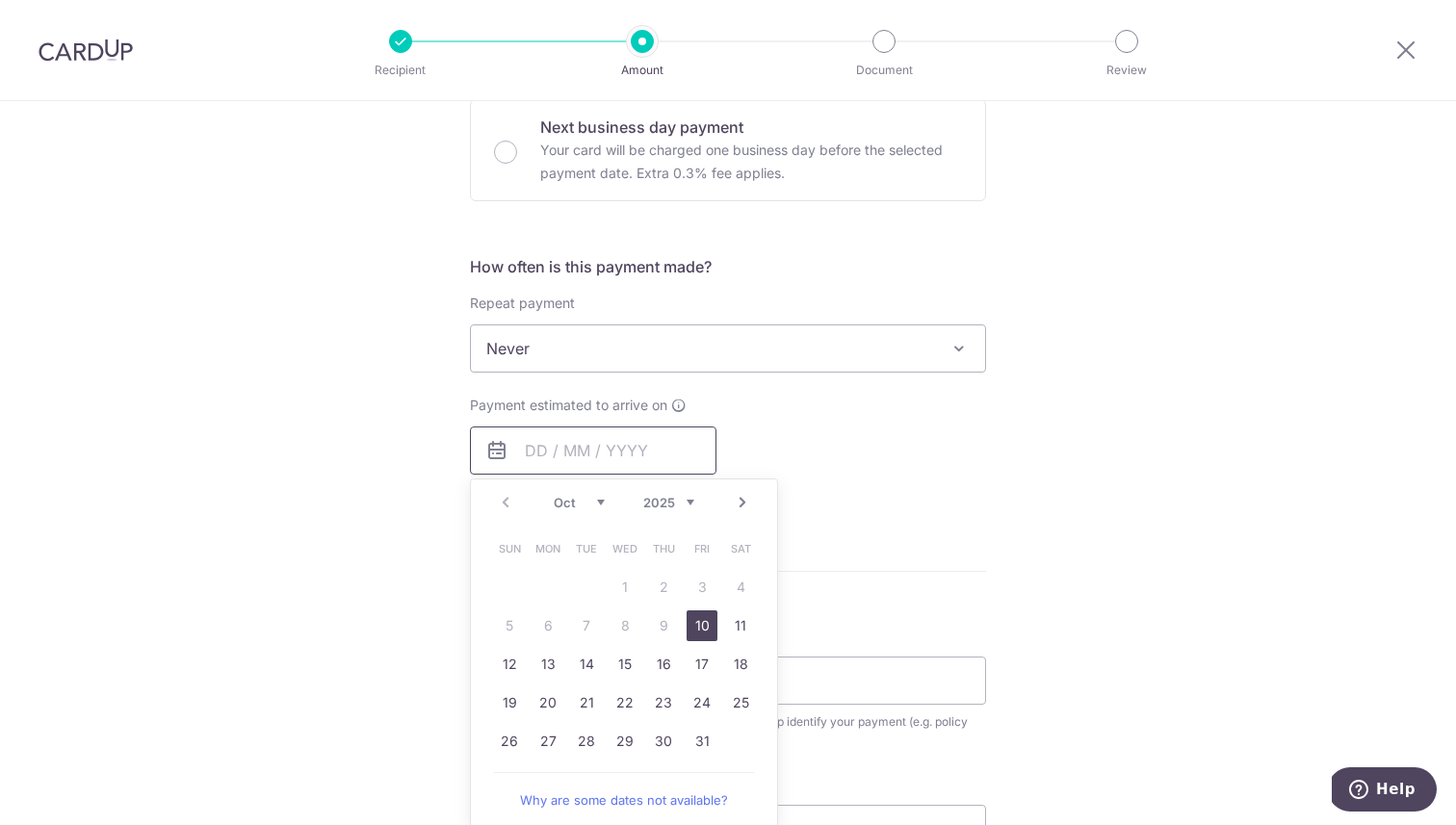
scroll to position [620, 0]
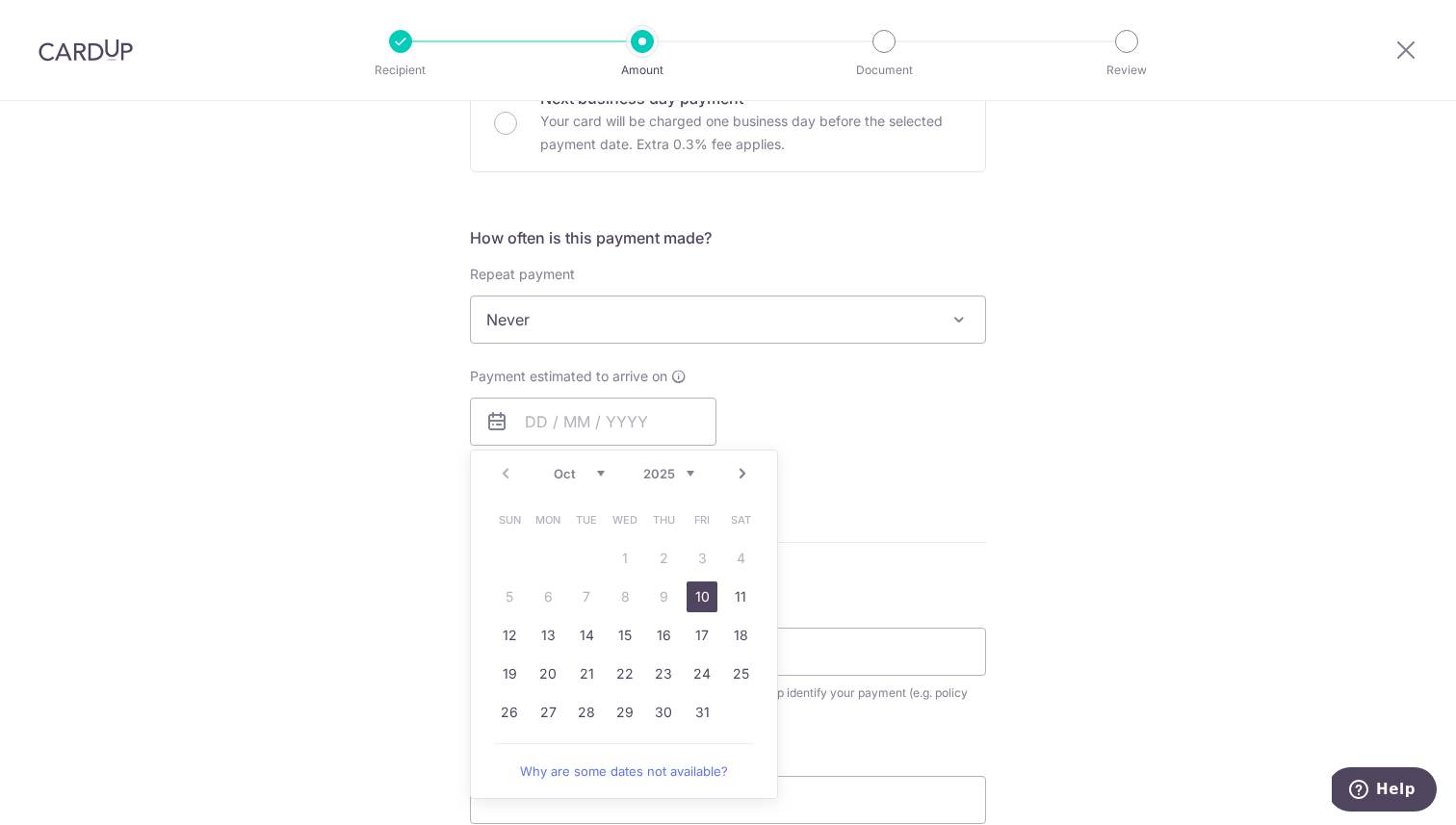
click at [698, 598] on link "10" at bounding box center [702, 597] width 31 height 31
type input "10/10/2025"
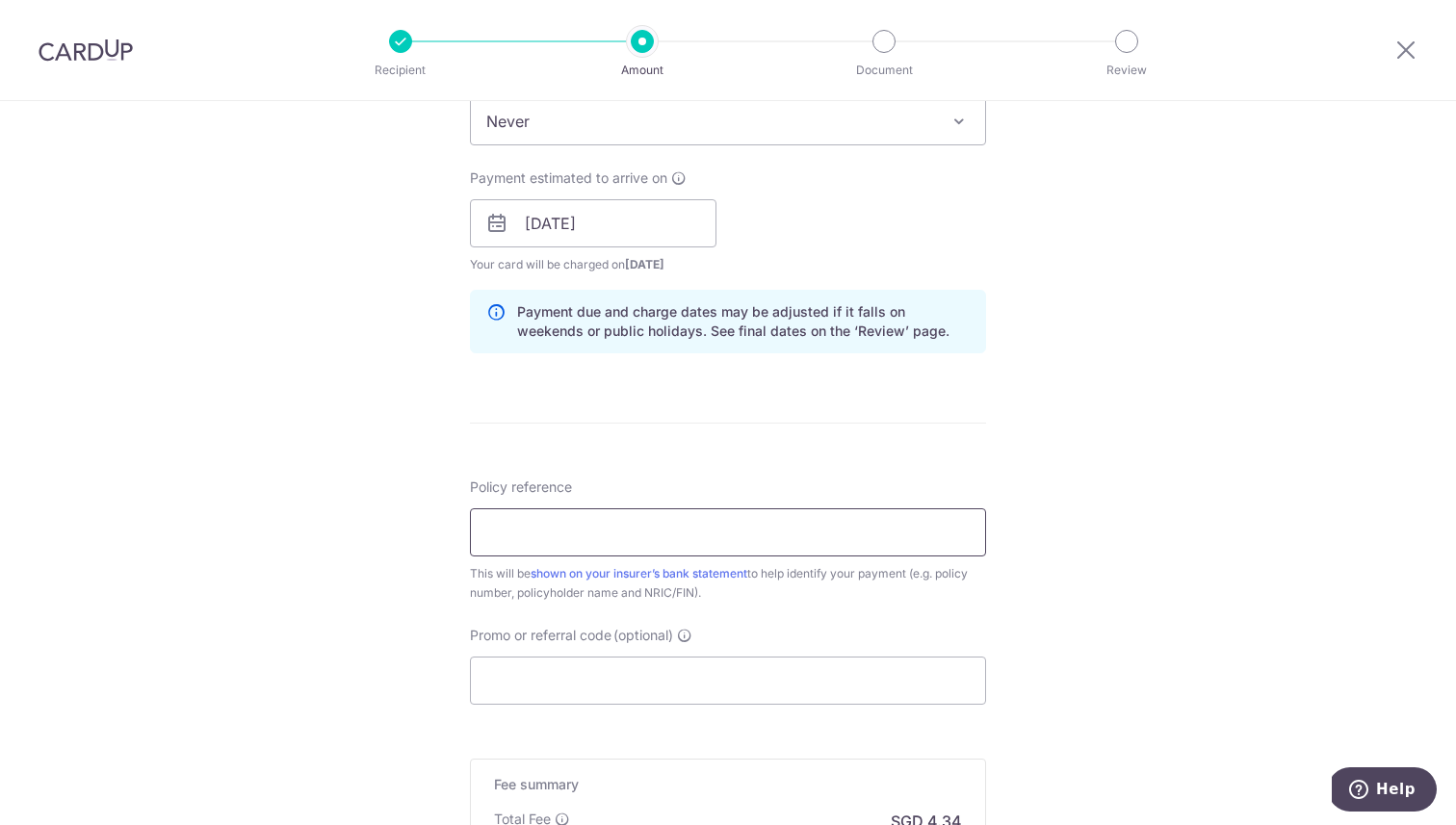
scroll to position [824, 0]
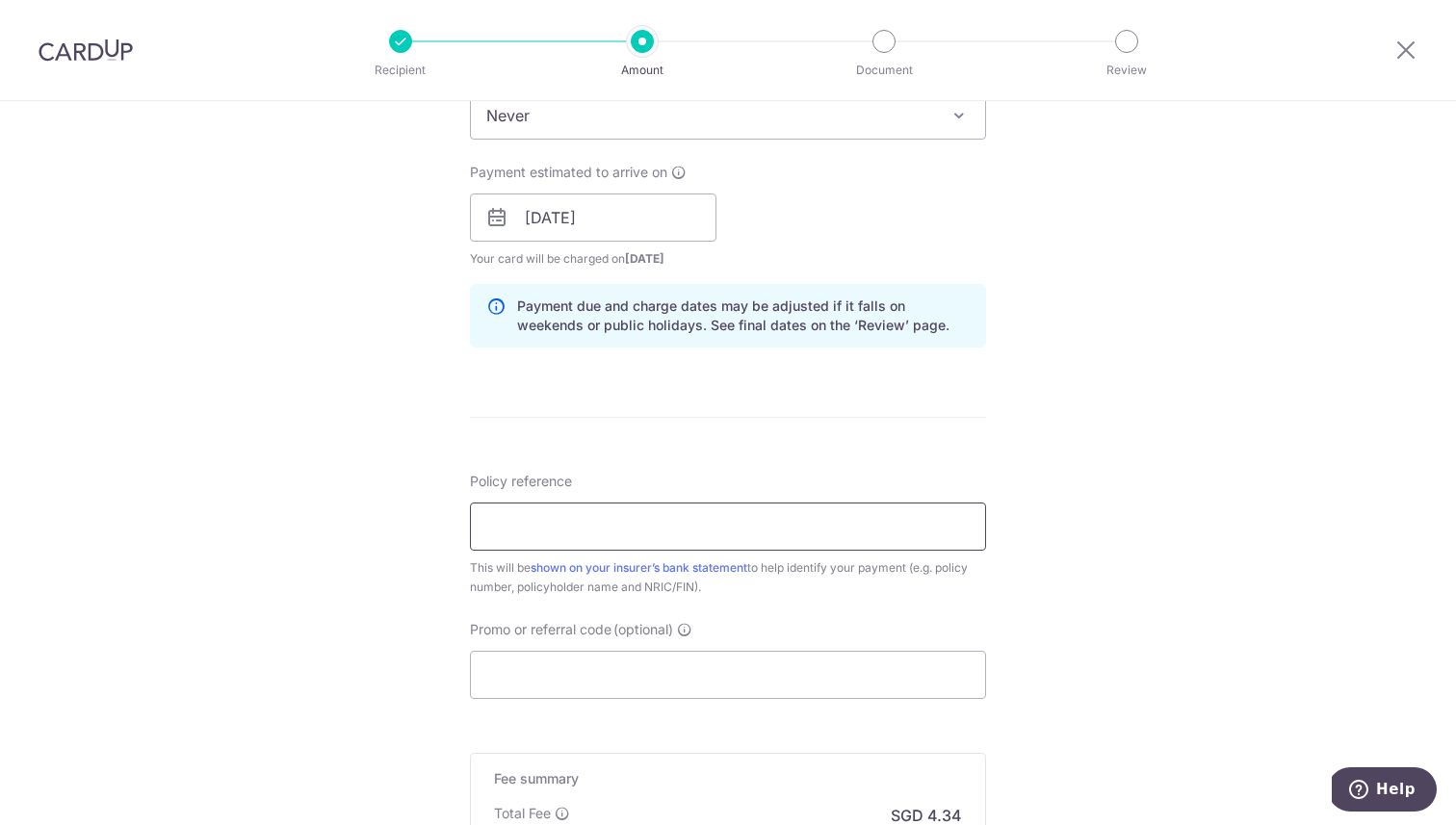
click at [689, 524] on input "Policy reference" at bounding box center [728, 526] width 516 height 48
type input "L549724274"
click at [669, 665] on input "Promo or referral code (optional)" at bounding box center [728, 675] width 516 height 48
paste input "OFF225"
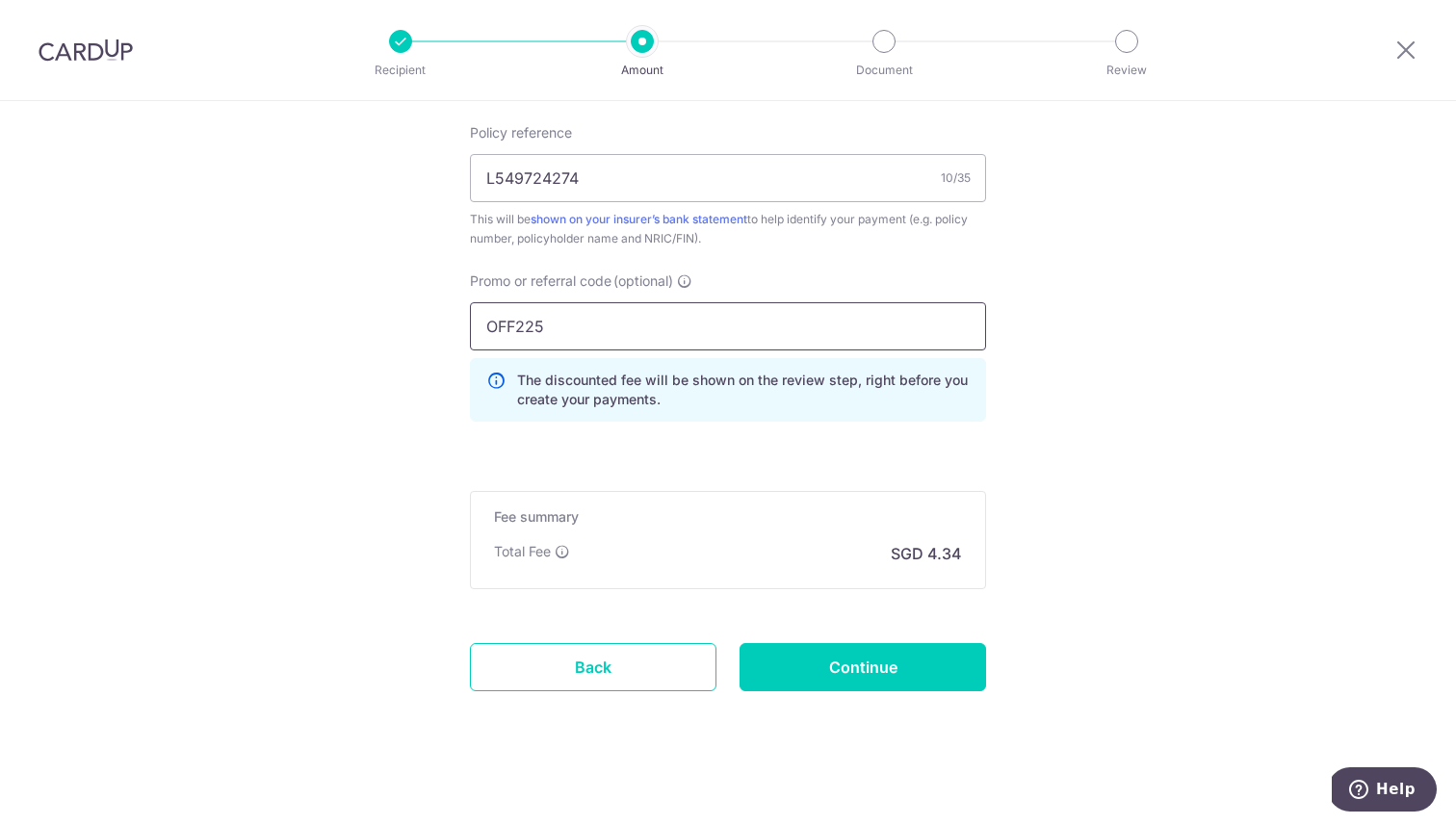
scroll to position [1183, 0]
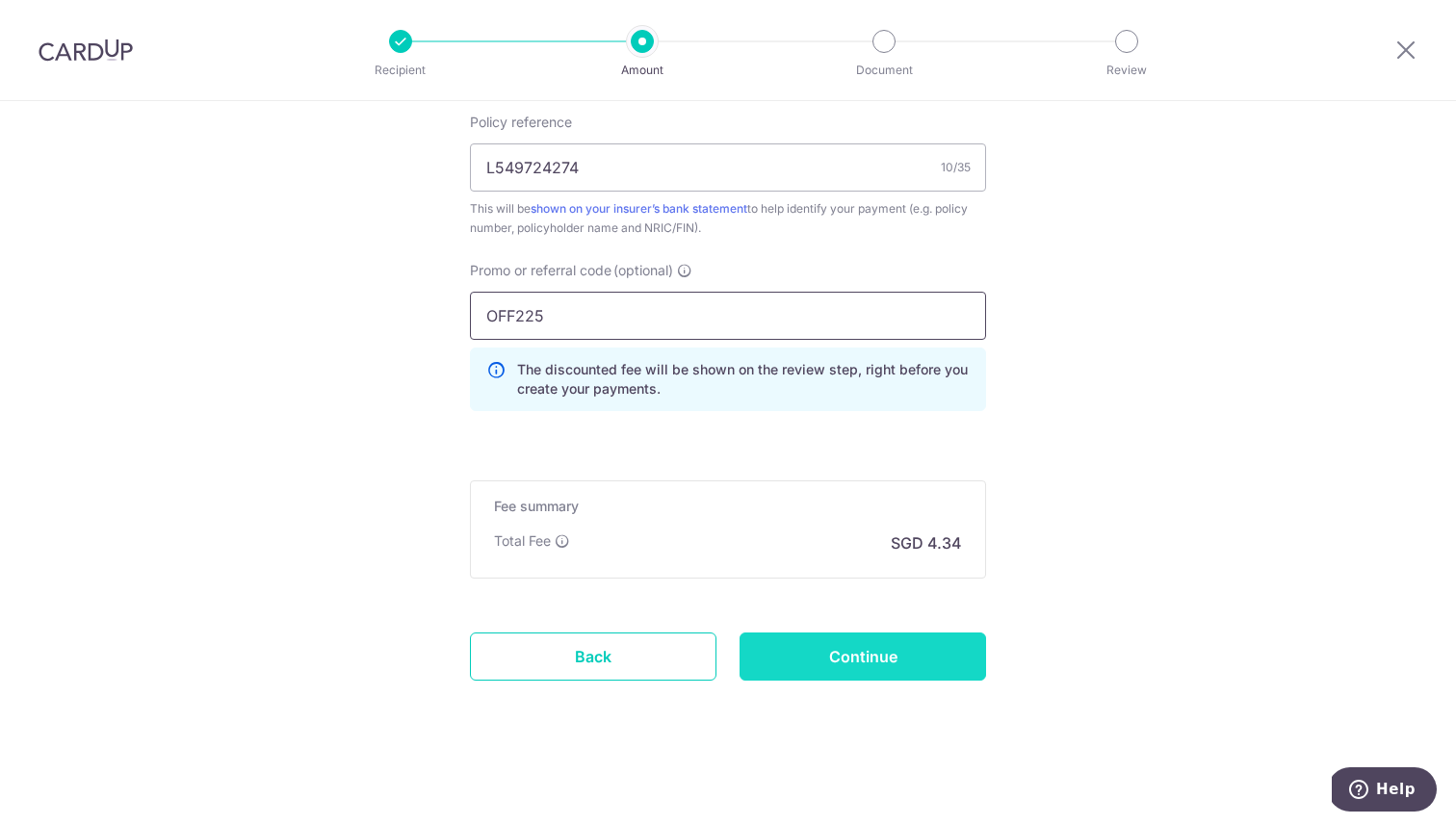
type input "OFF225"
click at [837, 650] on input "Continue" at bounding box center [862, 656] width 246 height 48
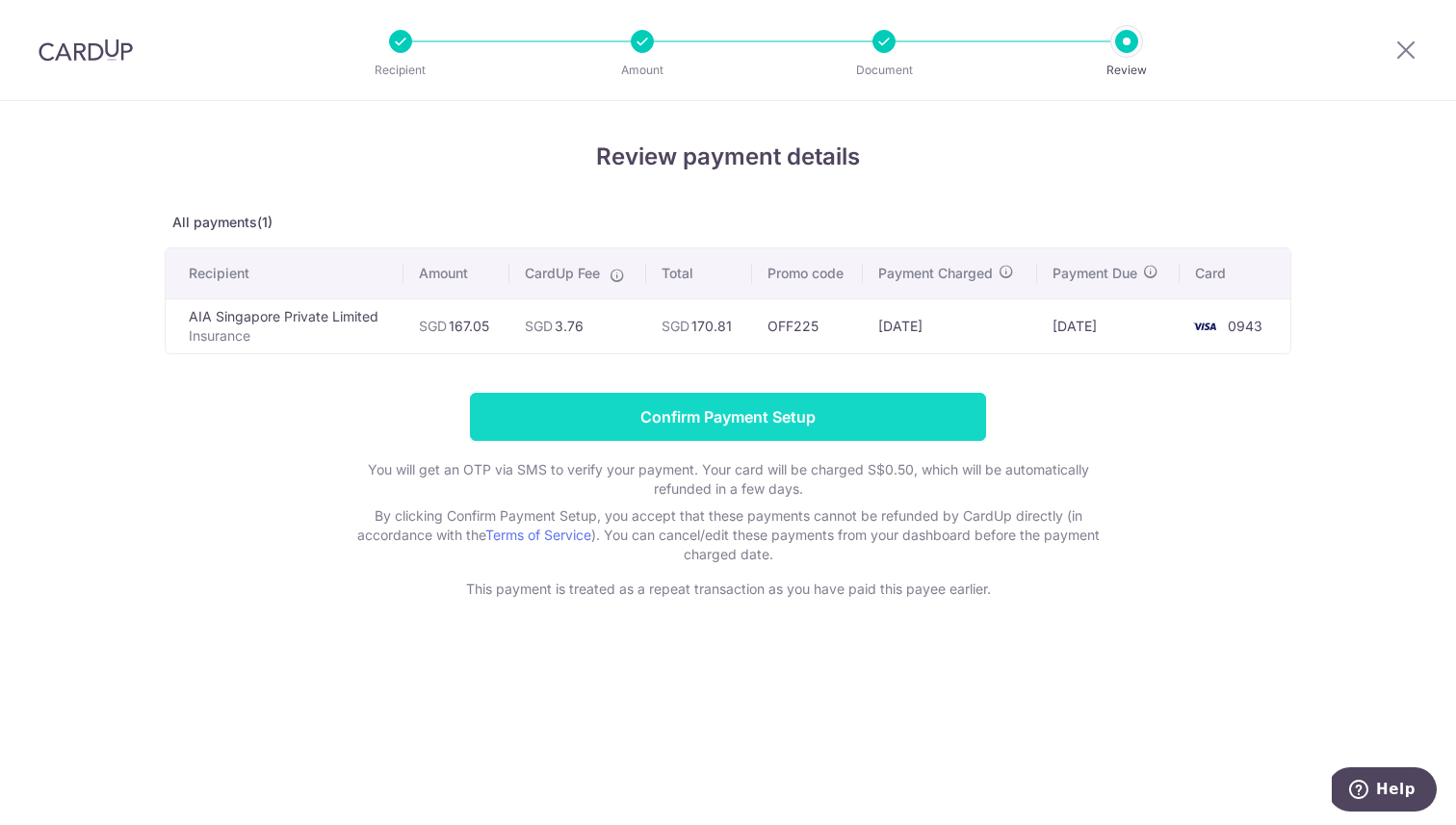
click at [576, 412] on input "Confirm Payment Setup" at bounding box center [728, 417] width 516 height 48
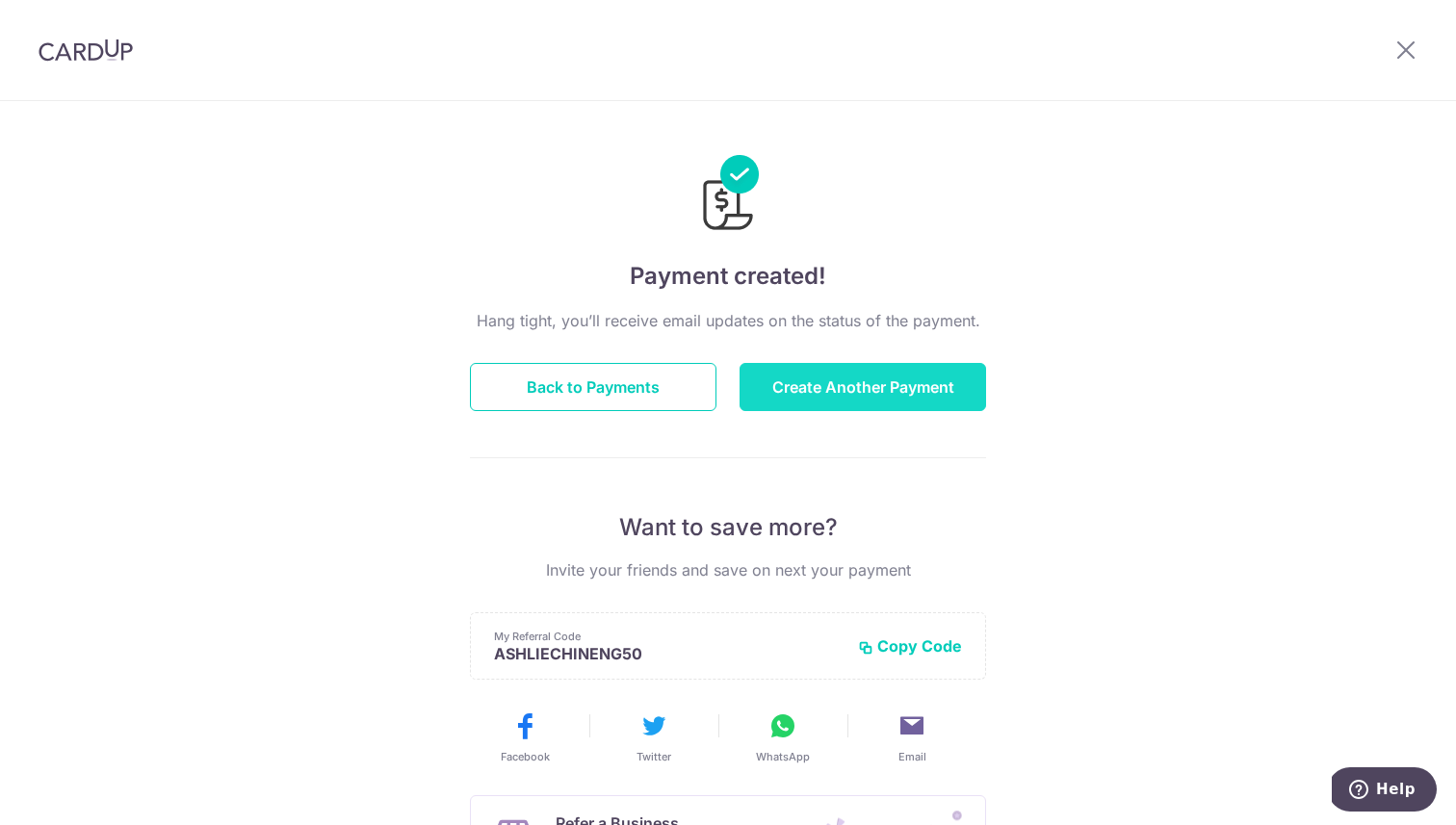
click at [950, 400] on button "Create Another Payment" at bounding box center [862, 387] width 246 height 48
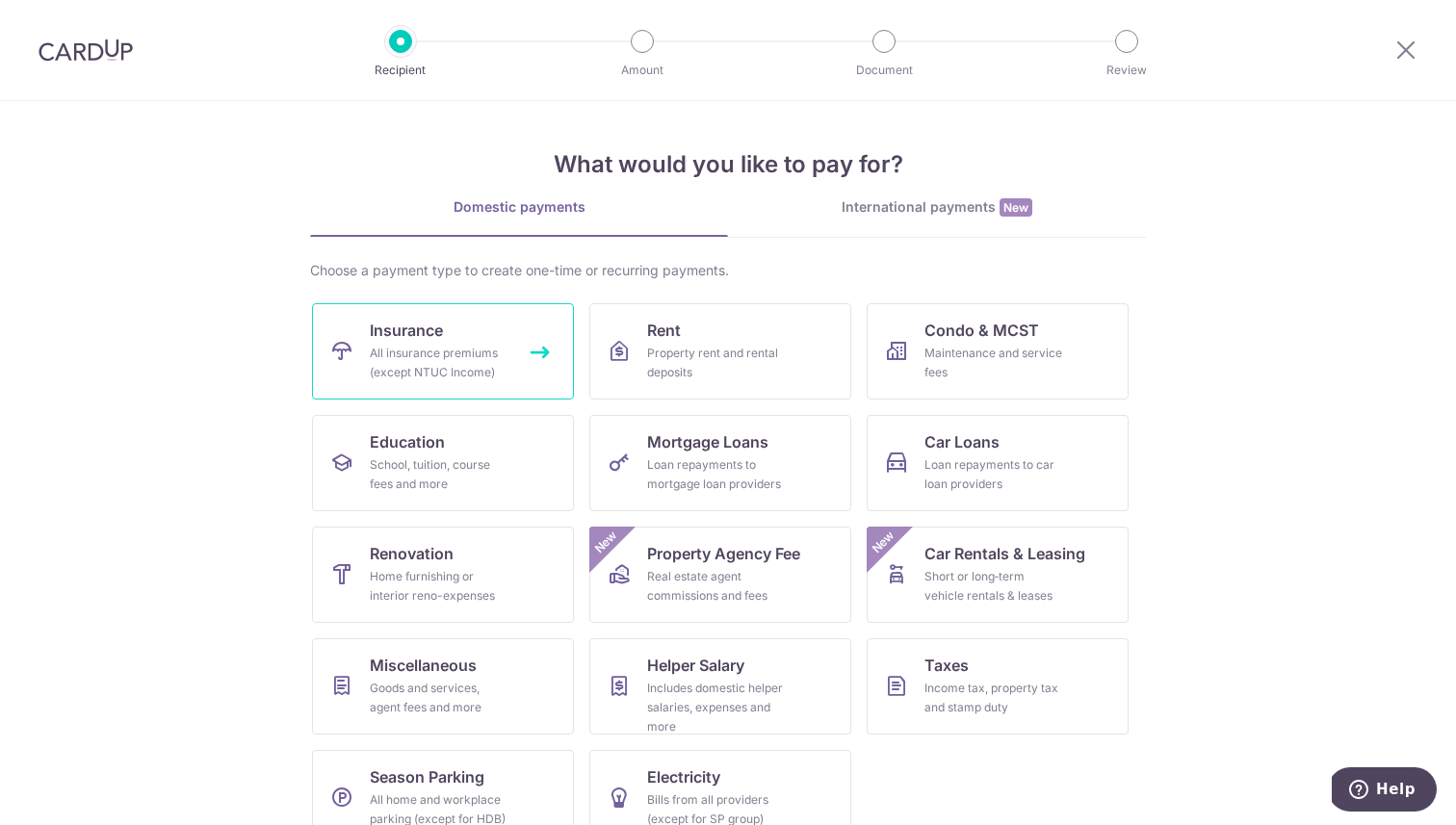
click at [506, 354] on div "All insurance premiums (except NTUC Income)" at bounding box center [439, 362] width 139 height 39
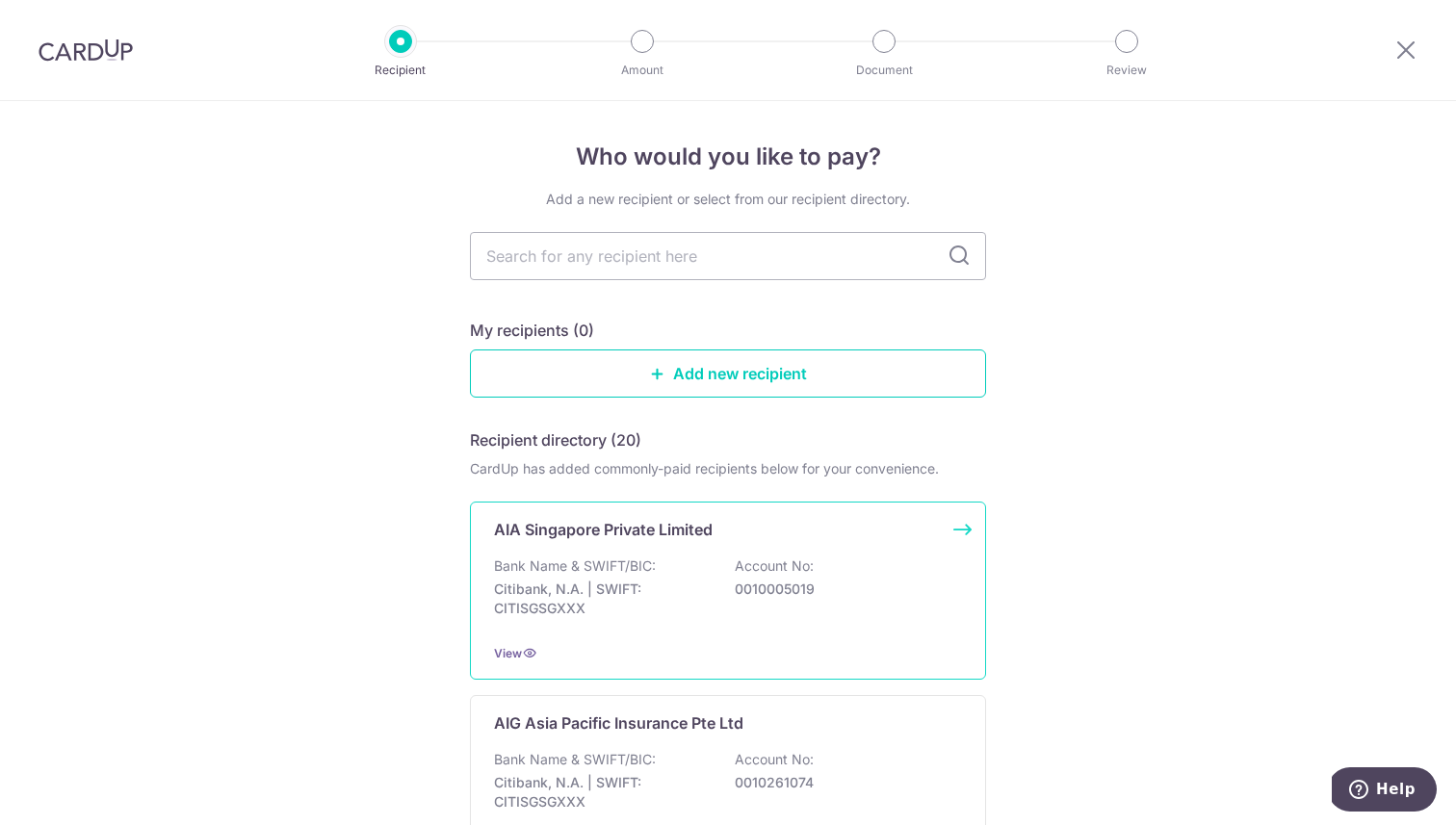
click at [571, 555] on div "AIA Singapore Private Limited Bank Name & SWIFT/BIC: Citibank, N.A. | SWIFT: CI…" at bounding box center [728, 590] width 516 height 178
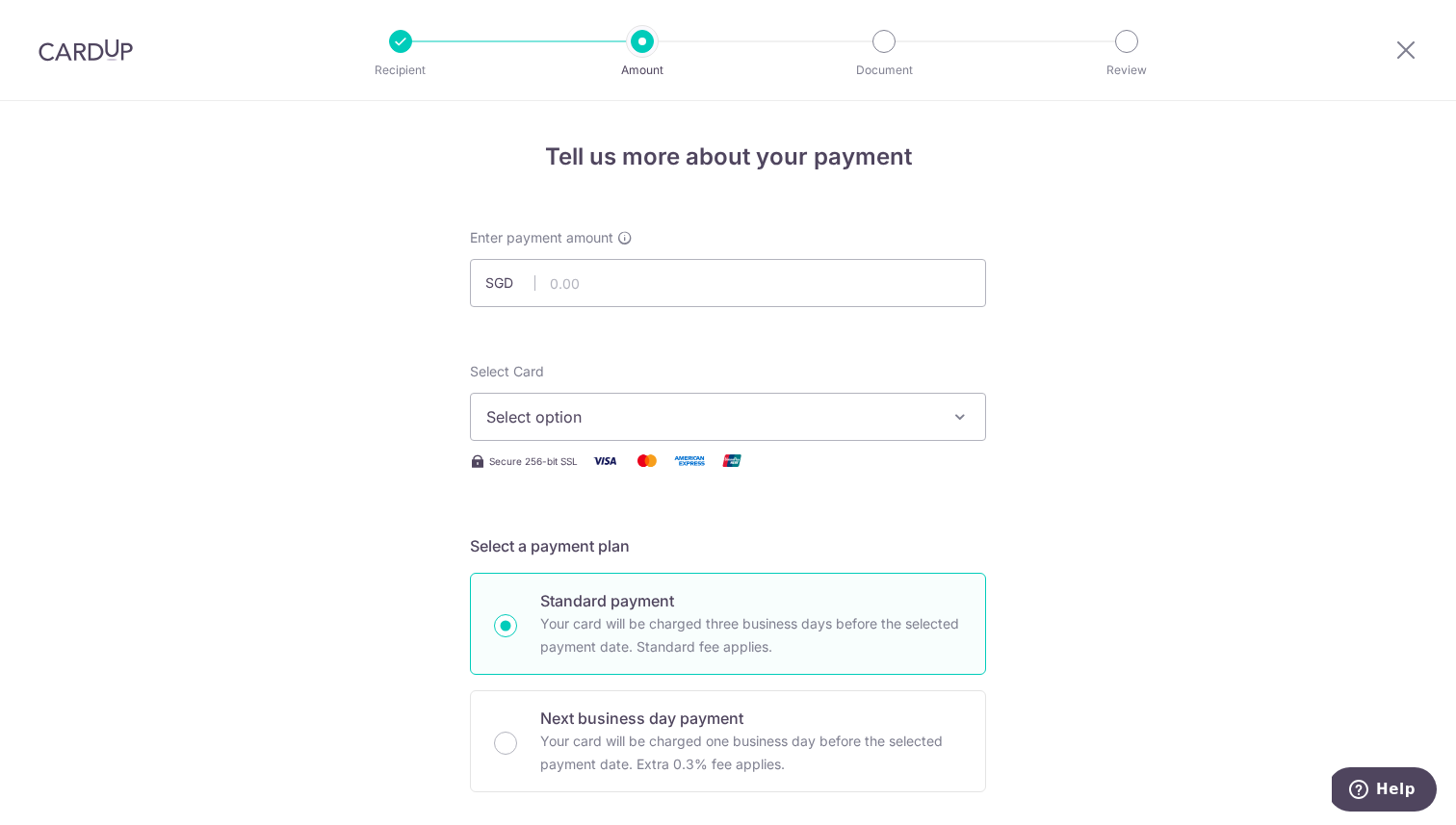
scroll to position [181, 0]
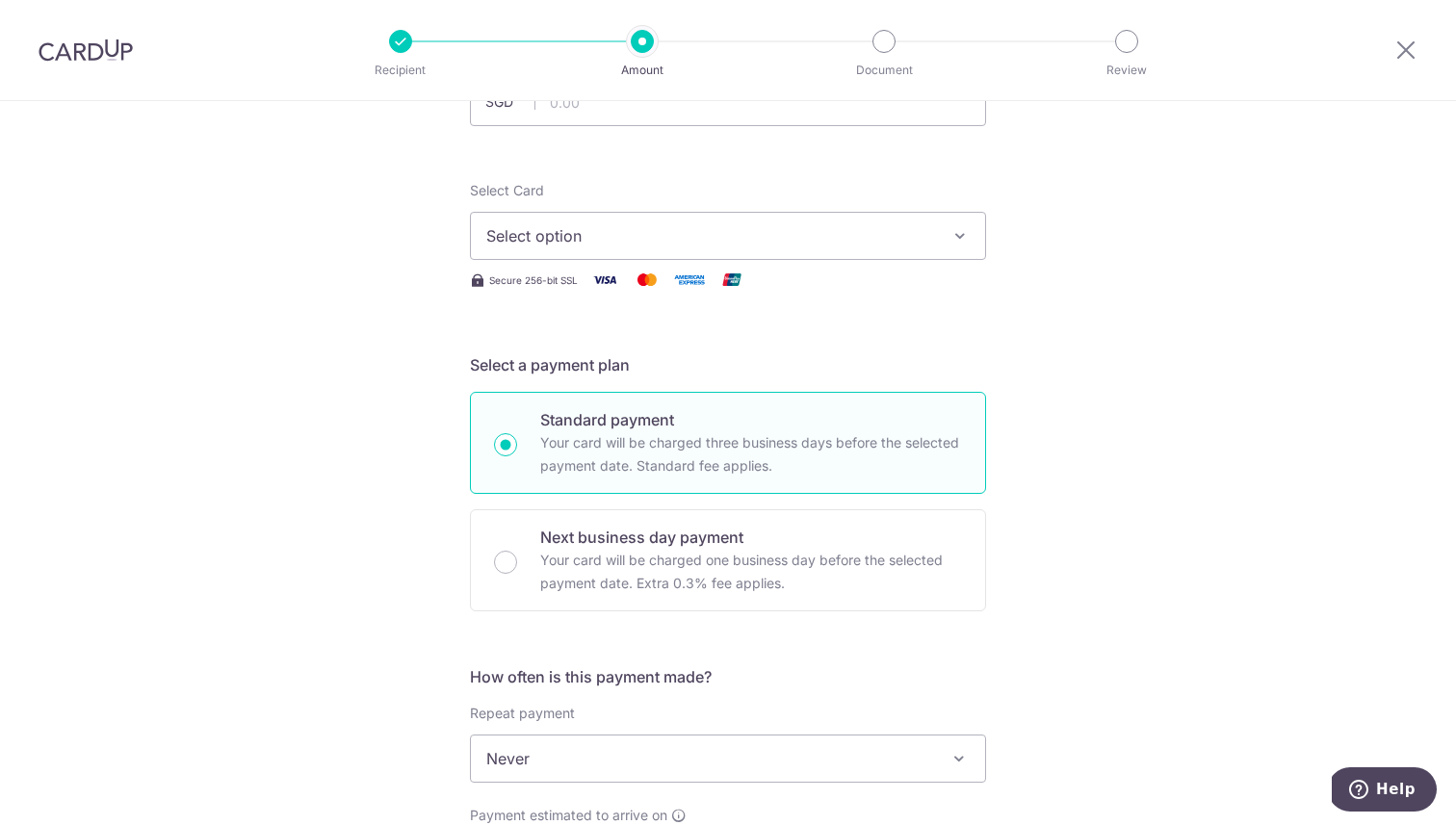
click at [621, 233] on span "Select option" at bounding box center [711, 235] width 449 height 23
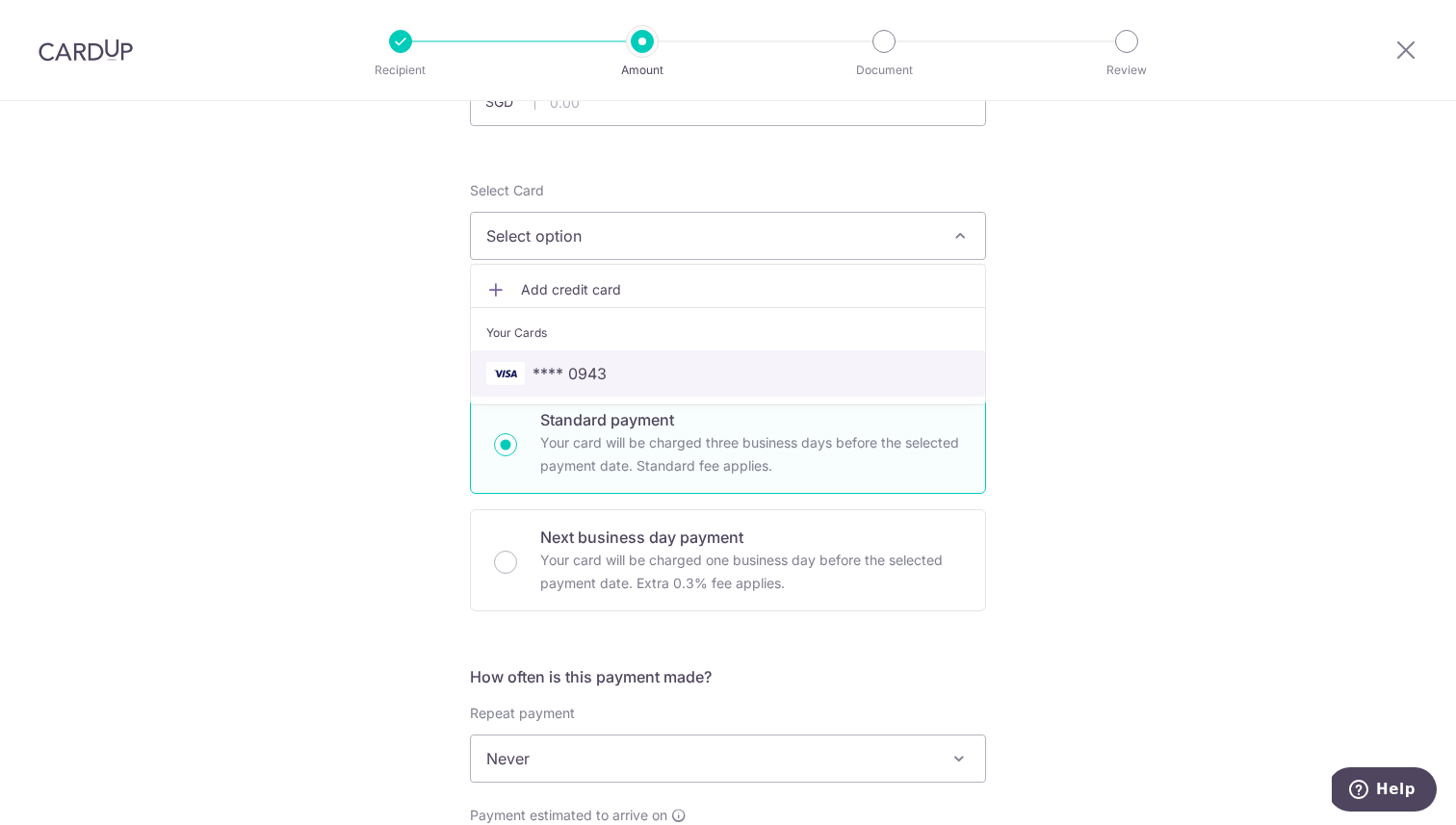
click at [595, 383] on span "**** 0943" at bounding box center [569, 373] width 74 height 23
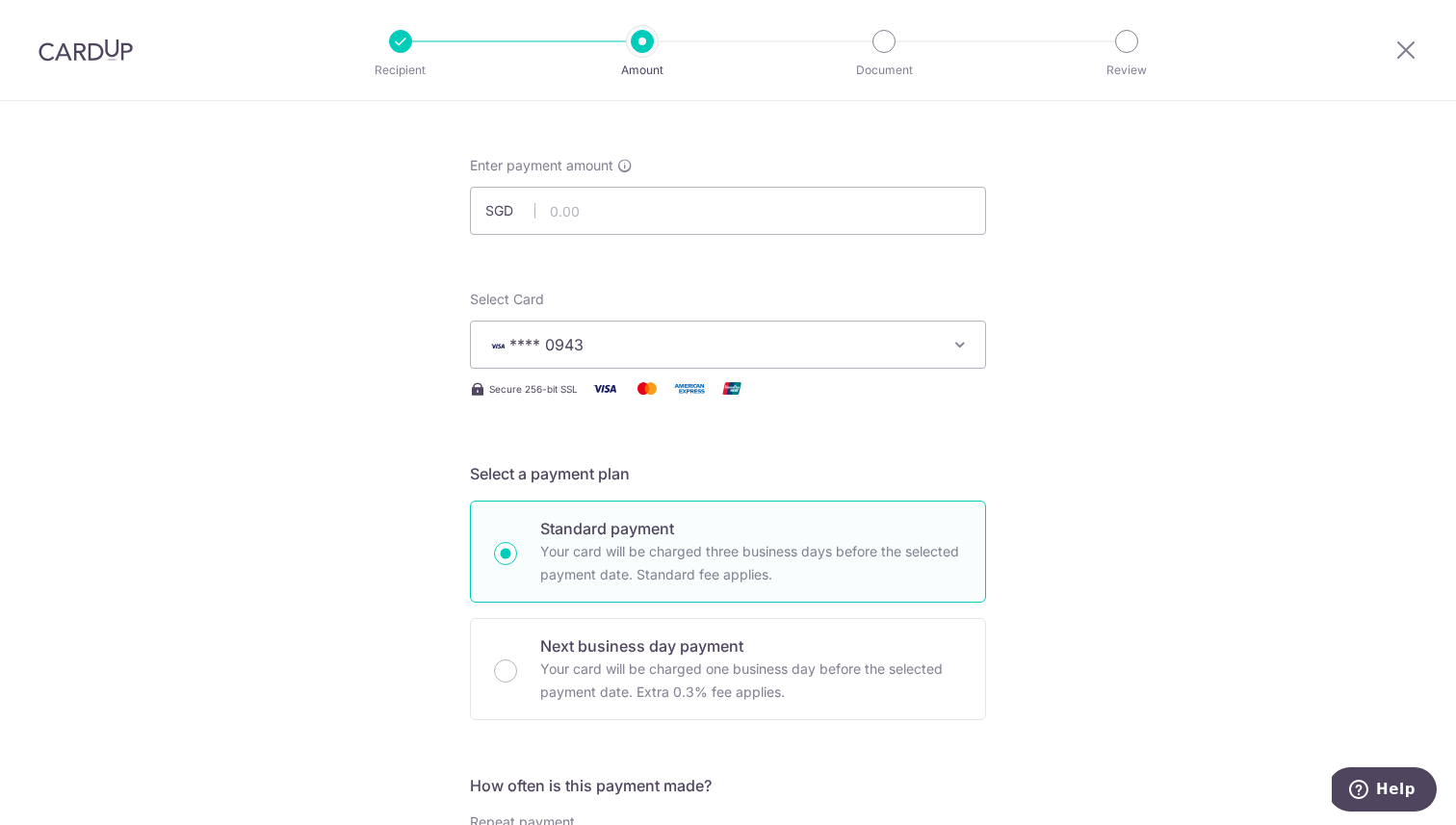
scroll to position [69, 0]
click at [603, 205] on input "text" at bounding box center [728, 214] width 516 height 48
type input "9"
type input "62.00"
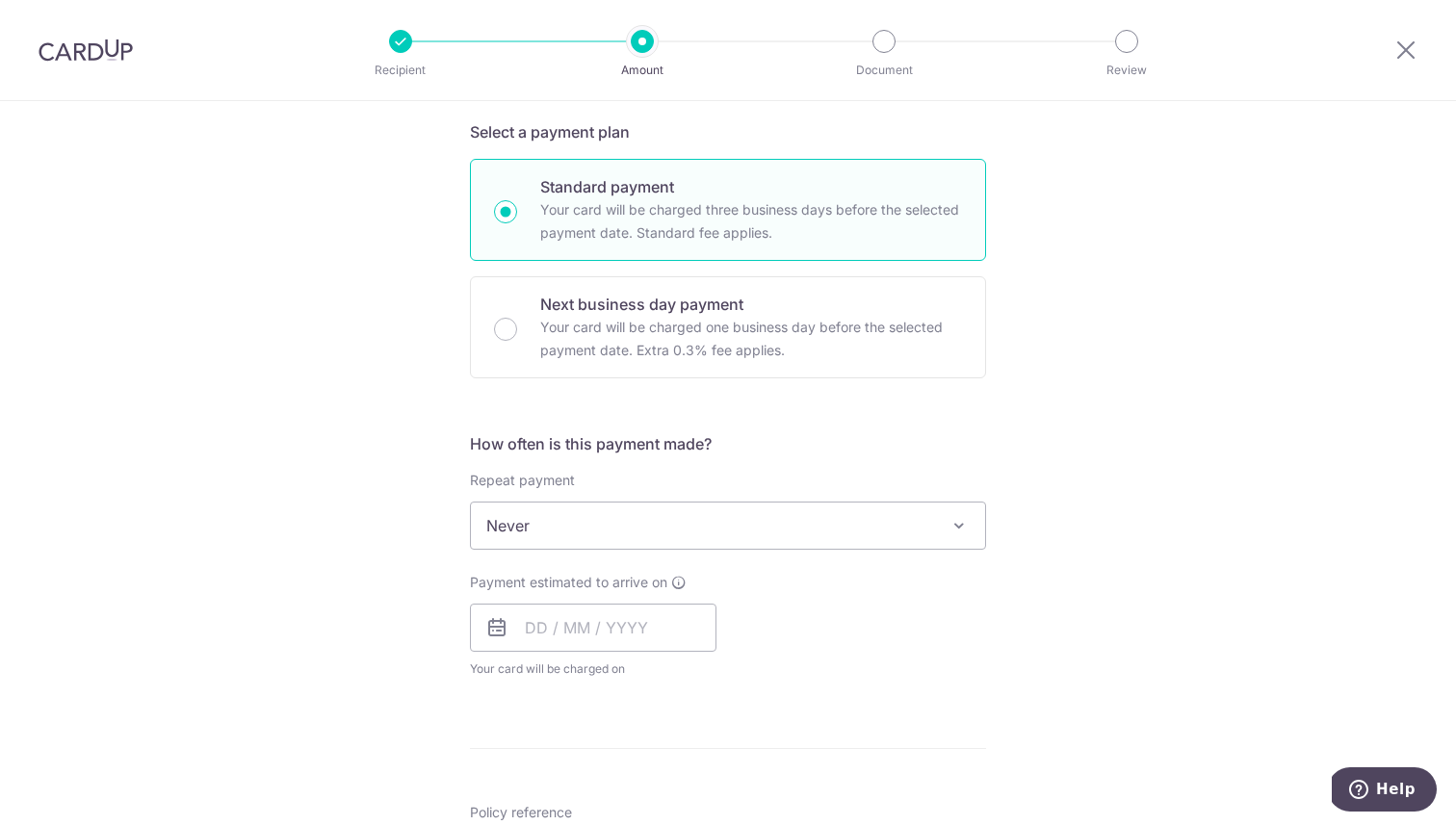
scroll to position [456, 0]
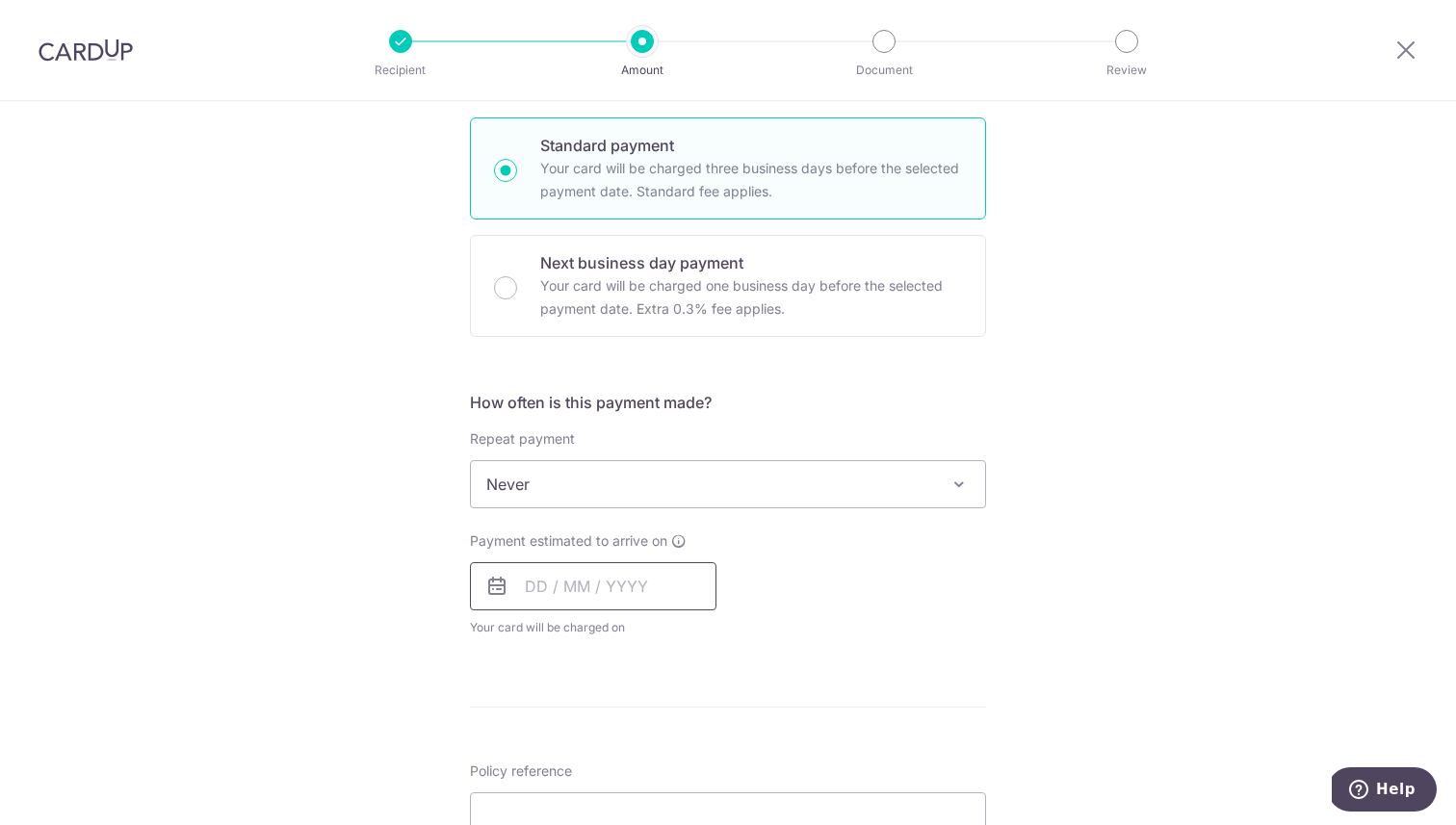
click at [530, 593] on input "text" at bounding box center [593, 586] width 246 height 48
click at [706, 764] on link "10" at bounding box center [702, 761] width 31 height 31
type input "10/10/2025"
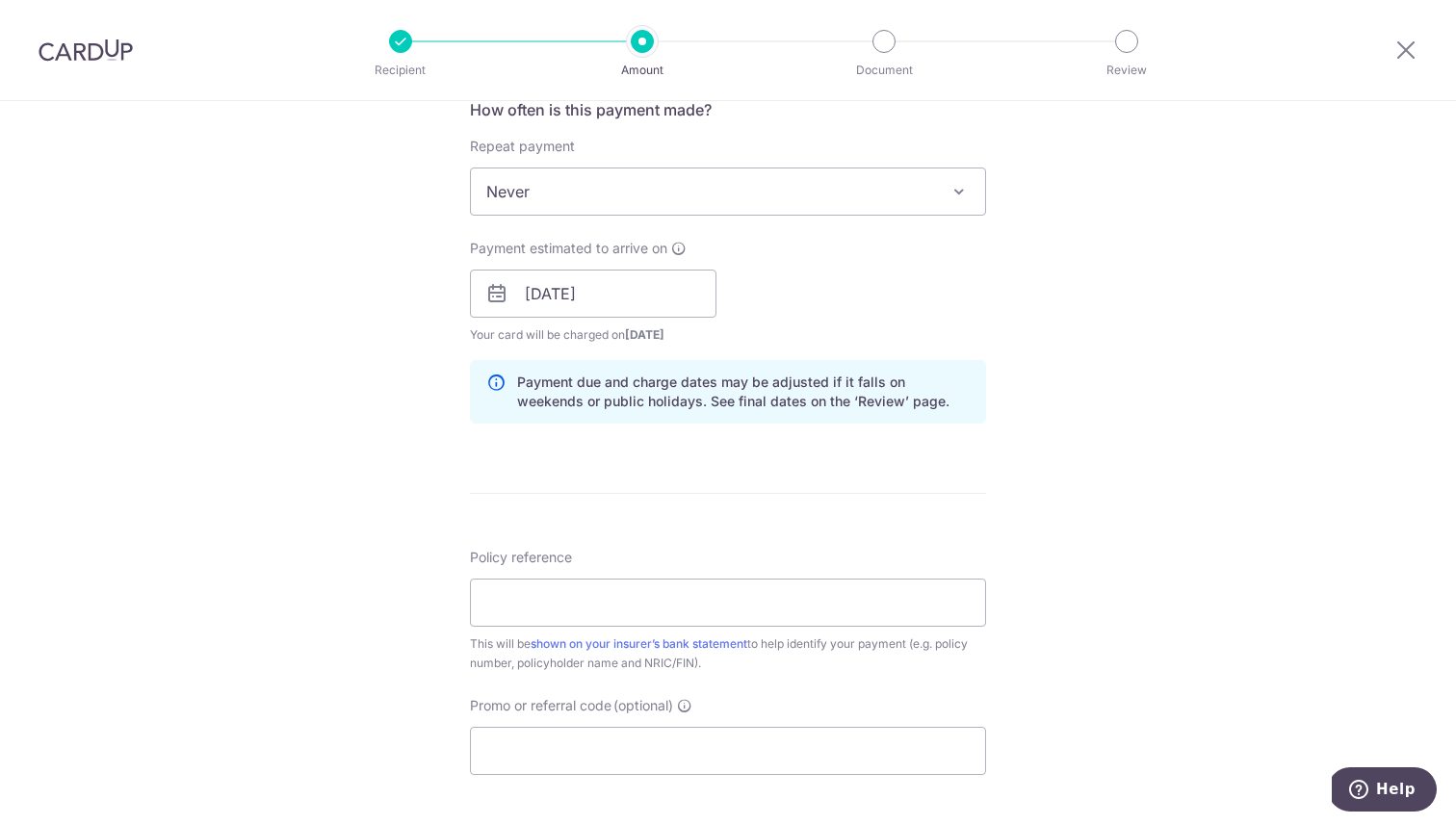
scroll to position [791, 0]
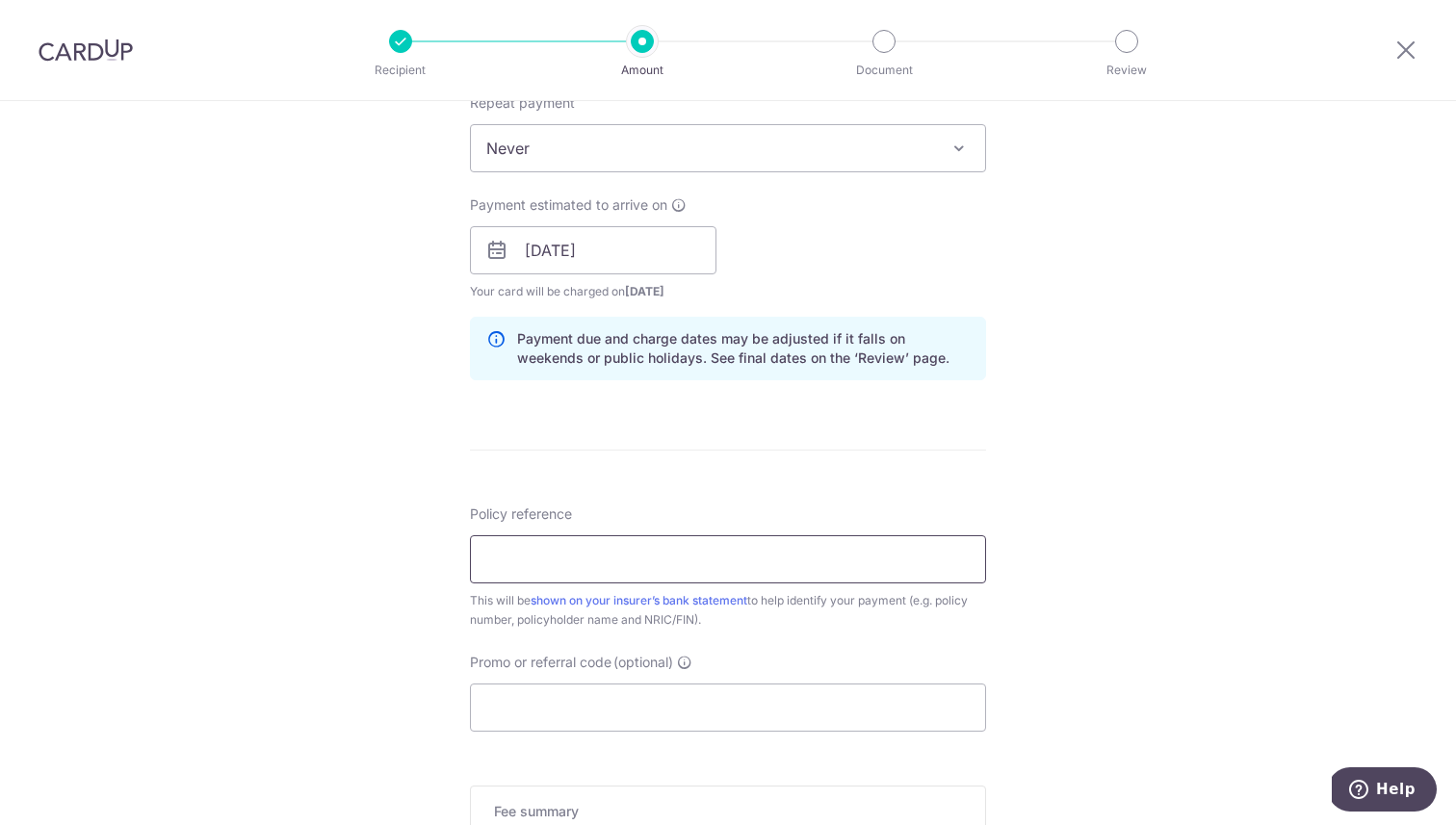
click at [718, 576] on input "Policy reference" at bounding box center [728, 559] width 516 height 48
type input "H241631364"
click at [701, 702] on input "Promo or referral code (optional)" at bounding box center [728, 708] width 516 height 48
paste input "OFF225"
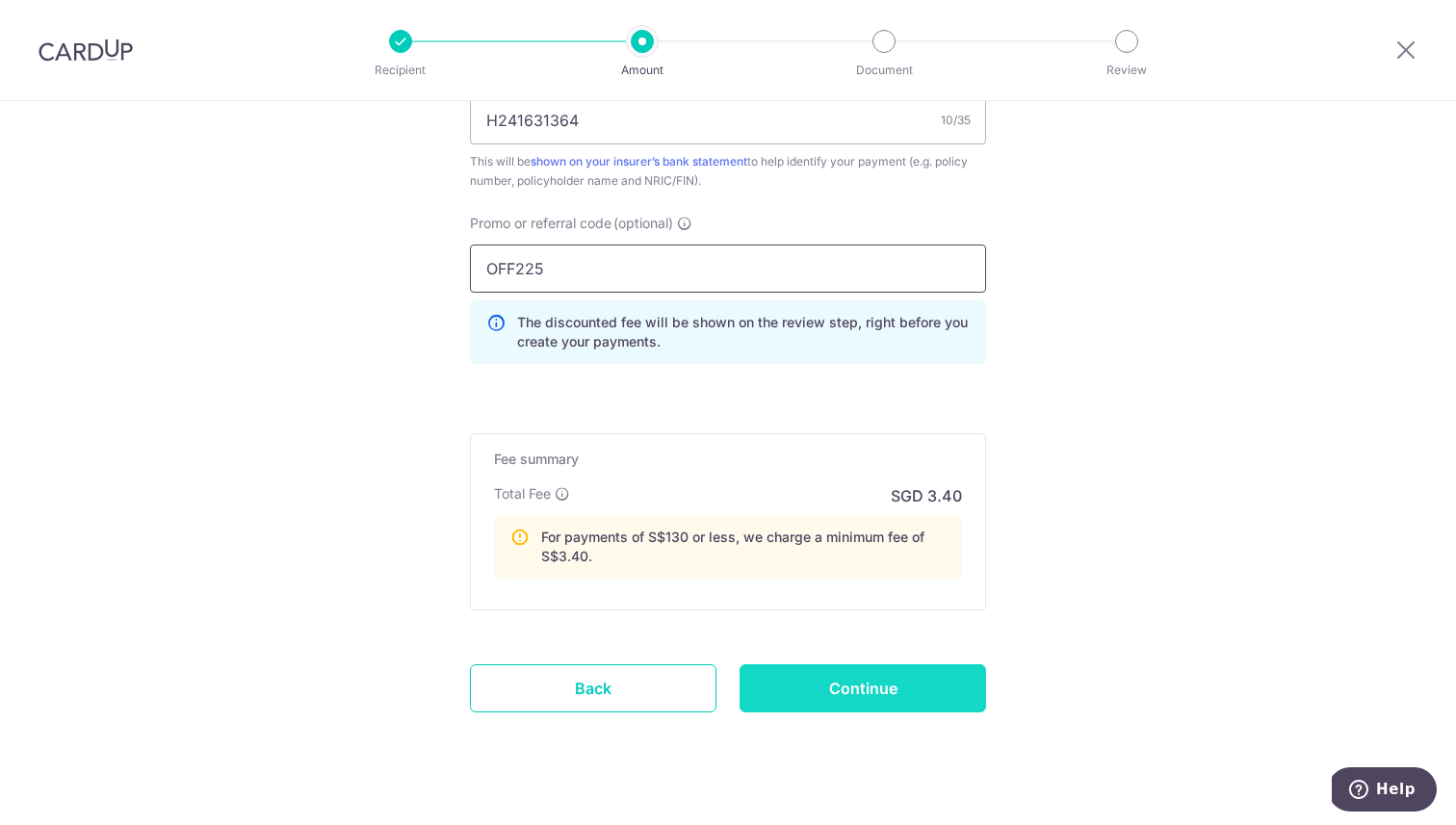
scroll to position [1230, 0]
type input "OFF225"
click at [790, 686] on input "Continue" at bounding box center [862, 689] width 246 height 48
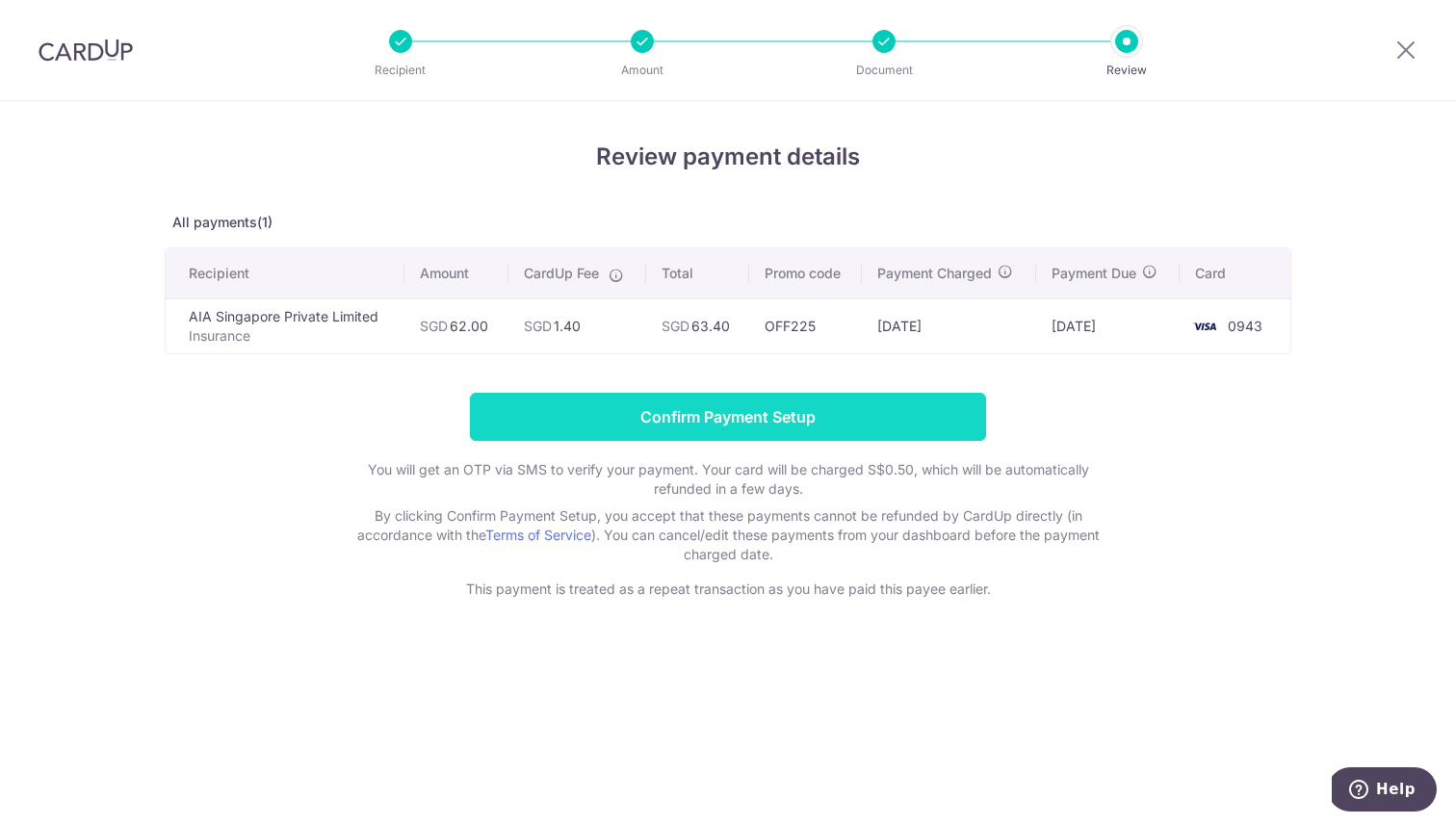
click at [811, 429] on input "Confirm Payment Setup" at bounding box center [728, 417] width 516 height 48
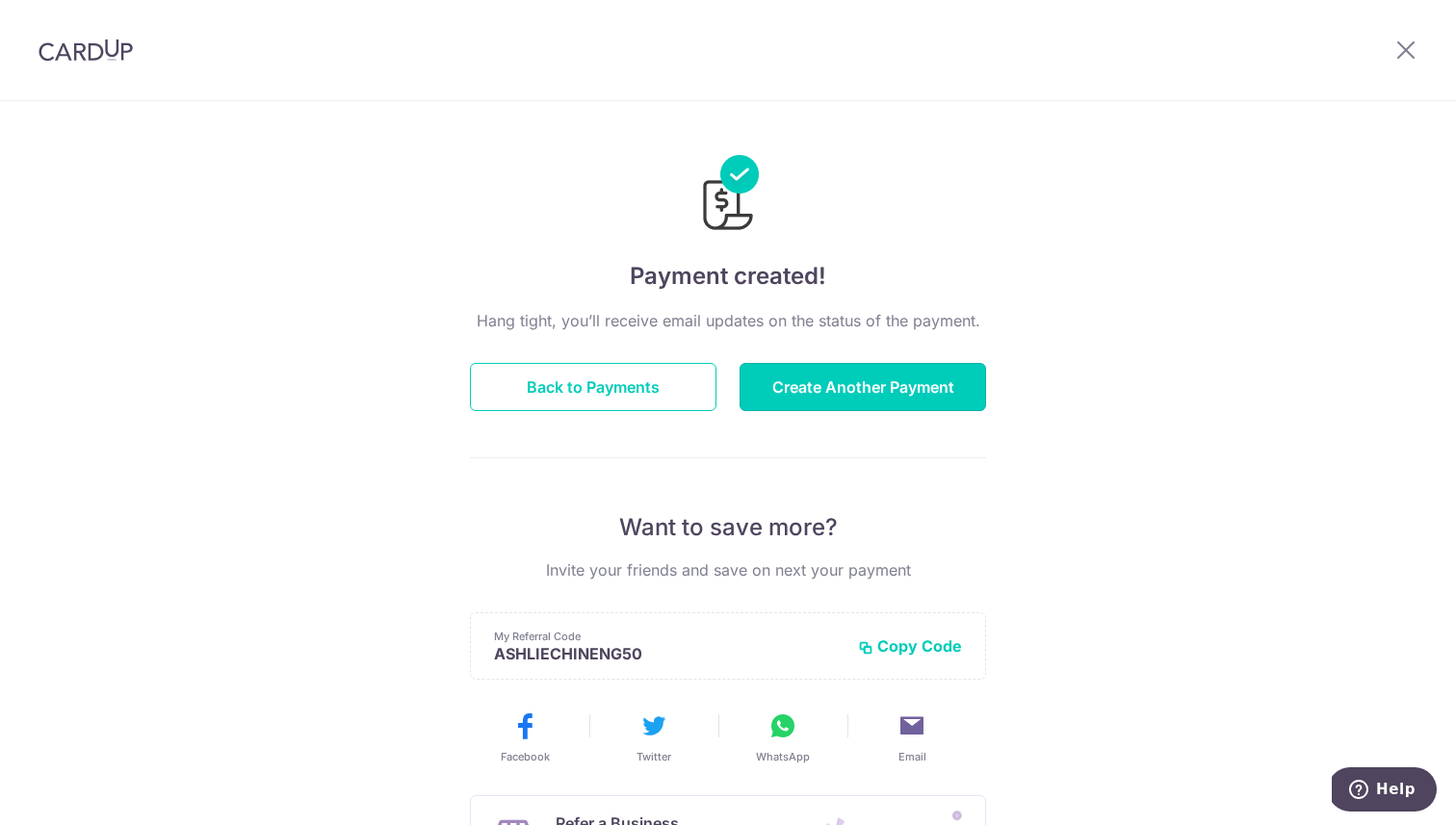
click at [809, 386] on button "Create Another Payment" at bounding box center [862, 387] width 246 height 48
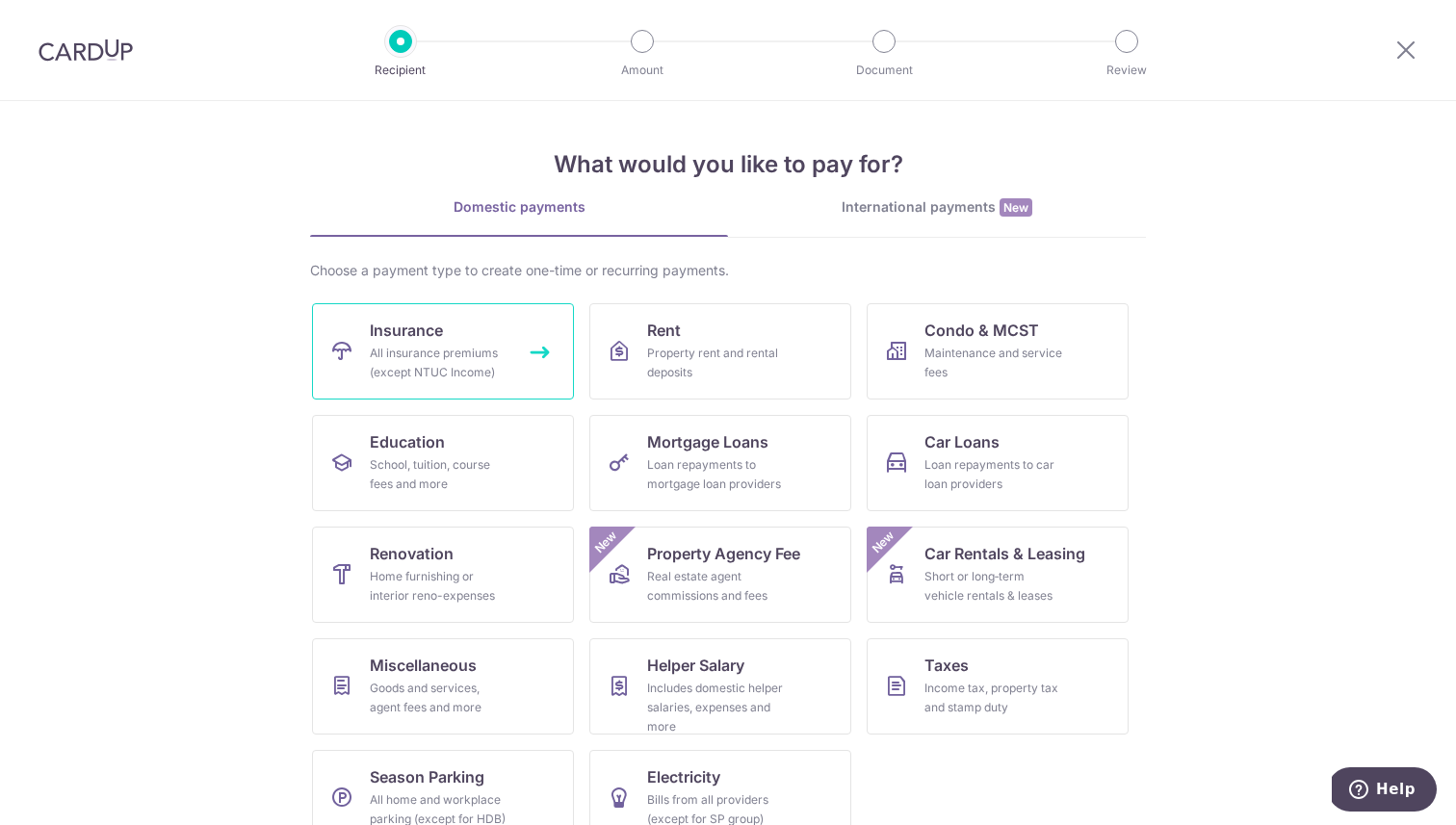
click at [429, 371] on div "All insurance premiums (except NTUC Income)" at bounding box center [439, 362] width 139 height 39
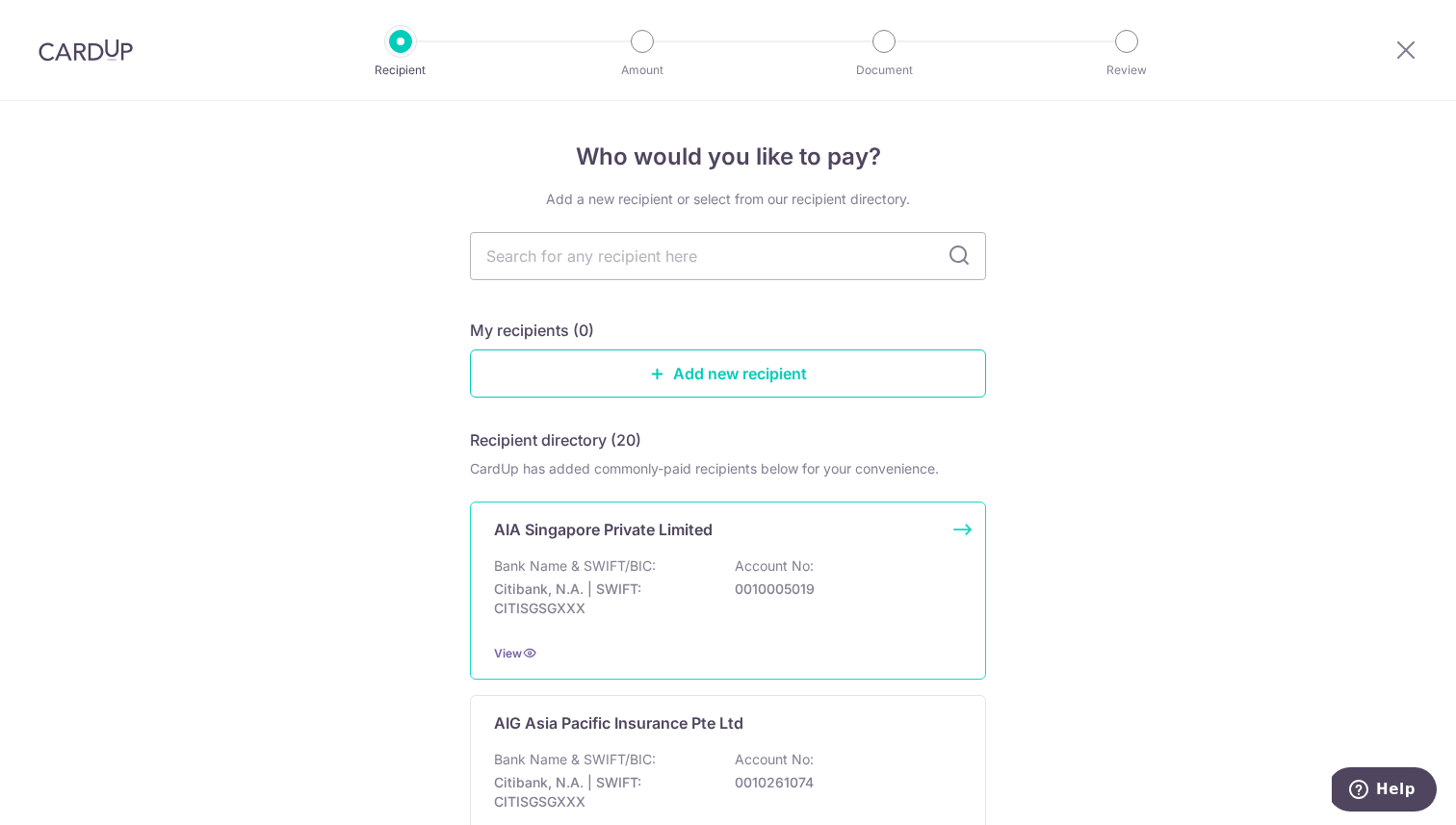
click at [601, 611] on p "Citibank, N.A. | SWIFT: CITISGSGXXX" at bounding box center [601, 599] width 215 height 39
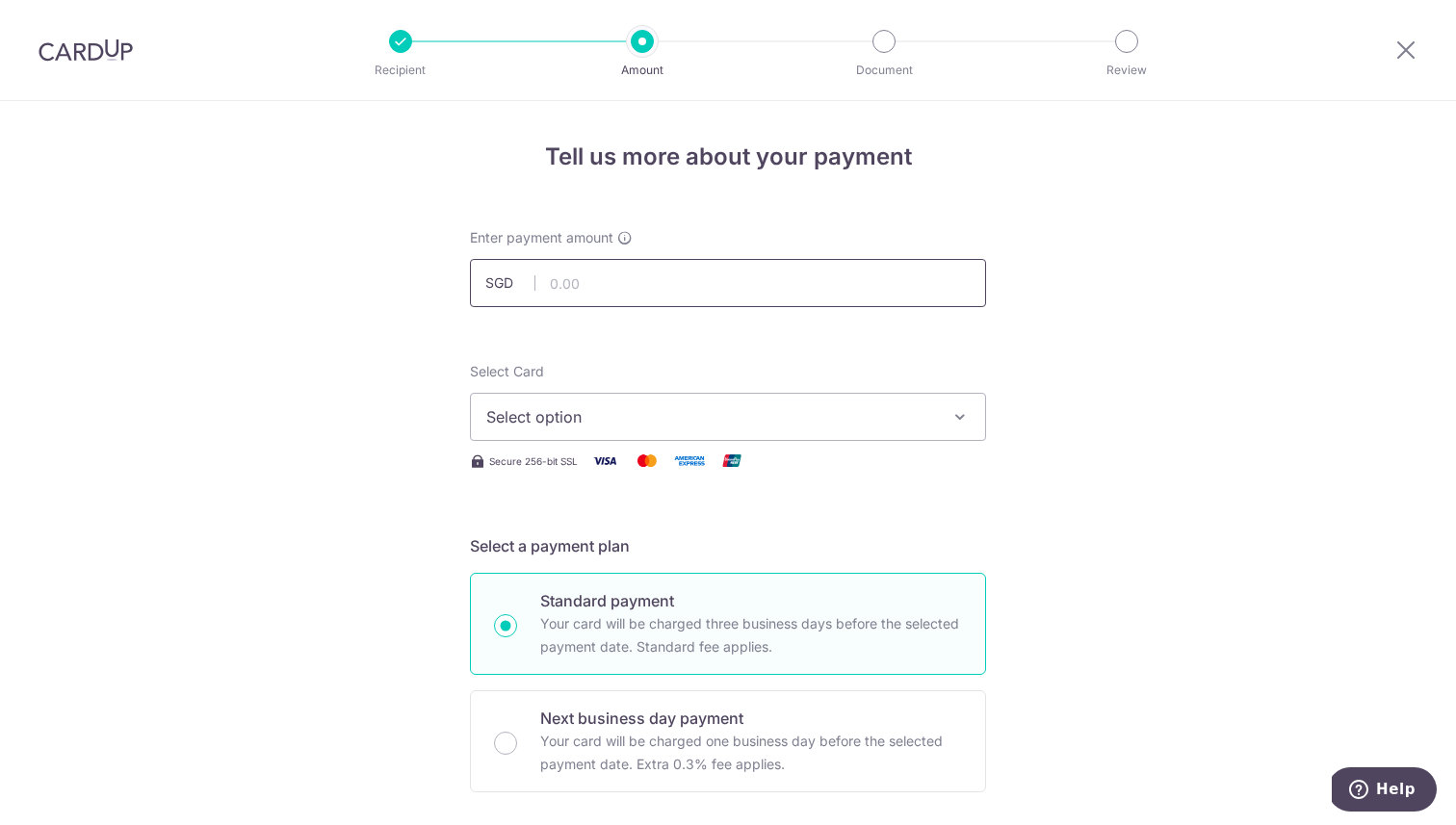
click at [632, 297] on input "text" at bounding box center [728, 283] width 516 height 48
type input "78.10"
click at [620, 420] on span "Select option" at bounding box center [711, 416] width 449 height 23
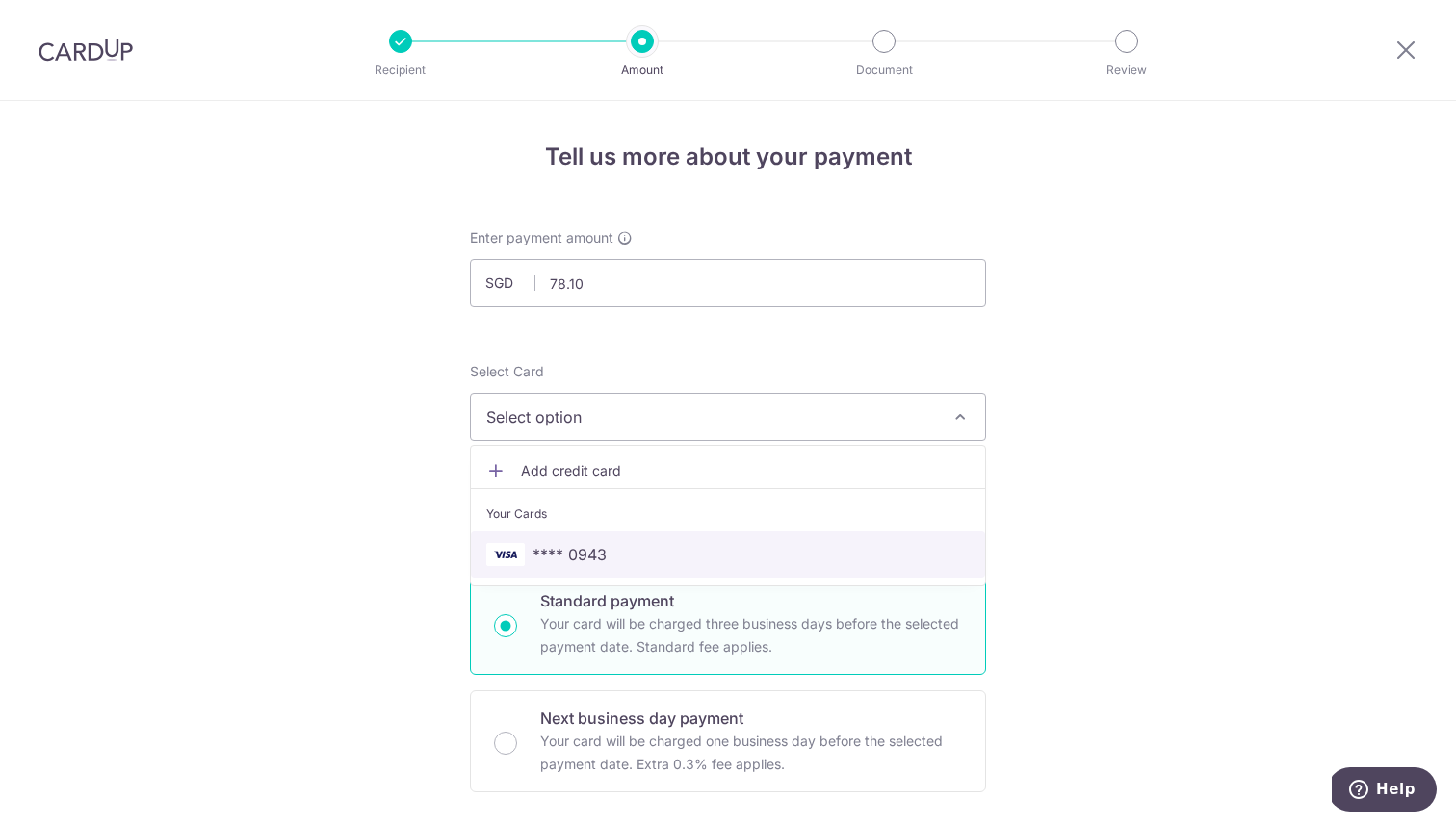
click at [591, 572] on link "**** 0943" at bounding box center [728, 554] width 514 height 47
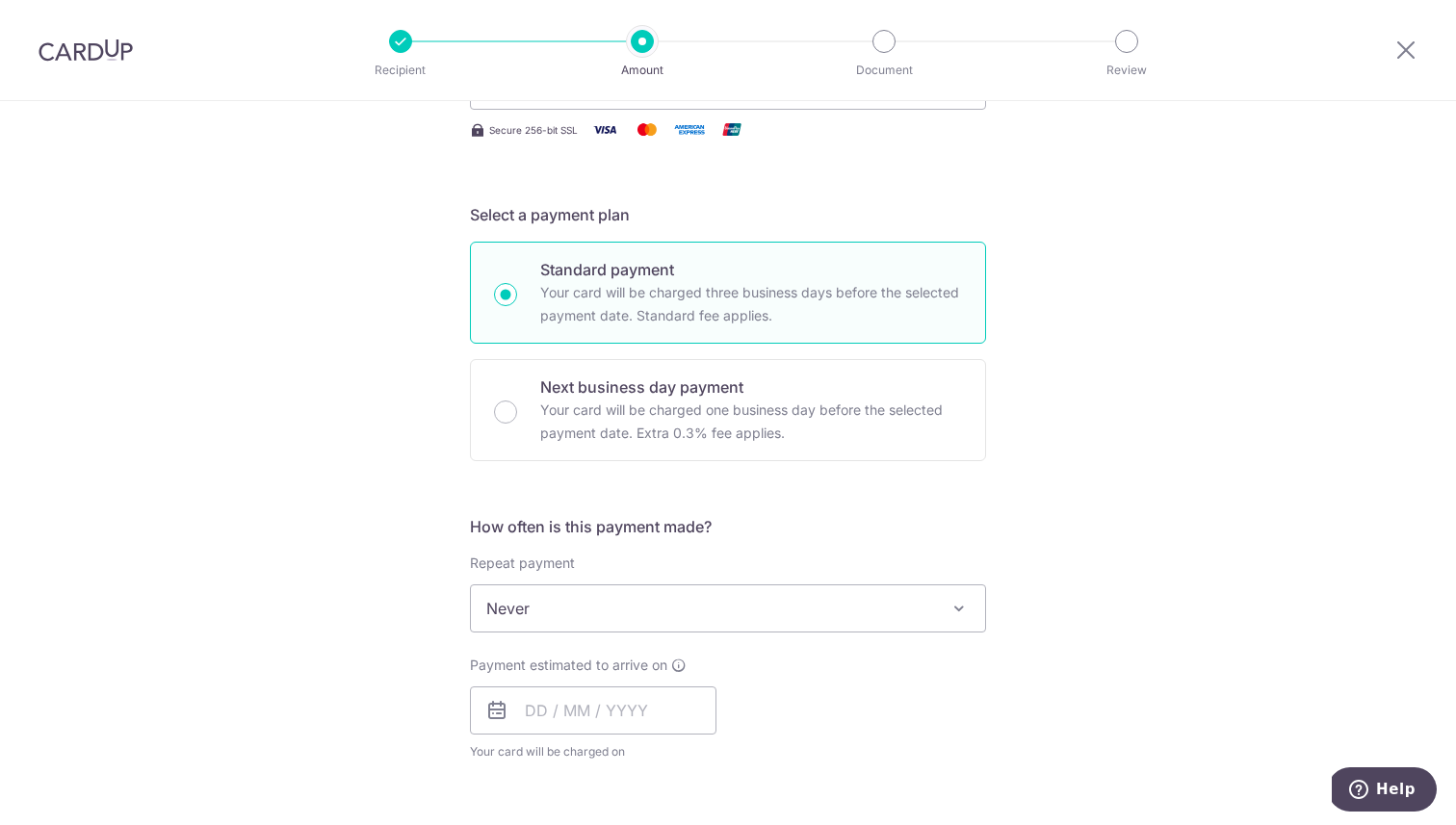
scroll to position [339, 0]
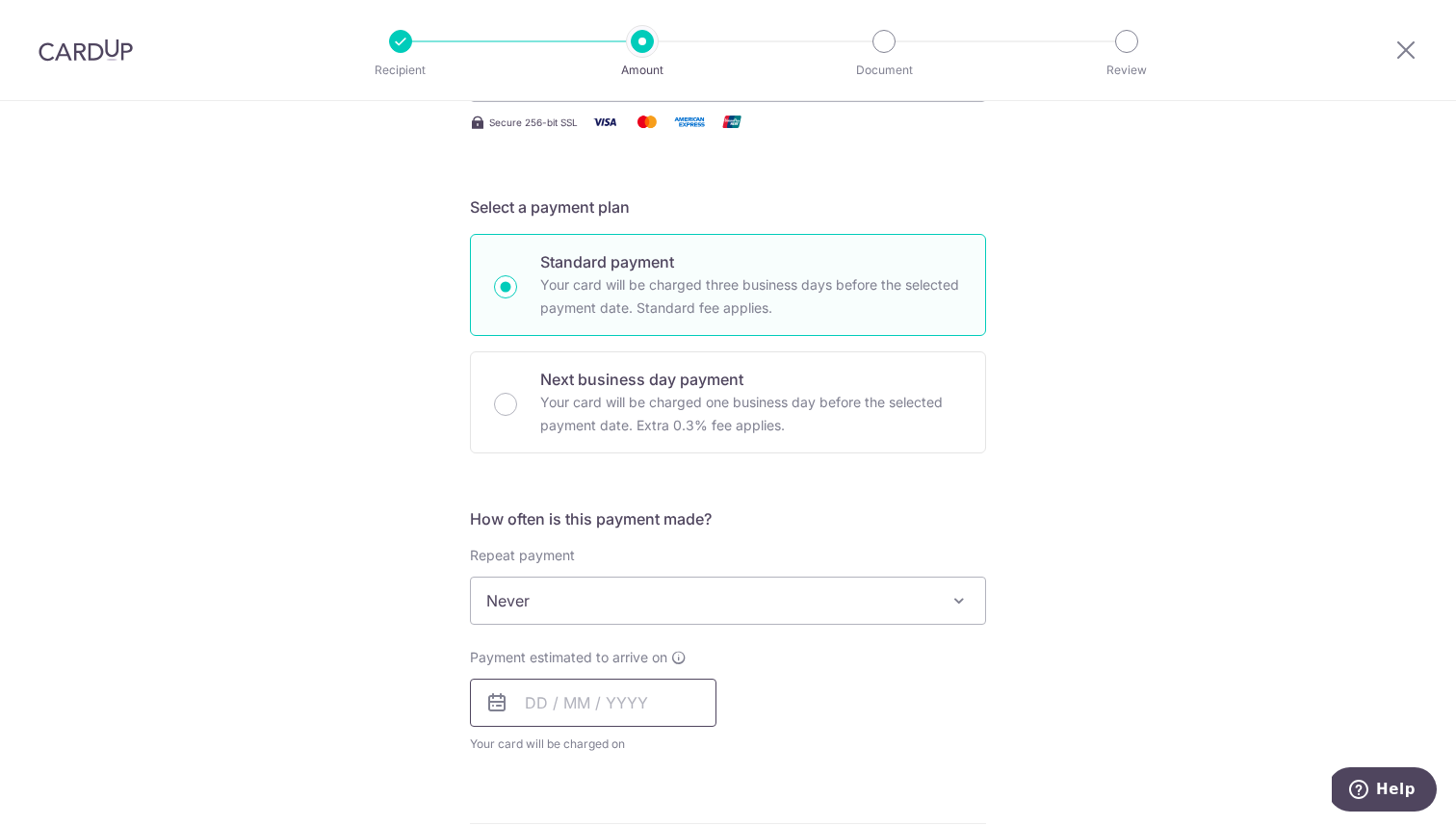
click at [580, 709] on input "text" at bounding box center [593, 703] width 246 height 48
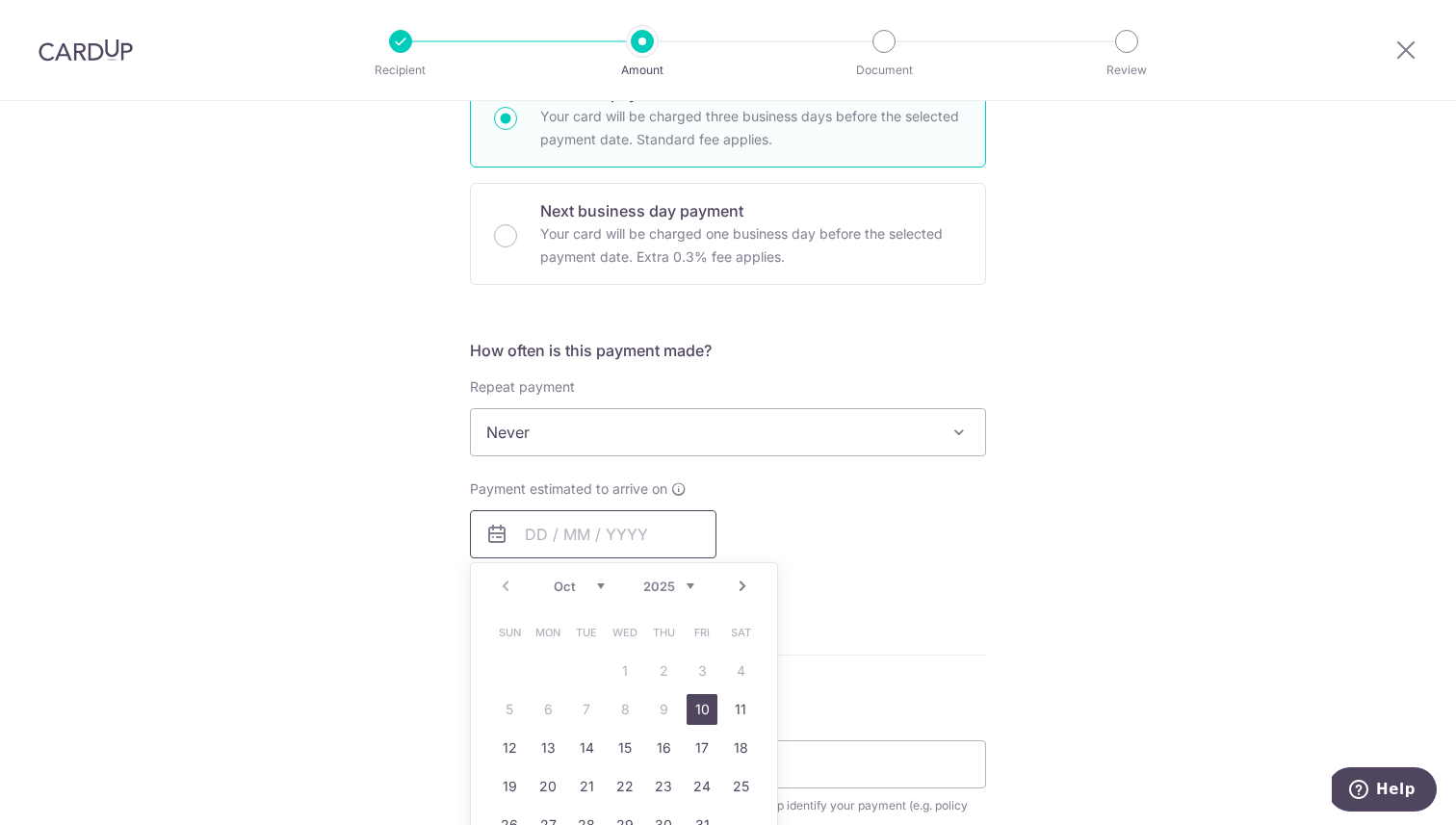
scroll to position [531, 0]
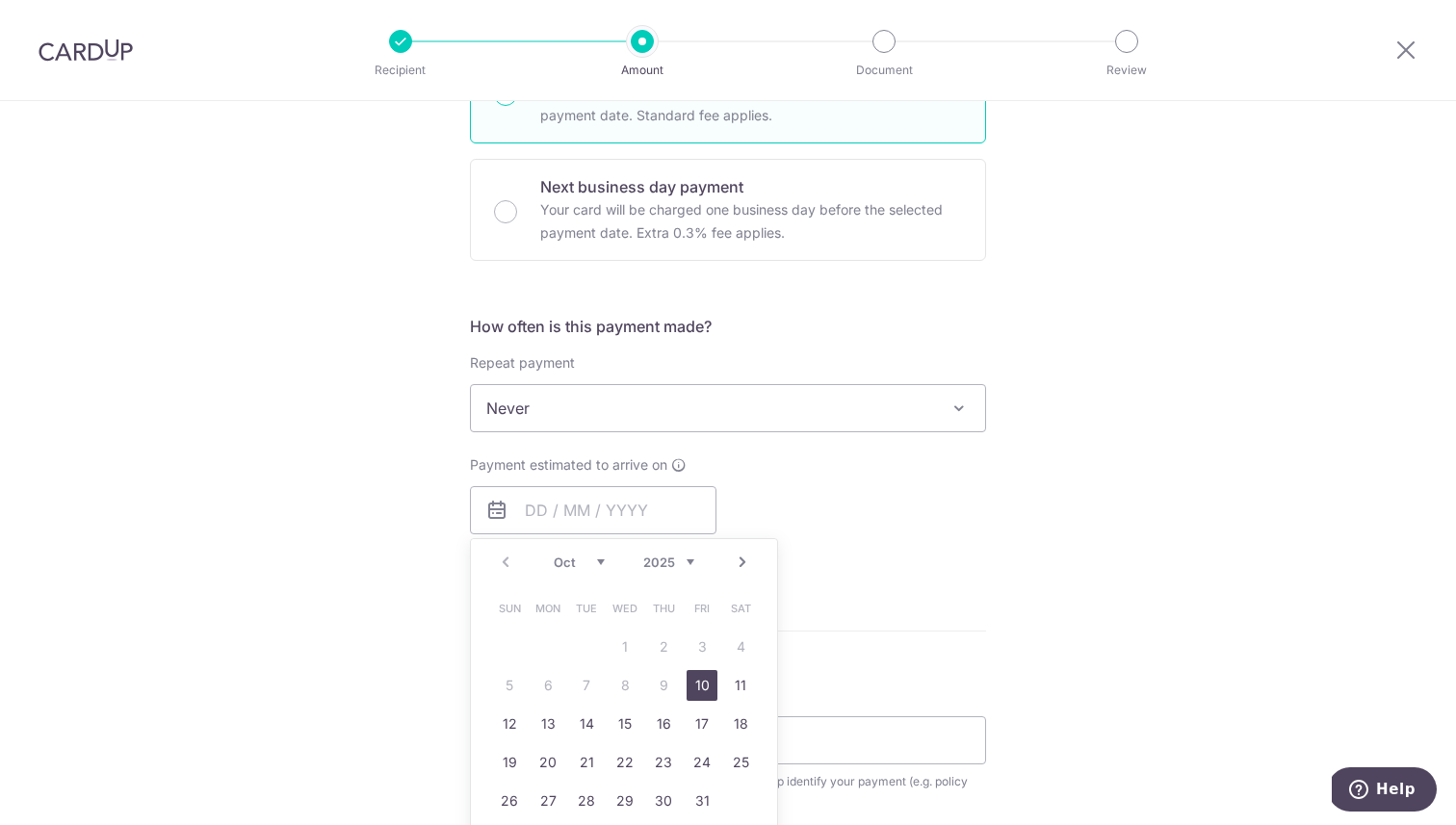
click at [703, 681] on link "10" at bounding box center [702, 685] width 31 height 31
type input "[DATE]"
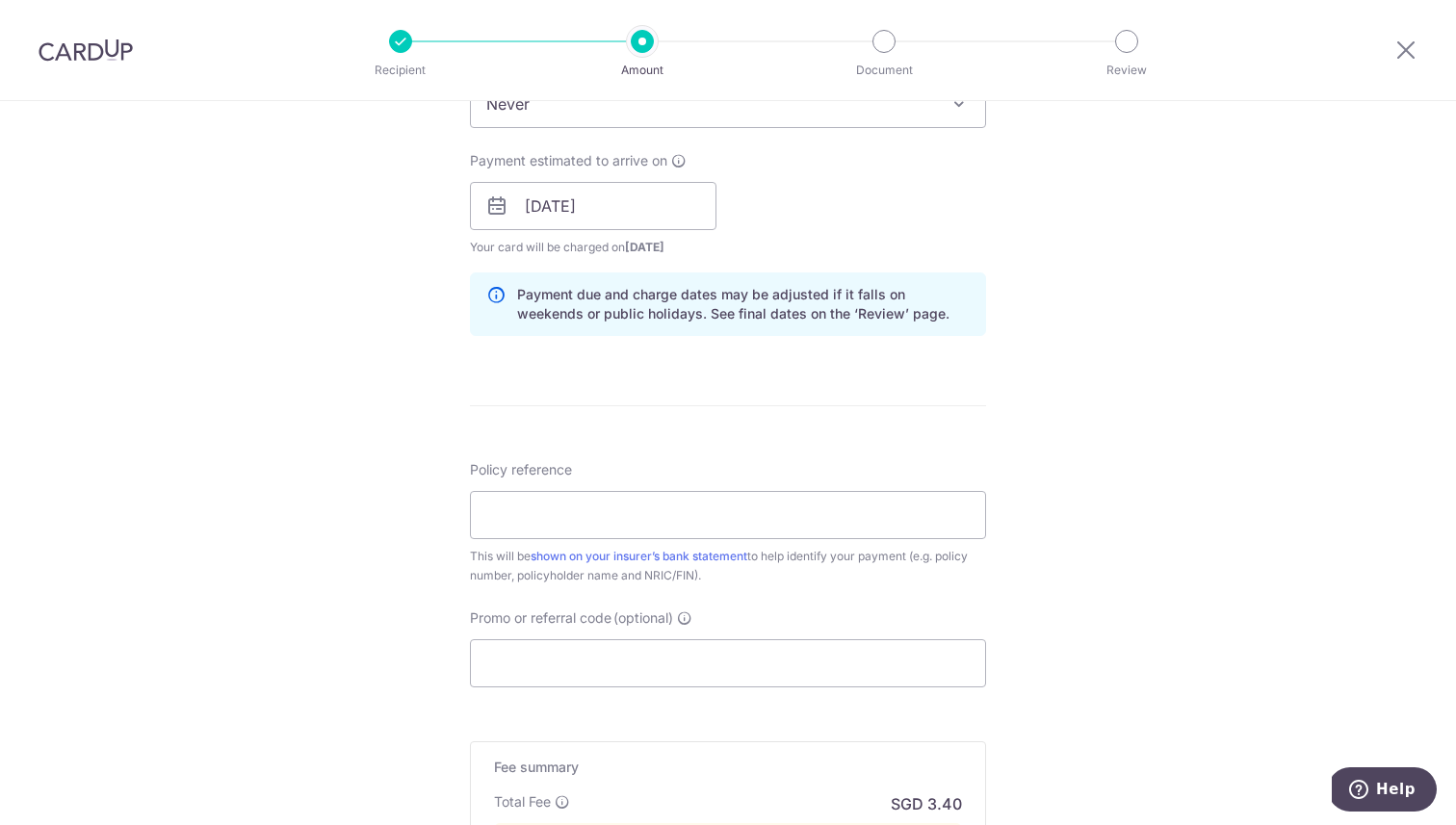
scroll to position [843, 0]
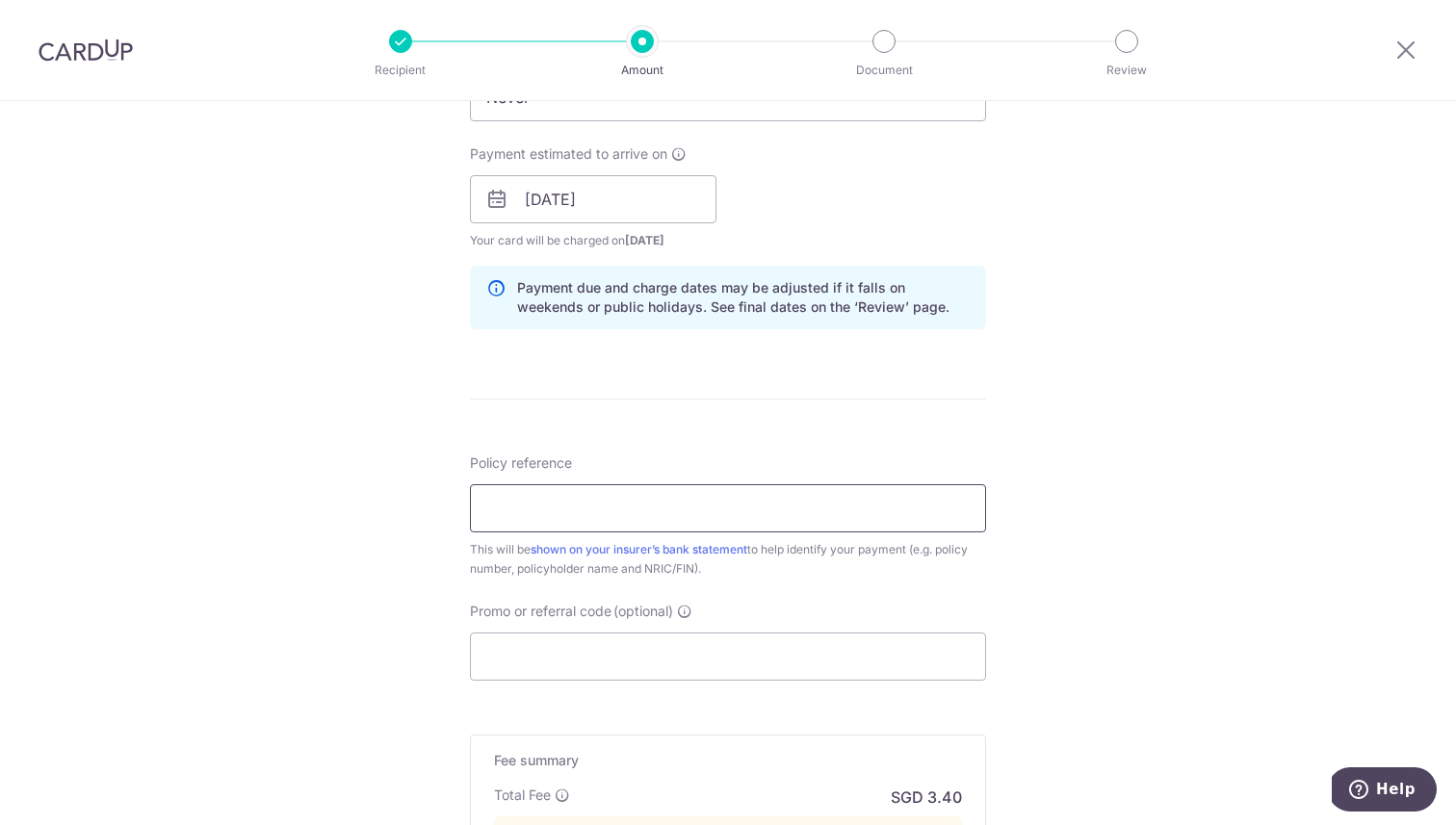
click at [714, 510] on input "Policy reference" at bounding box center [728, 508] width 516 height 48
type input "E241631364"
click at [634, 661] on input "Promo or referral code (optional)" at bounding box center [728, 656] width 516 height 48
paste input "OFF225"
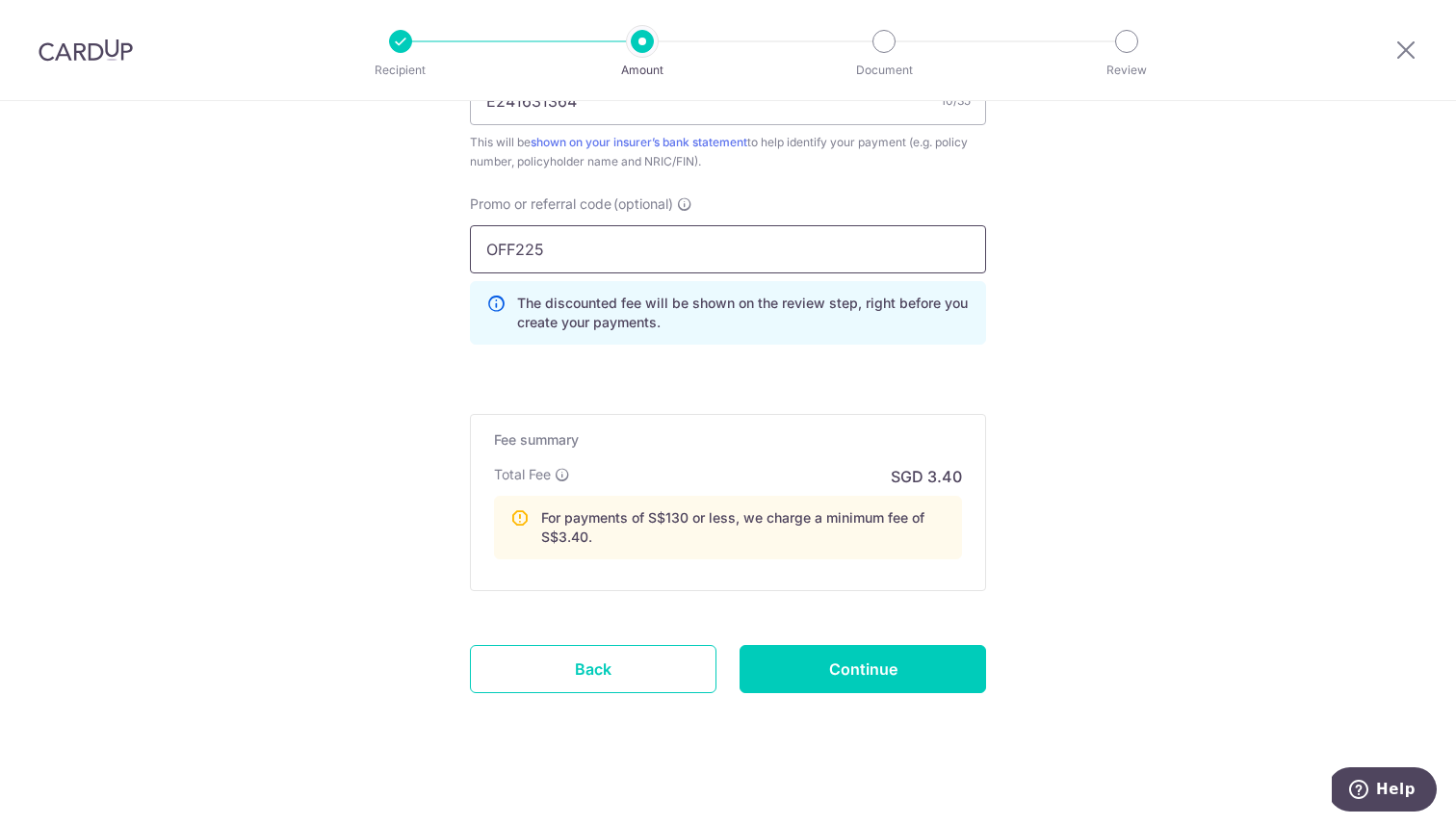
scroll to position [1263, 0]
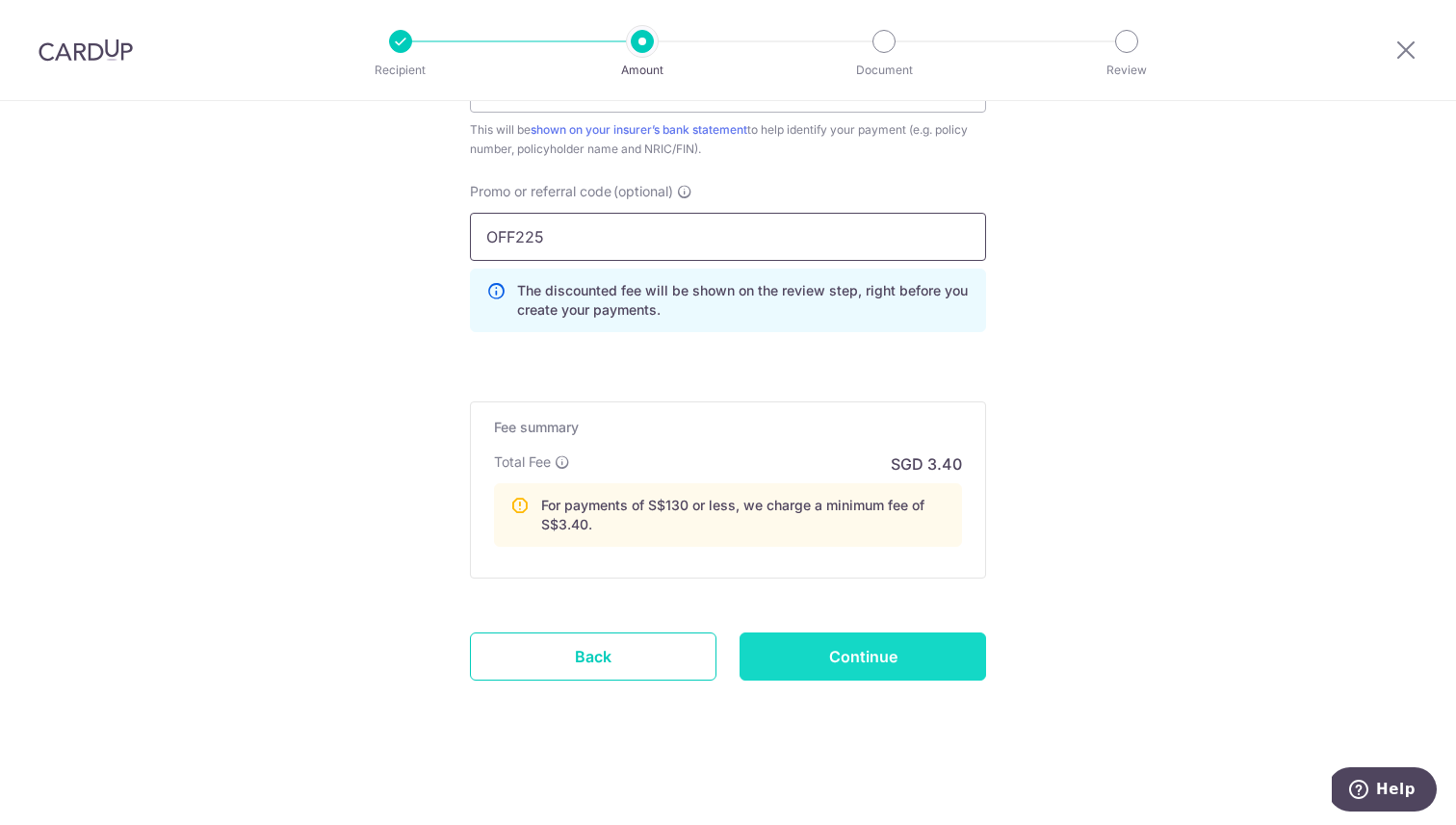
type input "OFF225"
click at [781, 655] on input "Continue" at bounding box center [862, 656] width 246 height 48
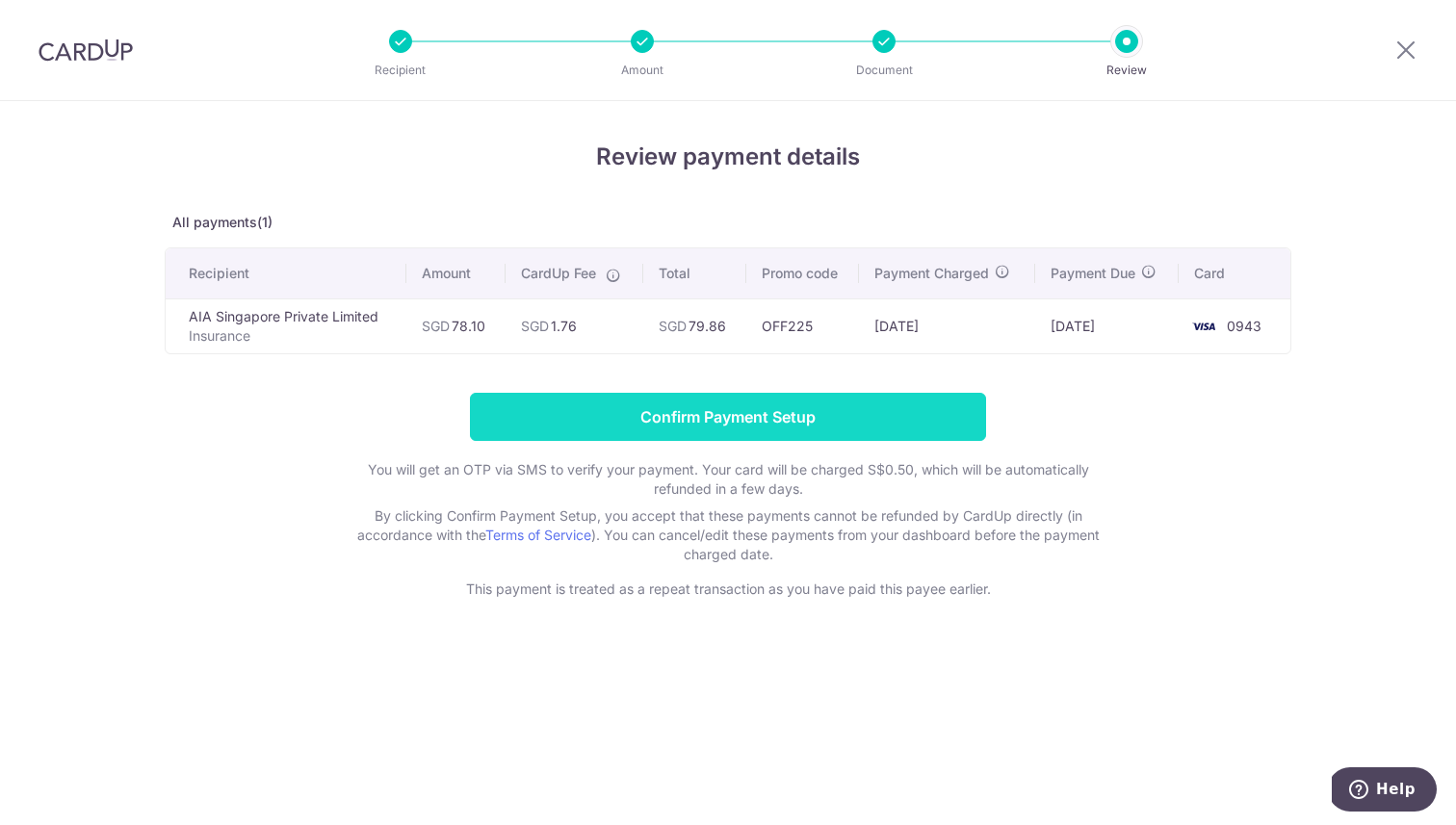
click at [840, 416] on input "Confirm Payment Setup" at bounding box center [728, 417] width 516 height 48
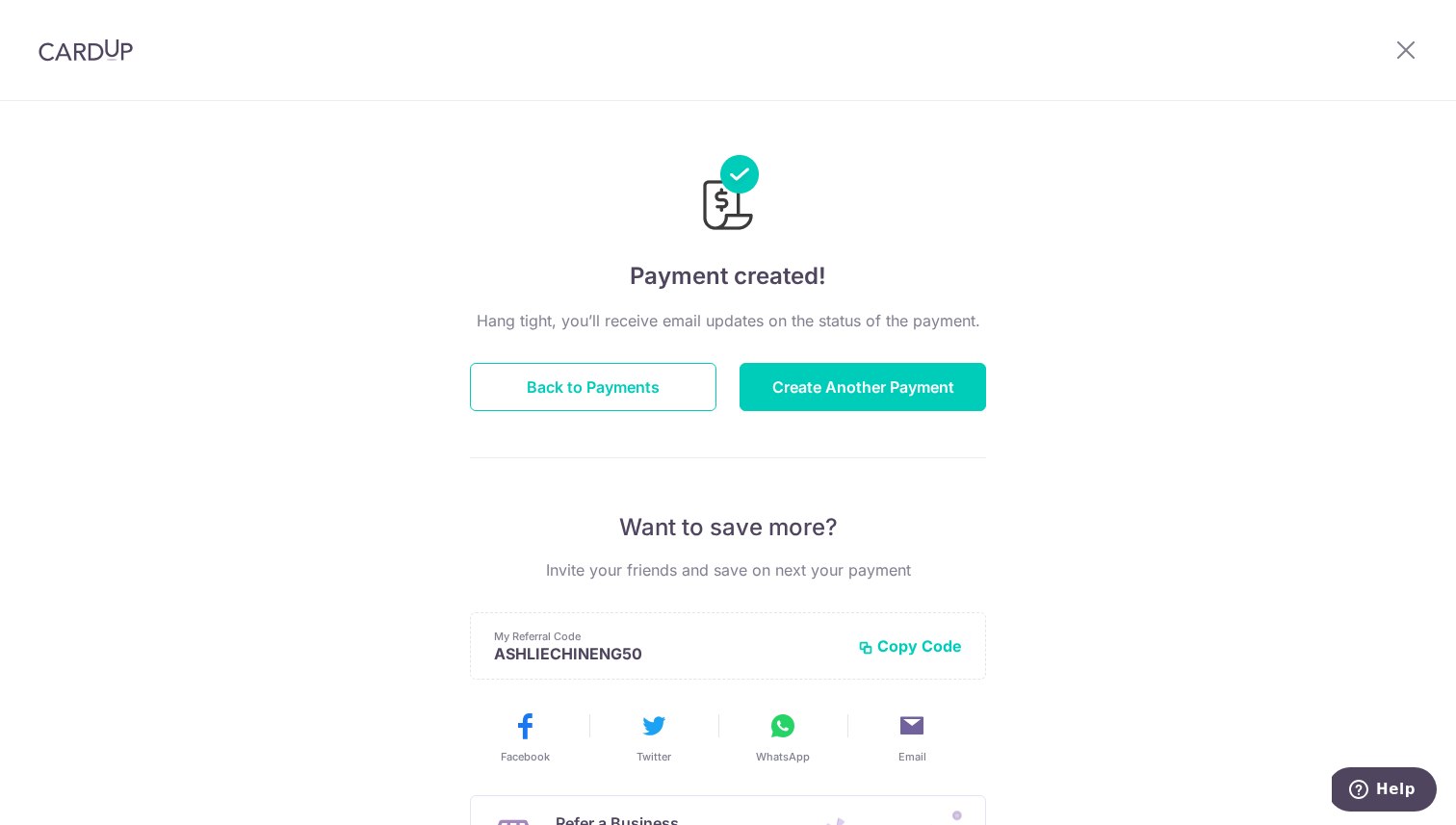
click at [1407, 63] on div at bounding box center [1405, 50] width 100 height 100
click at [1407, 49] on icon at bounding box center [1404, 50] width 23 height 24
